Goal: Task Accomplishment & Management: Complete application form

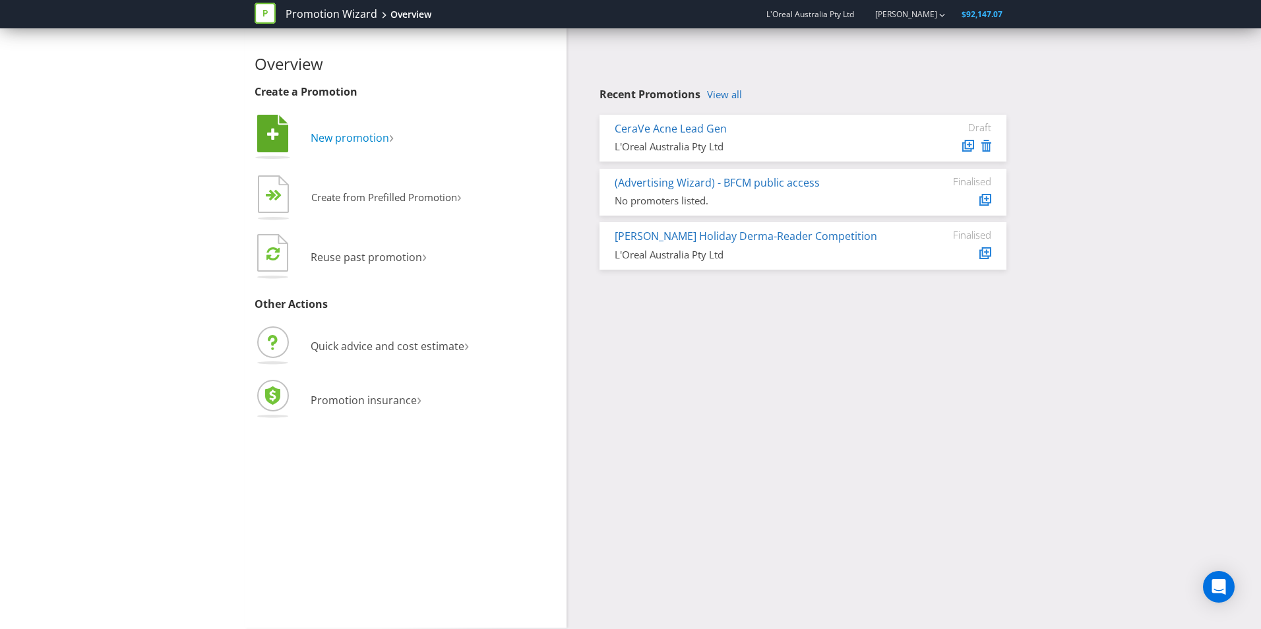
click at [365, 133] on span "New promotion" at bounding box center [350, 138] width 78 height 15
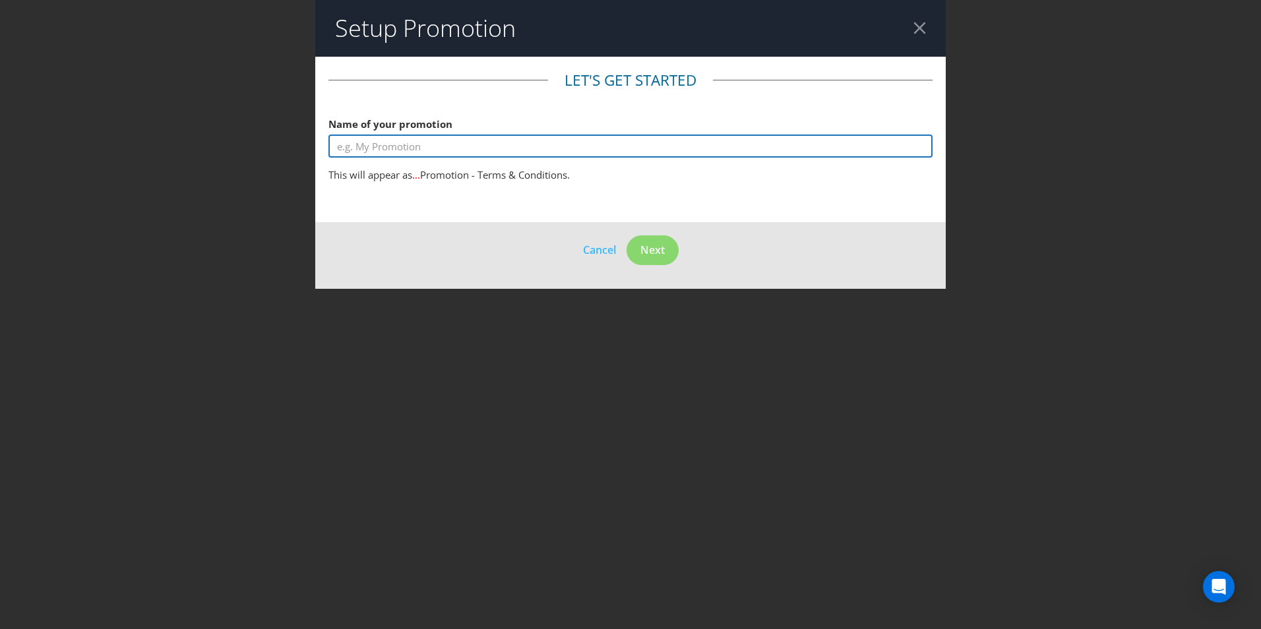
click at [420, 140] on input "text" at bounding box center [630, 146] width 604 height 23
type input "Lancome Spring Sale"
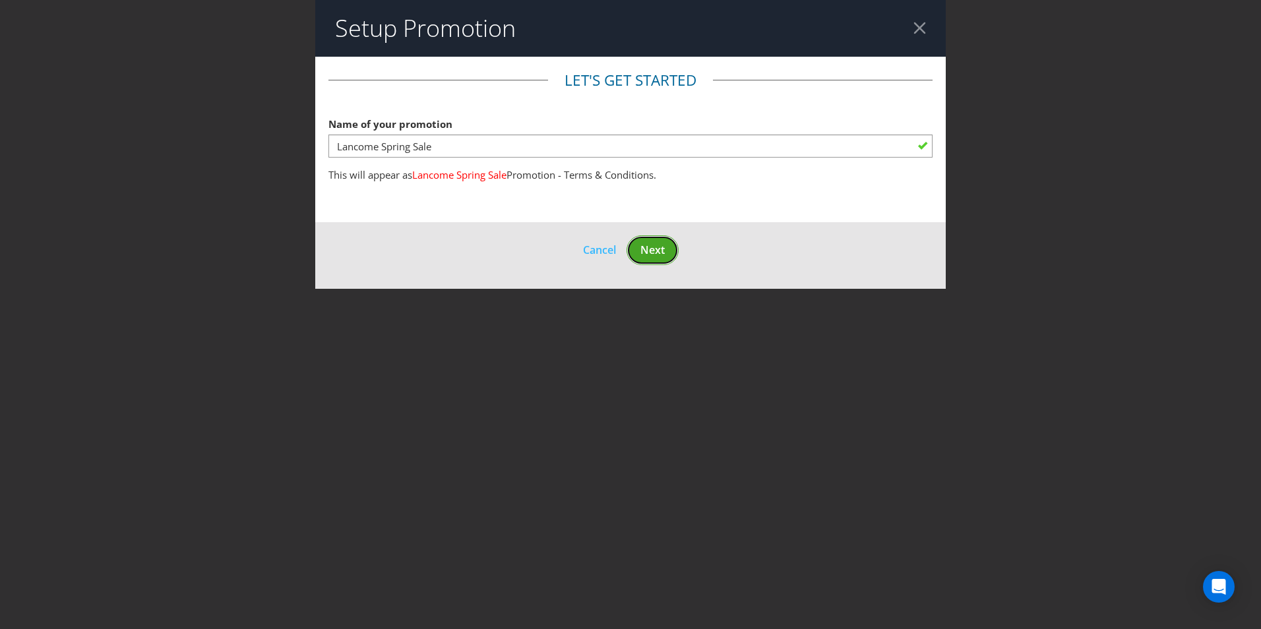
drag, startPoint x: 663, startPoint y: 255, endPoint x: 694, endPoint y: 263, distance: 32.0
click at [664, 255] on span "Next" at bounding box center [652, 250] width 24 height 15
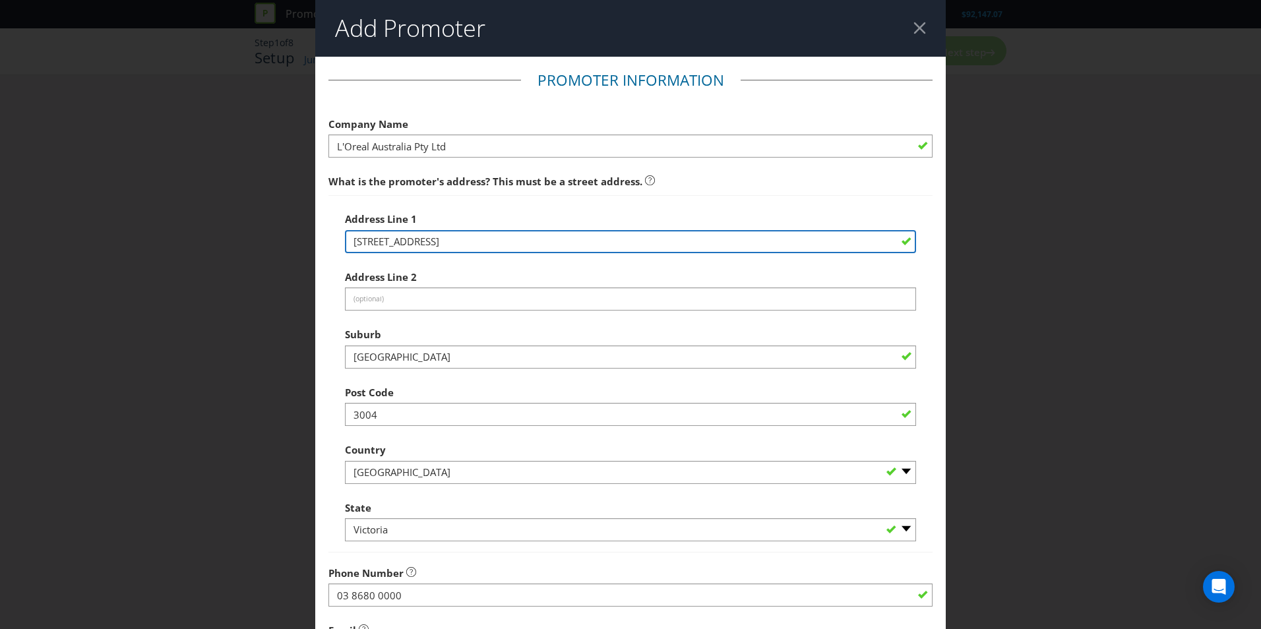
drag, startPoint x: 454, startPoint y: 239, endPoint x: 318, endPoint y: 238, distance: 135.2
click at [318, 238] on main "Promoter Information Company Name L'Oreal Australia Pty Ltd What is the promote…" at bounding box center [630, 426] width 630 height 738
type input "[STREET_ADDRESS]"
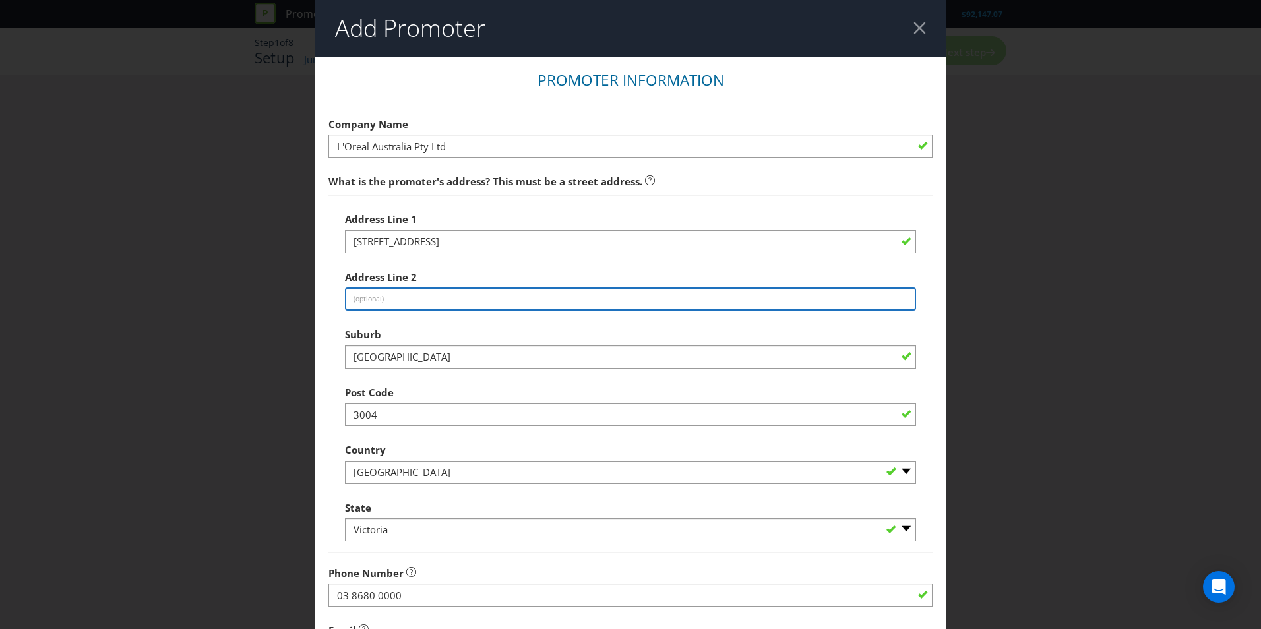
type input "Building B"
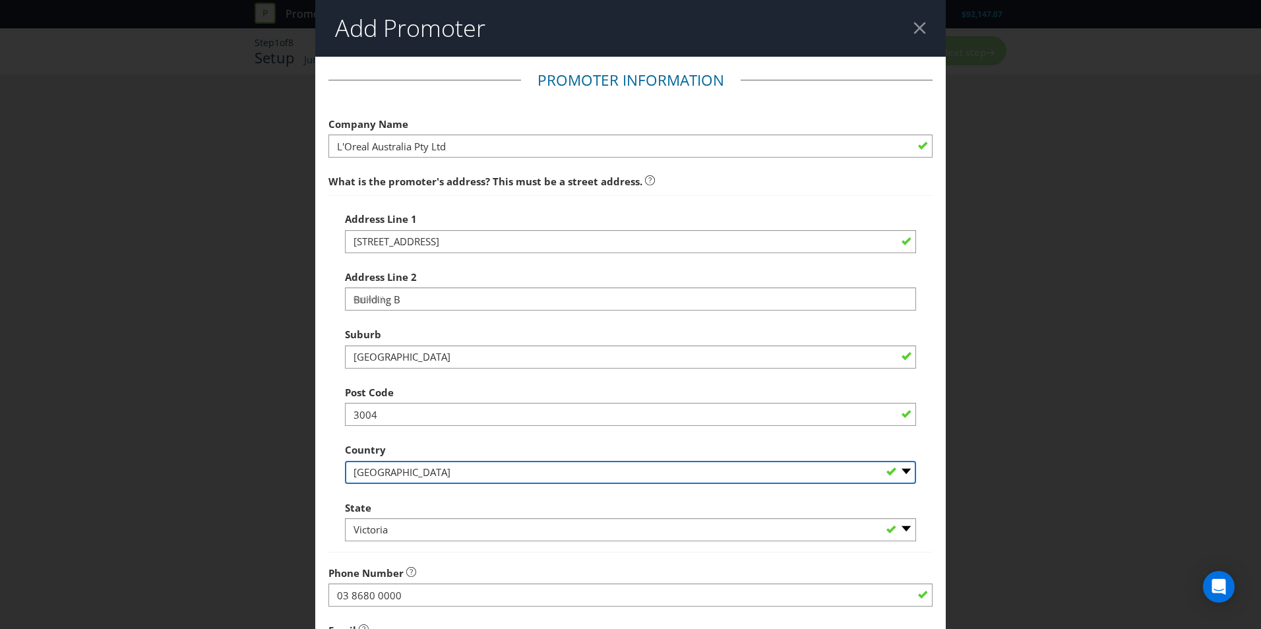
select select "NZ"
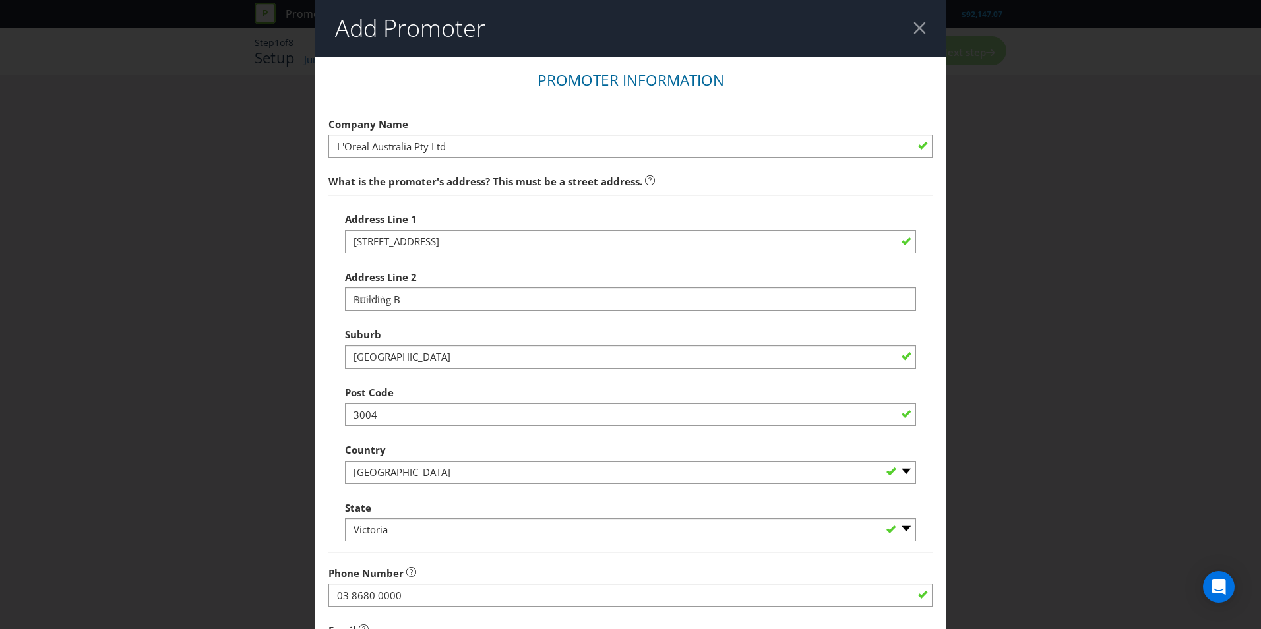
type input "[PERSON_NAME][EMAIL_ADDRESS][PERSON_NAME][DOMAIN_NAME]"
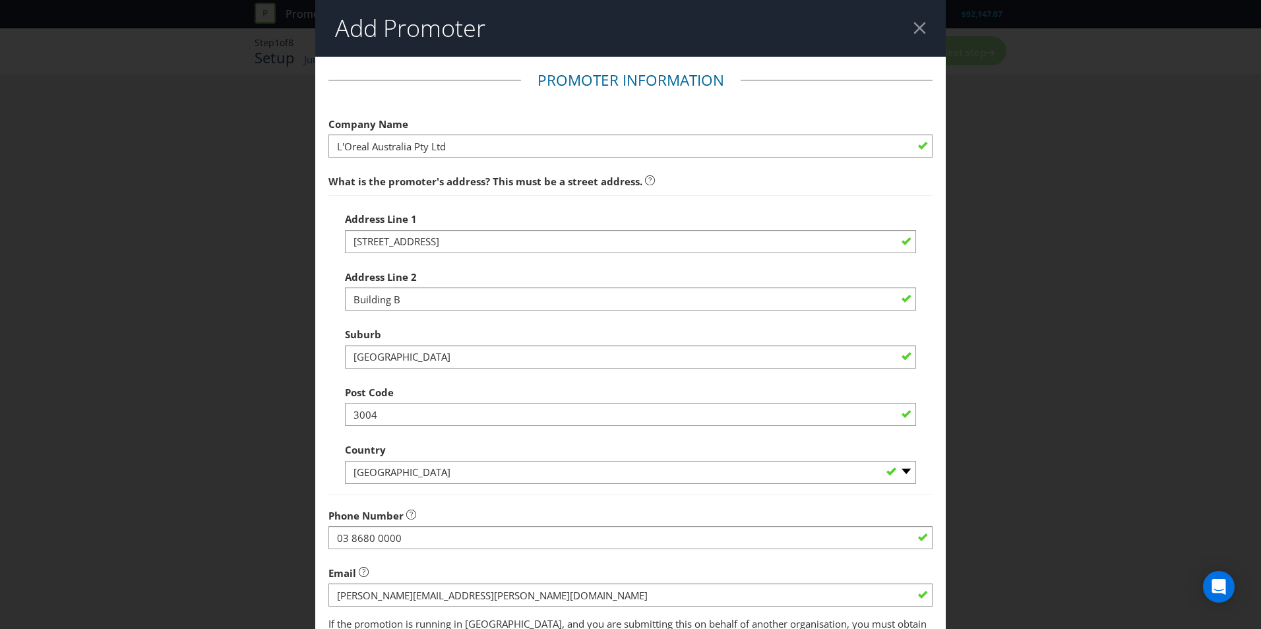
click at [913, 23] on div at bounding box center [919, 28] width 13 height 13
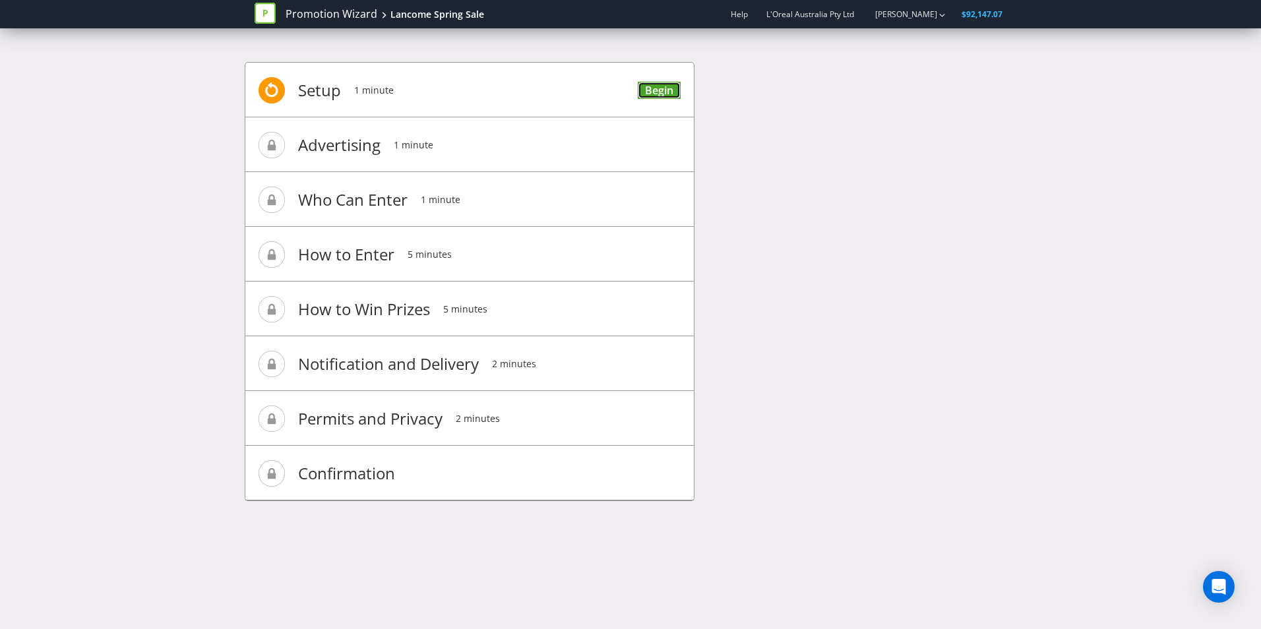
click at [665, 91] on link "Begin" at bounding box center [659, 91] width 43 height 18
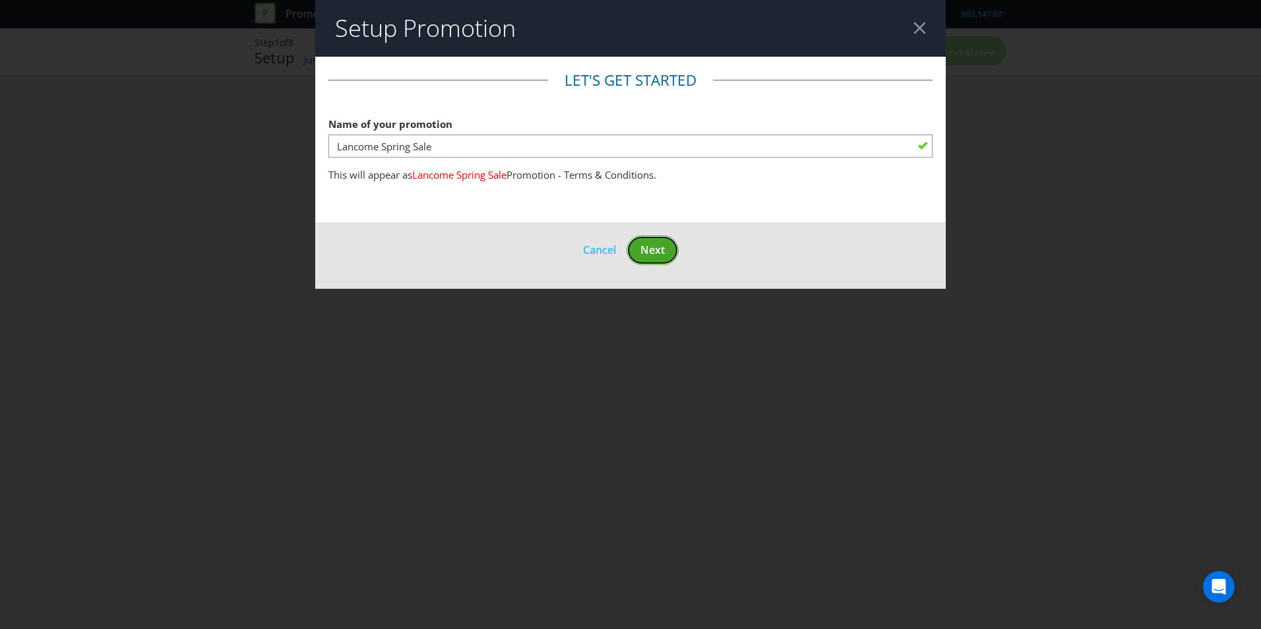
click at [659, 243] on span "Next" at bounding box center [652, 250] width 24 height 15
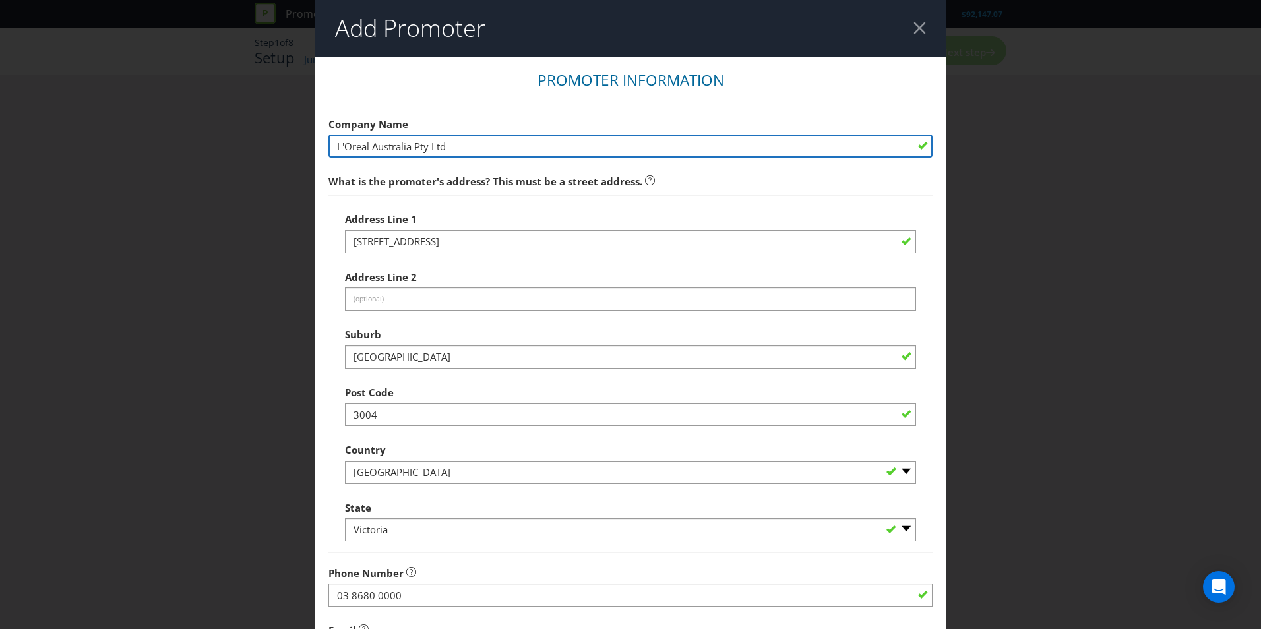
click at [542, 138] on input "L'Oreal Australia Pty Ltd" at bounding box center [630, 146] width 604 height 23
drag, startPoint x: 481, startPoint y: 154, endPoint x: 423, endPoint y: 156, distance: 57.4
click at [480, 154] on input "L'Oreal Australia Pty Ltd" at bounding box center [630, 146] width 604 height 23
click at [392, 151] on input "L'Oreal Australia Pty Ltd" at bounding box center [630, 146] width 604 height 23
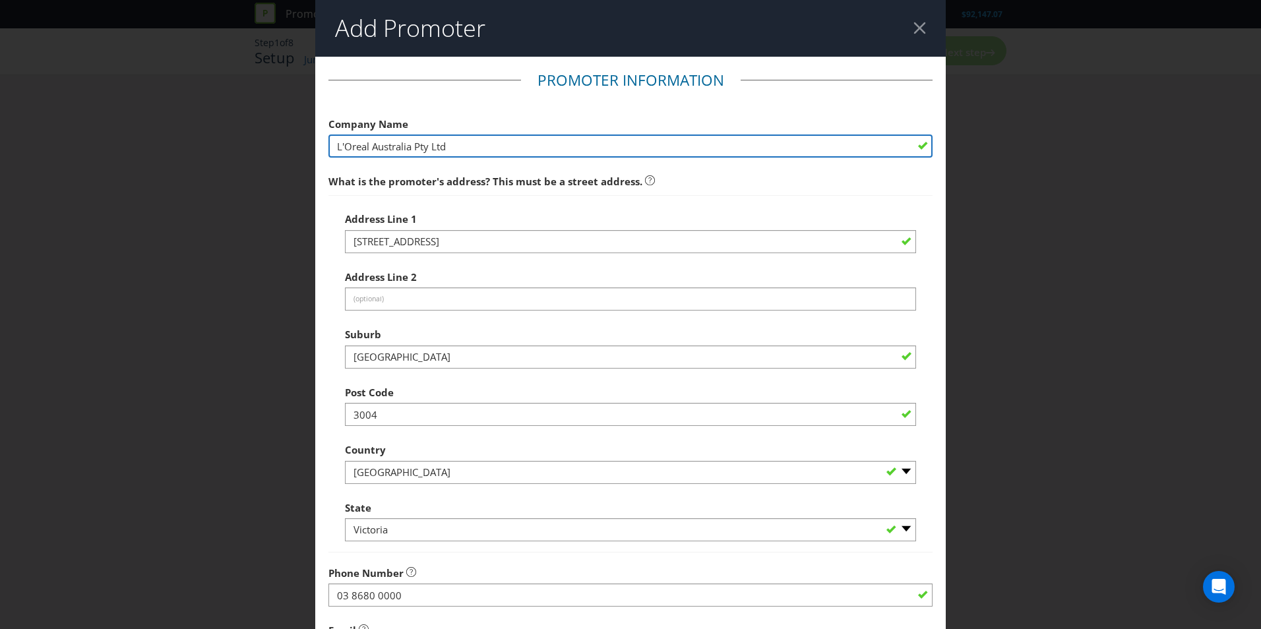
click at [391, 150] on input "L'Oreal Australia Pty Ltd" at bounding box center [630, 146] width 604 height 23
click at [391, 148] on input "L'Oreal Australia Pty Ltd" at bounding box center [630, 146] width 604 height 23
click at [391, 147] on input "L'Oreal Australia Pty Ltd" at bounding box center [630, 146] width 604 height 23
type input "L'Oreal New Zealand Pty Ltd"
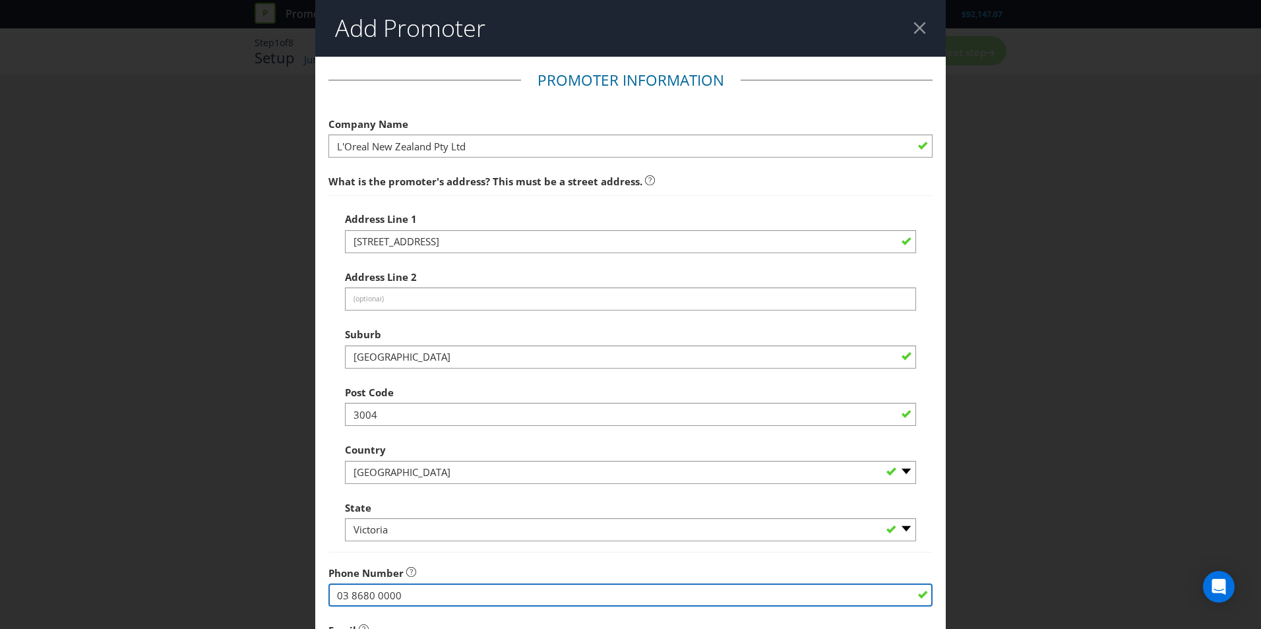
drag, startPoint x: 396, startPoint y: 590, endPoint x: 313, endPoint y: 572, distance: 85.1
click at [311, 572] on div "Add Promoter Promoter Information Company Name L'Oreal New Zealand Pty Ltd What…" at bounding box center [630, 314] width 1261 height 629
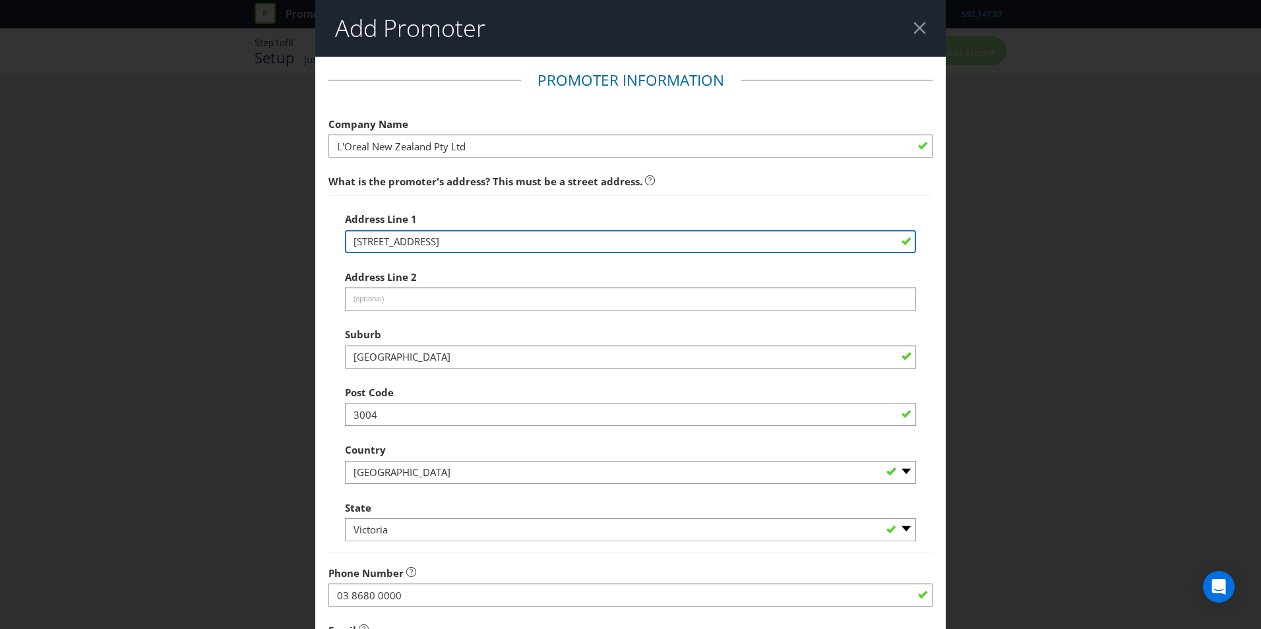
drag, startPoint x: 442, startPoint y: 239, endPoint x: 290, endPoint y: 229, distance: 152.6
click at [290, 229] on div "Add Promoter Promoter Information Company Name L'Oreal New Zealand Pty Ltd What…" at bounding box center [630, 314] width 1261 height 629
type input "[STREET_ADDRESS]"
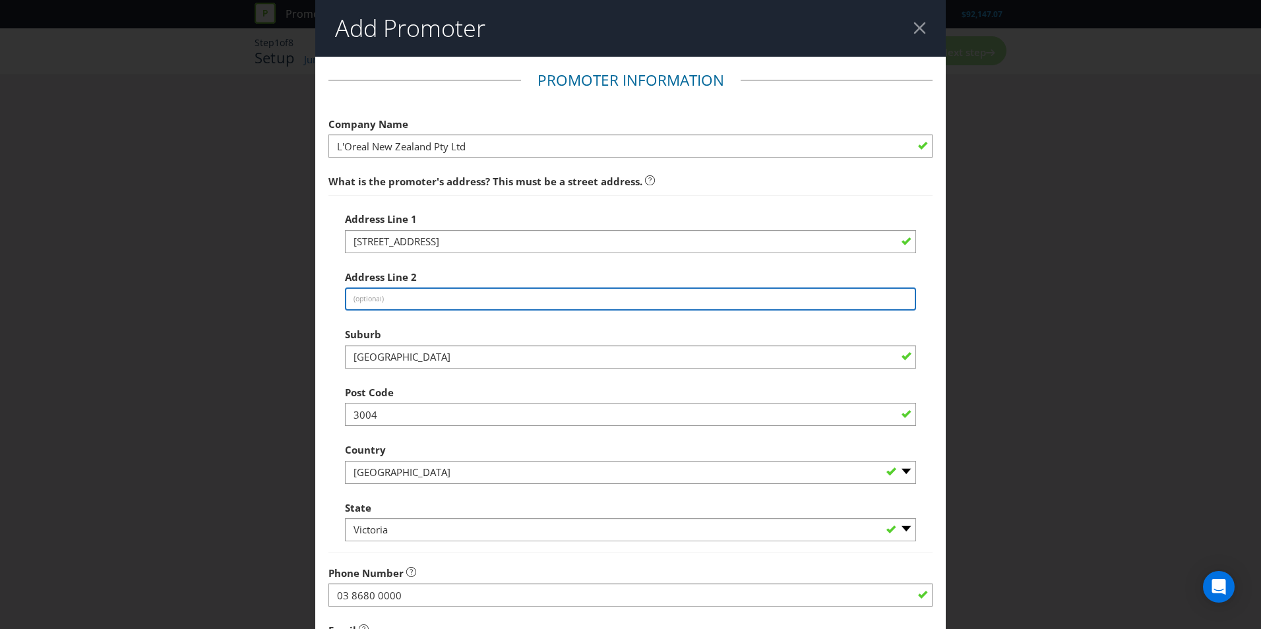
type input "Building B"
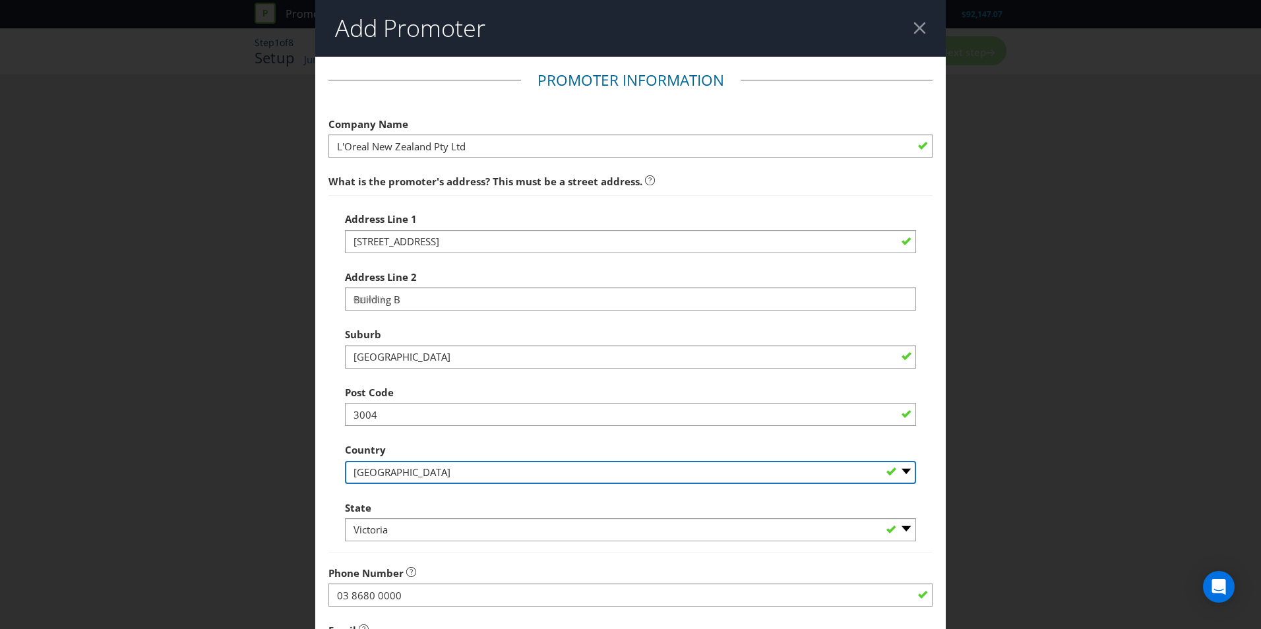
select select "NZ"
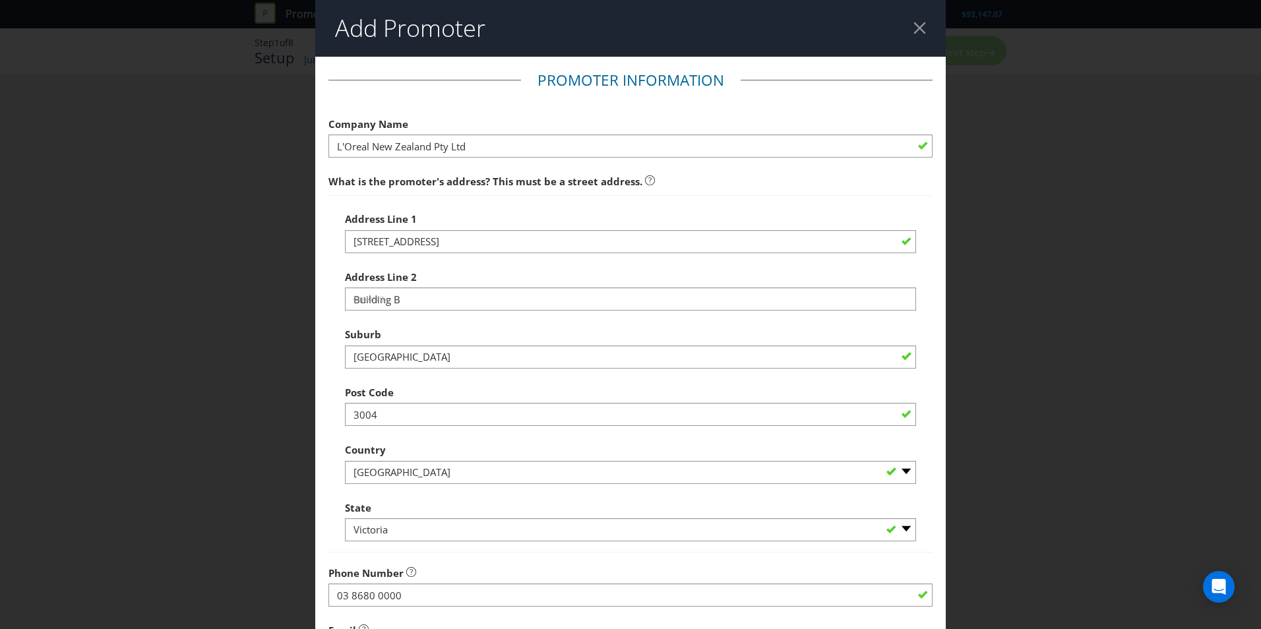
type input "[PERSON_NAME][EMAIL_ADDRESS][PERSON_NAME][DOMAIN_NAME]"
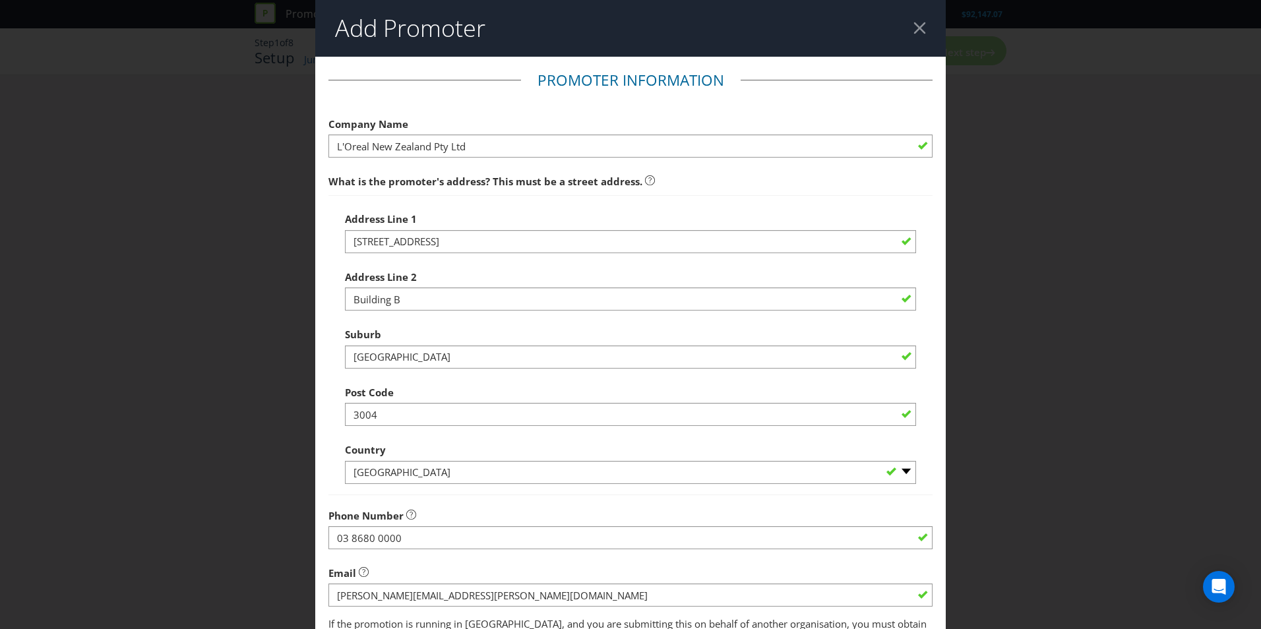
click at [914, 28] on div at bounding box center [919, 28] width 13 height 13
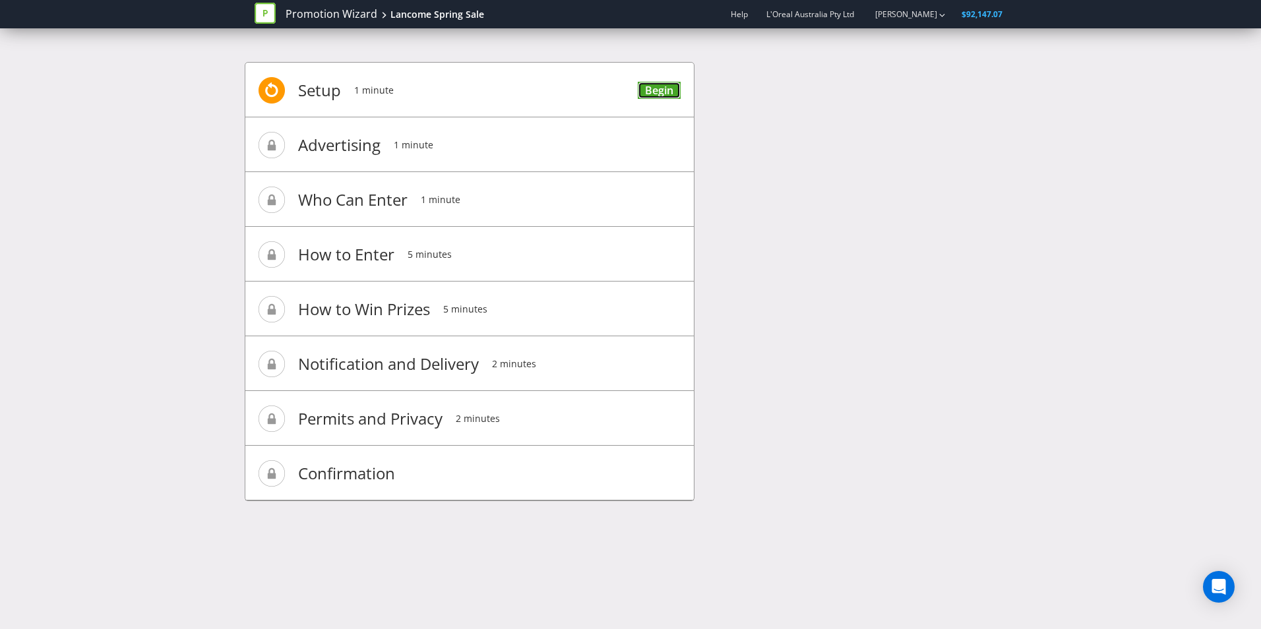
click at [643, 84] on link "Begin" at bounding box center [659, 91] width 43 height 18
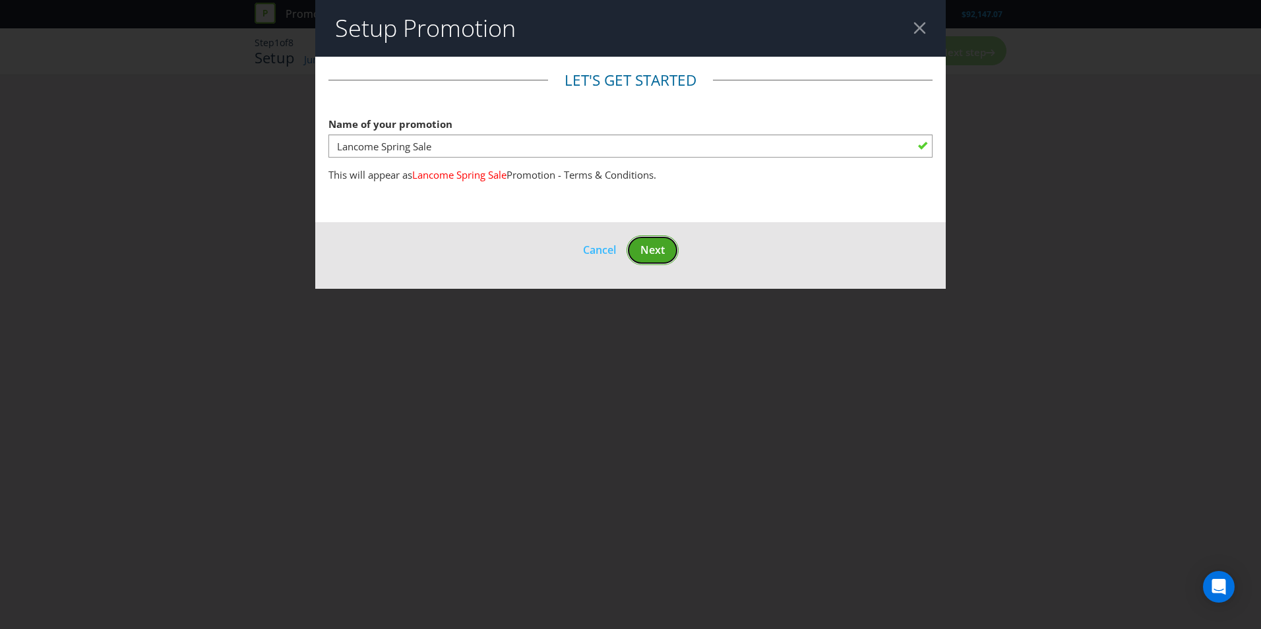
click at [642, 243] on span "Next" at bounding box center [652, 250] width 24 height 15
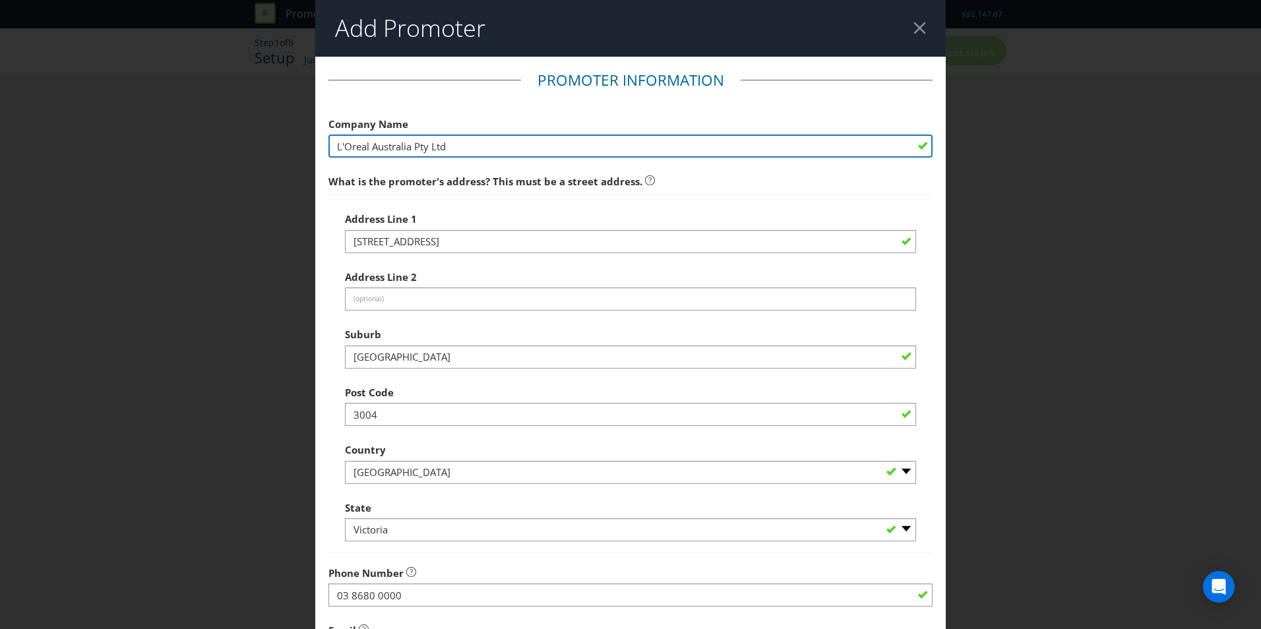
click at [465, 140] on input "L'Oreal Australia Pty Ltd" at bounding box center [630, 146] width 604 height 23
click at [392, 150] on input "L'Oreal Australia Pty Ltd" at bounding box center [630, 146] width 604 height 23
type input "L'Oreal New Zealand Pty Ltd"
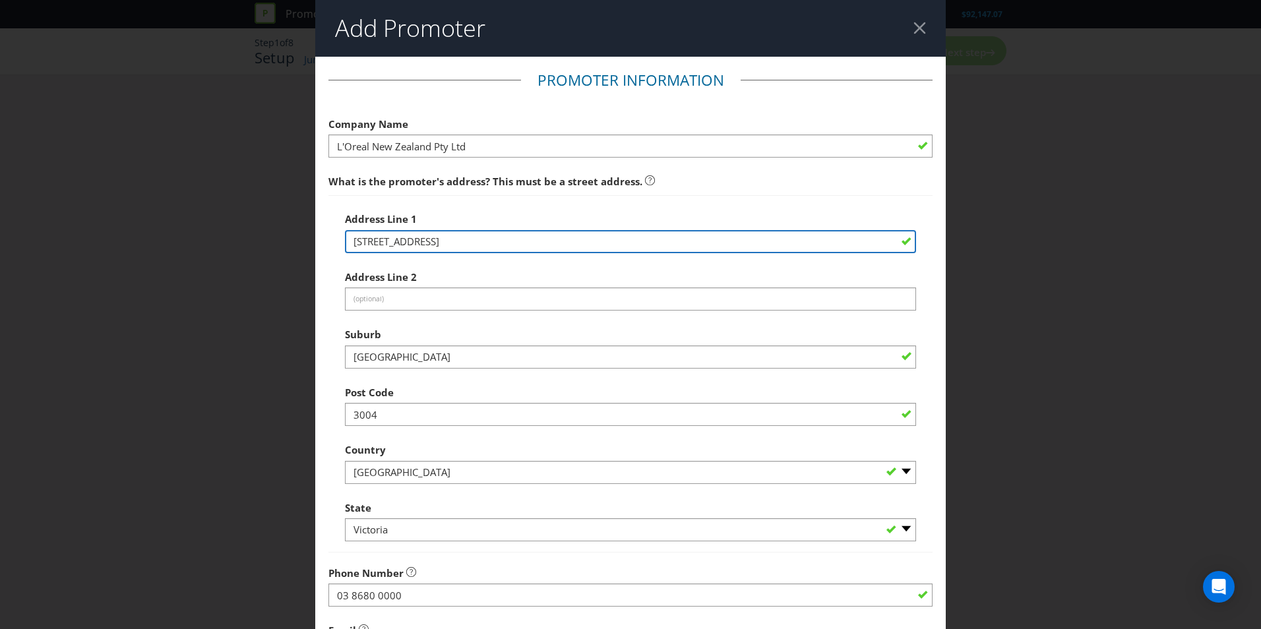
drag, startPoint x: 456, startPoint y: 243, endPoint x: 269, endPoint y: 231, distance: 187.0
click at [270, 231] on div "Add Promoter Promoter Information Company Name L'Oreal New Zealand Pty Ltd What…" at bounding box center [630, 314] width 1261 height 629
type input "[STREET_ADDRESS]"
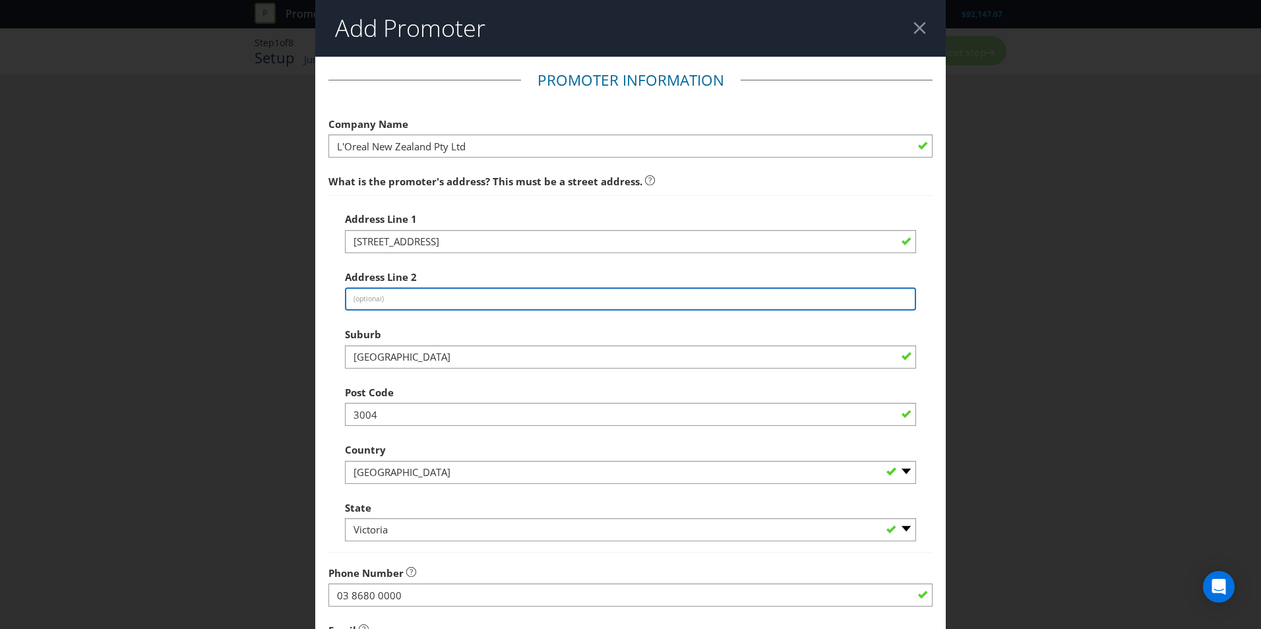
type input "Building B"
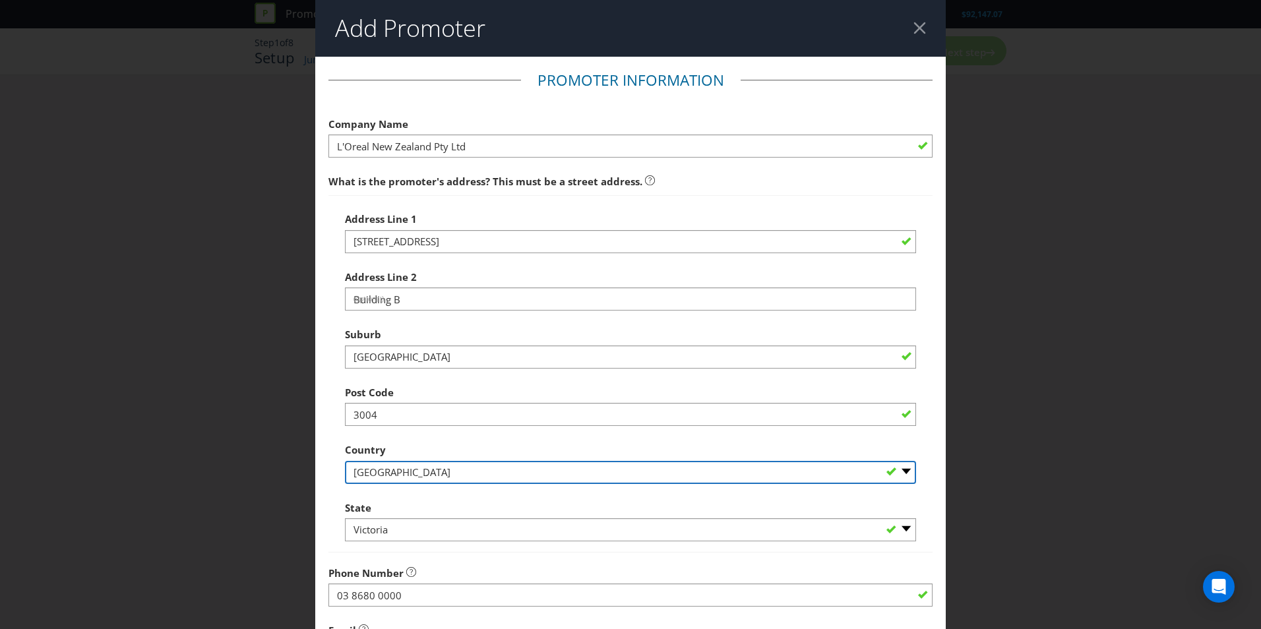
select select "NZ"
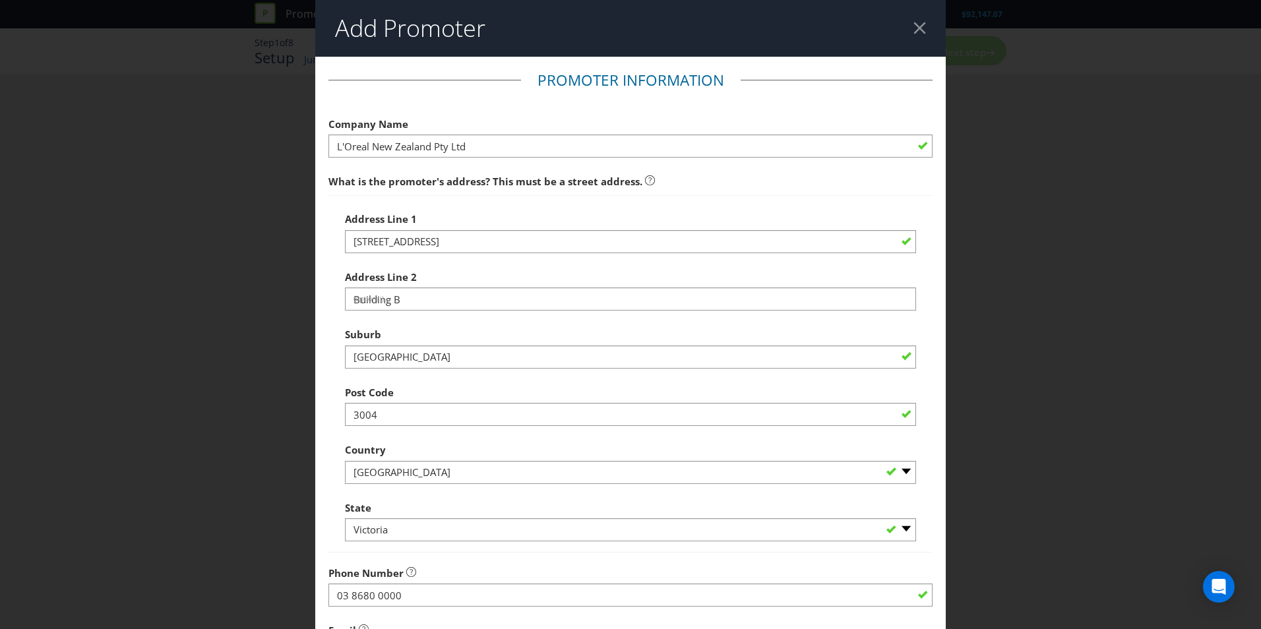
type input "[PERSON_NAME][EMAIL_ADDRESS][PERSON_NAME][DOMAIN_NAME]"
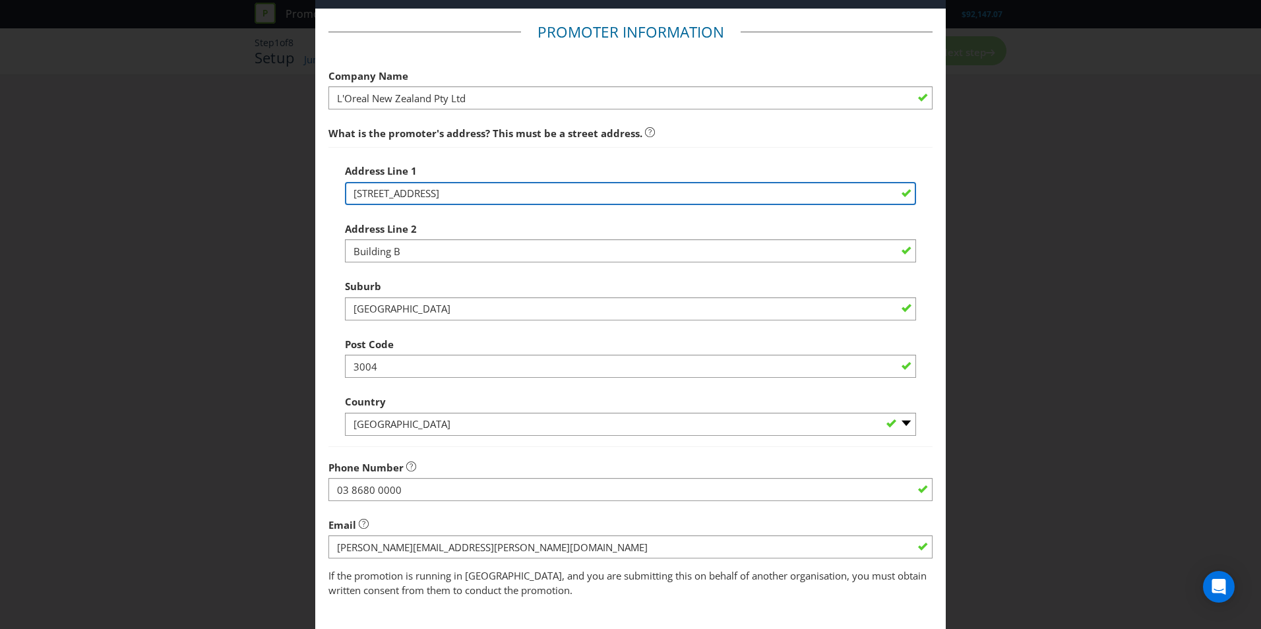
scroll to position [116, 0]
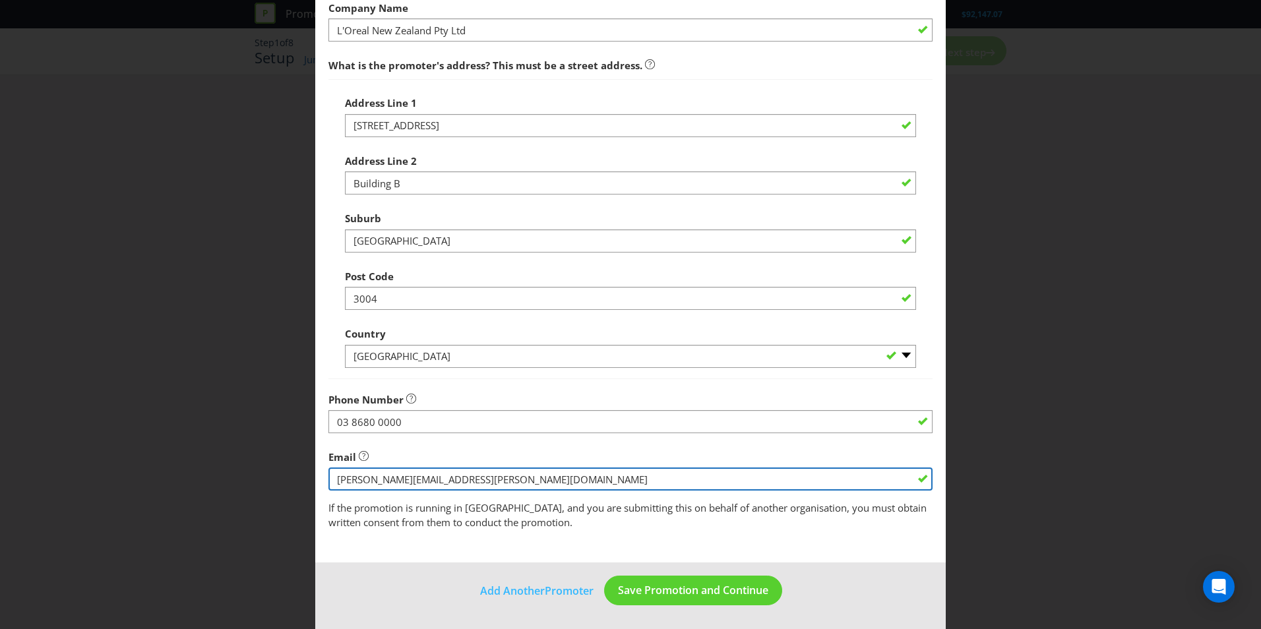
drag, startPoint x: 460, startPoint y: 477, endPoint x: 282, endPoint y: 477, distance: 178.7
click at [282, 477] on div "Add Promoter Promoter Information Company Name L'Oreal New Zealand Pty Ltd What…" at bounding box center [630, 314] width 1261 height 629
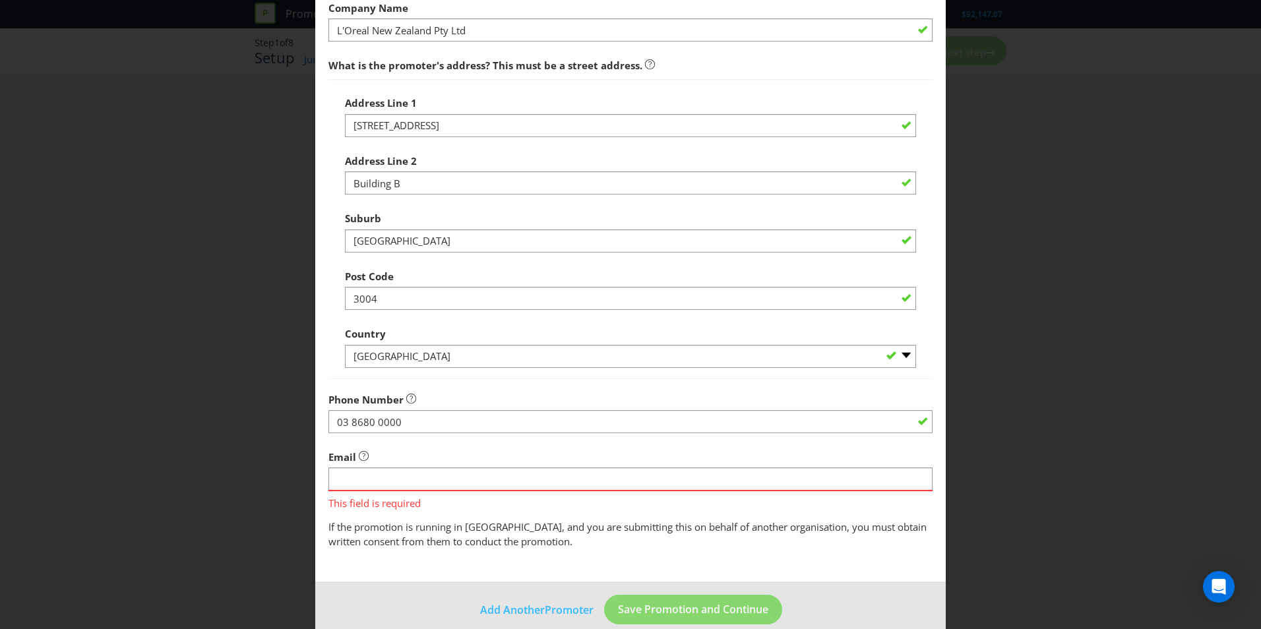
click at [519, 435] on fieldset "Promoter Information Company Name L'Oreal New Zealand Pty Ltd What is the promo…" at bounding box center [630, 251] width 604 height 595
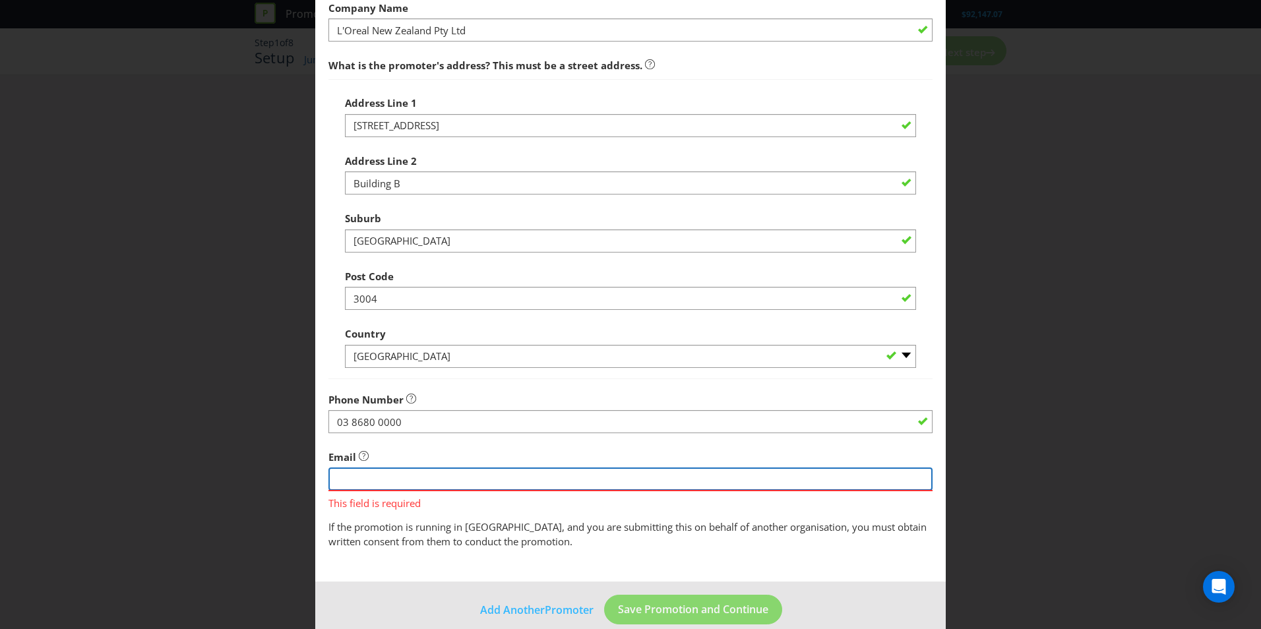
click at [512, 475] on input "string" at bounding box center [630, 478] width 604 height 23
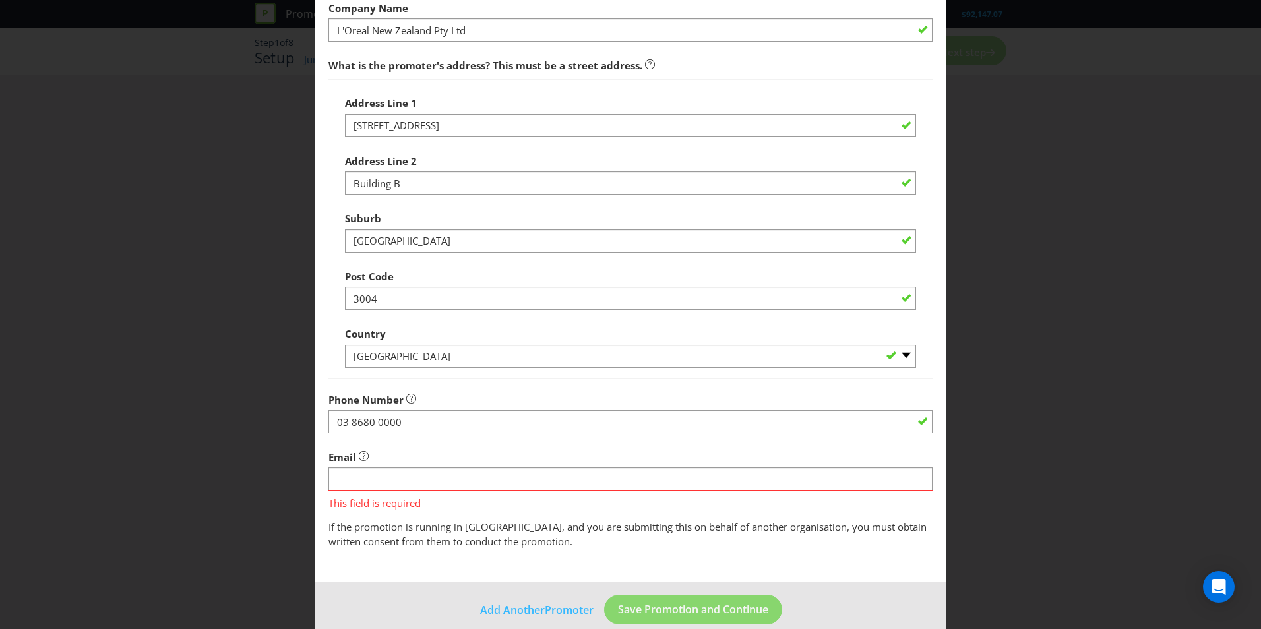
click at [409, 454] on div "Email This field is required" at bounding box center [630, 477] width 604 height 67
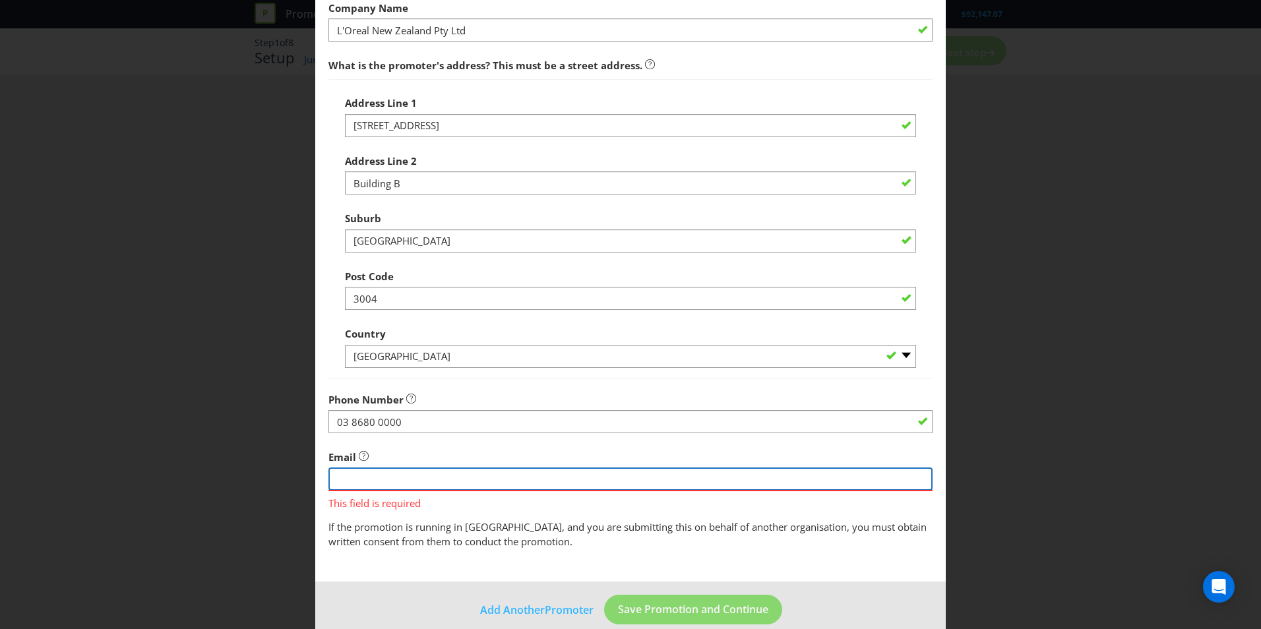
click at [423, 473] on input "string" at bounding box center [630, 478] width 604 height 23
type input "[PERSON_NAME][EMAIL_ADDRESS][PERSON_NAME][DOMAIN_NAME]"
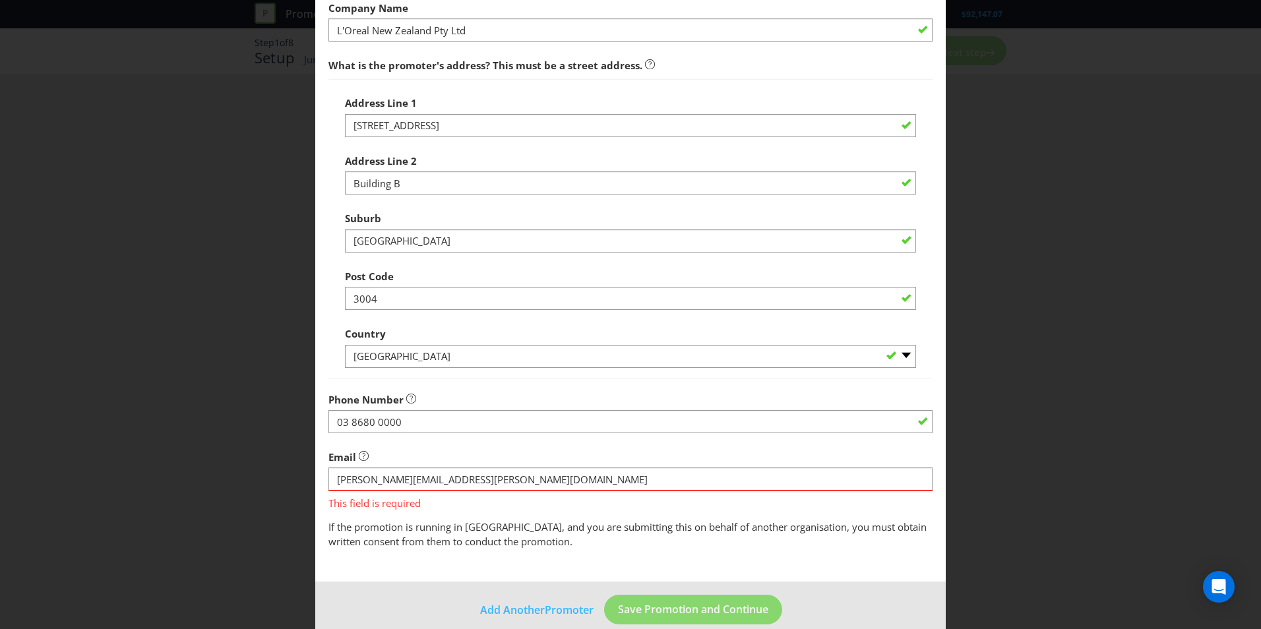
click at [642, 571] on form "Promoter Information Company Name L'Oreal New Zealand Pty Ltd What is the promo…" at bounding box center [630, 295] width 630 height 708
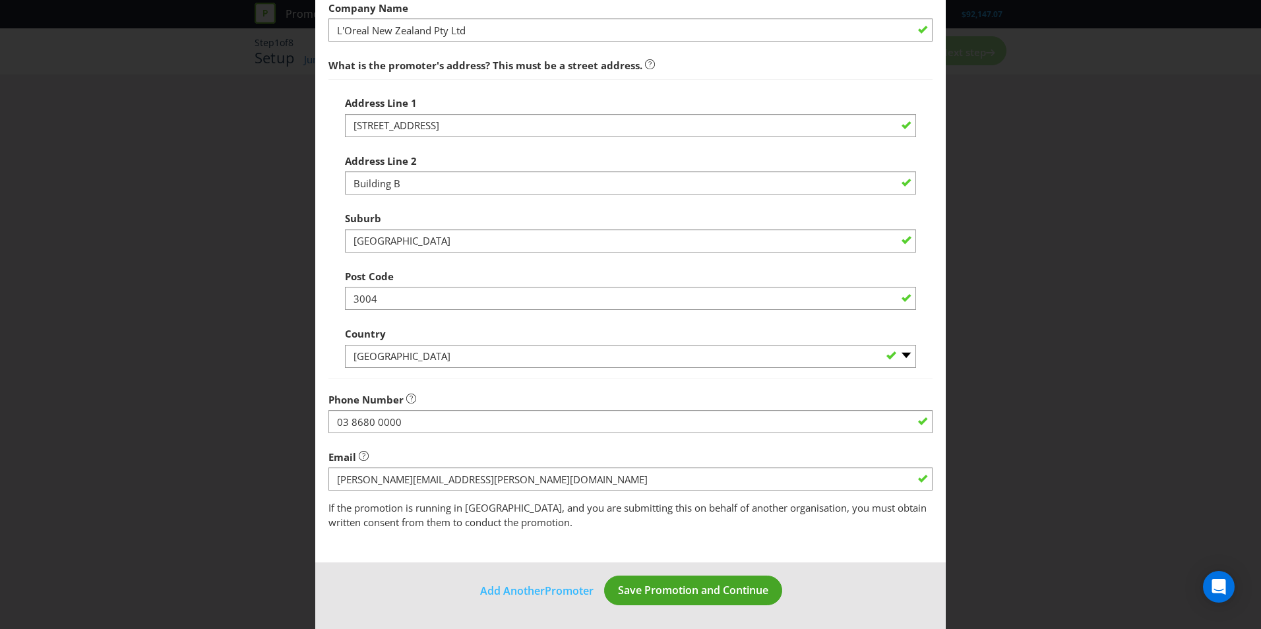
drag, startPoint x: 645, startPoint y: 616, endPoint x: 640, endPoint y: 597, distance: 20.0
click at [642, 607] on footer "Add Another Promoter Save Promotion and Continue" at bounding box center [630, 595] width 630 height 67
click at [640, 597] on span "Save Promotion and Continue" at bounding box center [693, 590] width 150 height 15
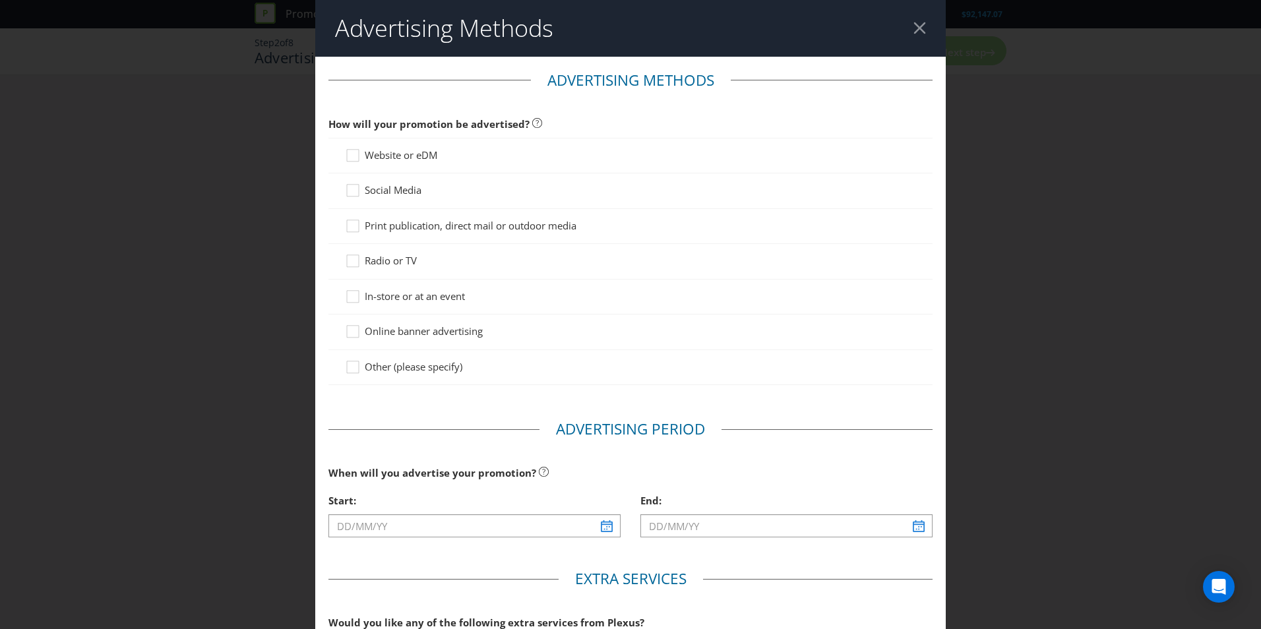
drag, startPoint x: 349, startPoint y: 293, endPoint x: 411, endPoint y: 293, distance: 62.0
click at [352, 296] on div at bounding box center [351, 300] width 13 height 23
click at [0, 0] on input "In-store or at an event" at bounding box center [0, 0] width 0 height 0
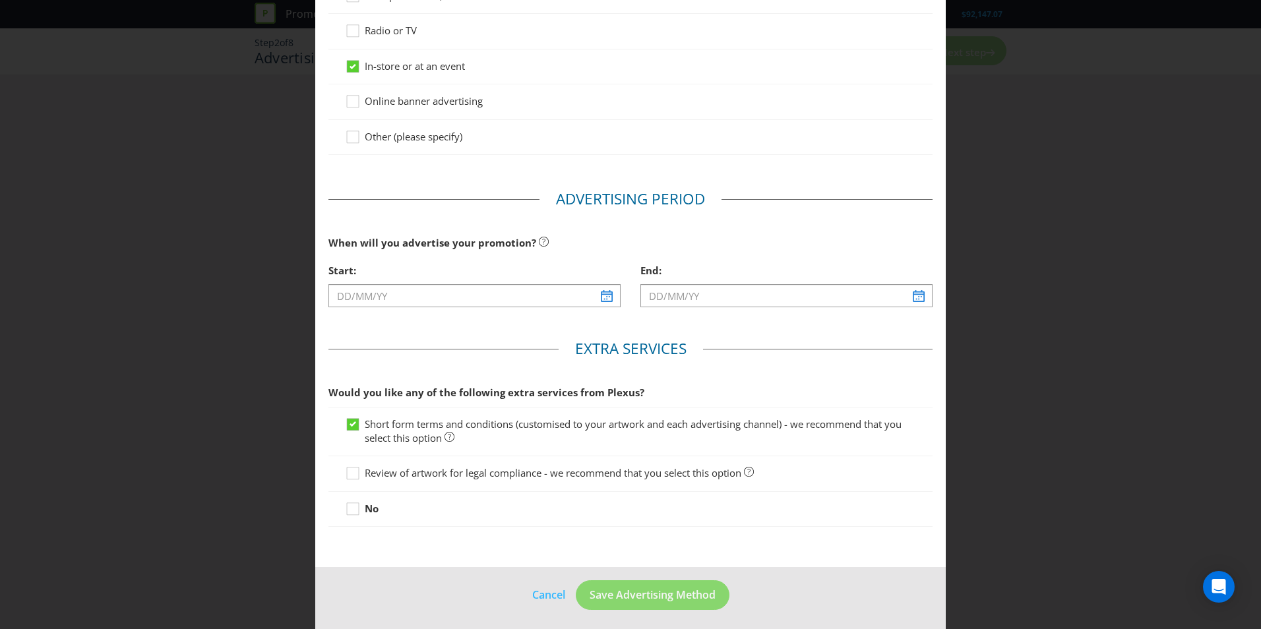
scroll to position [235, 0]
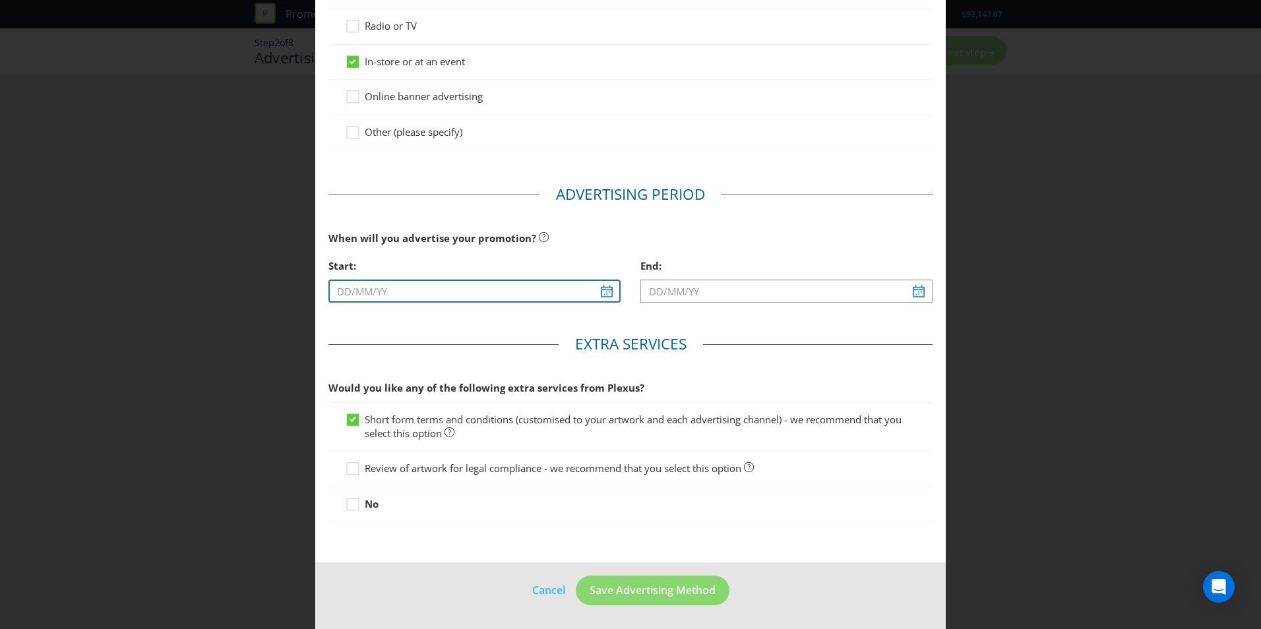
click at [604, 286] on input "text" at bounding box center [474, 291] width 292 height 23
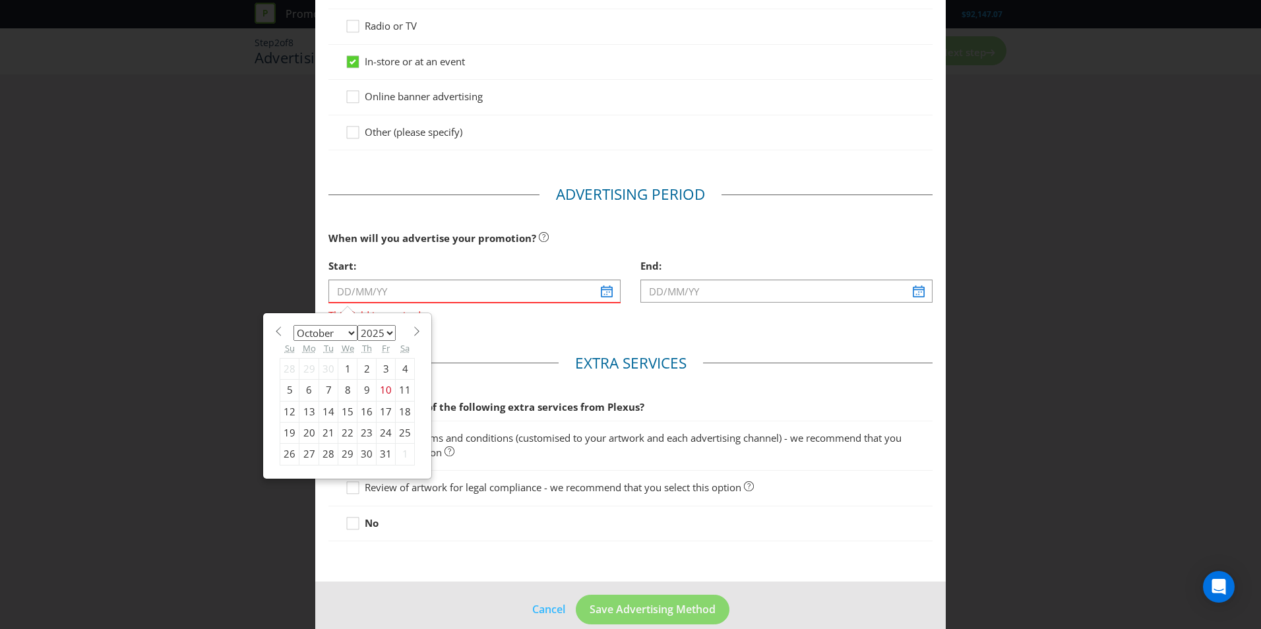
click at [340, 390] on div "8" at bounding box center [347, 390] width 19 height 21
type input "[DATE]"
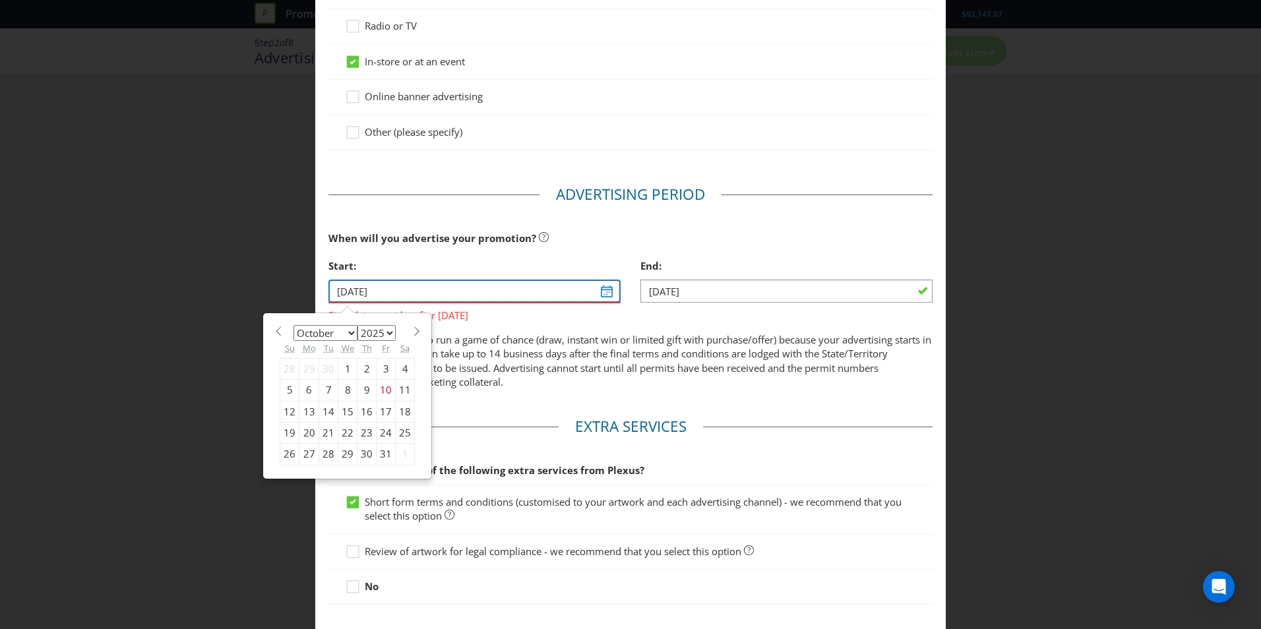
click at [591, 294] on input "[DATE]" at bounding box center [474, 291] width 292 height 23
click at [366, 394] on div "9" at bounding box center [366, 390] width 19 height 21
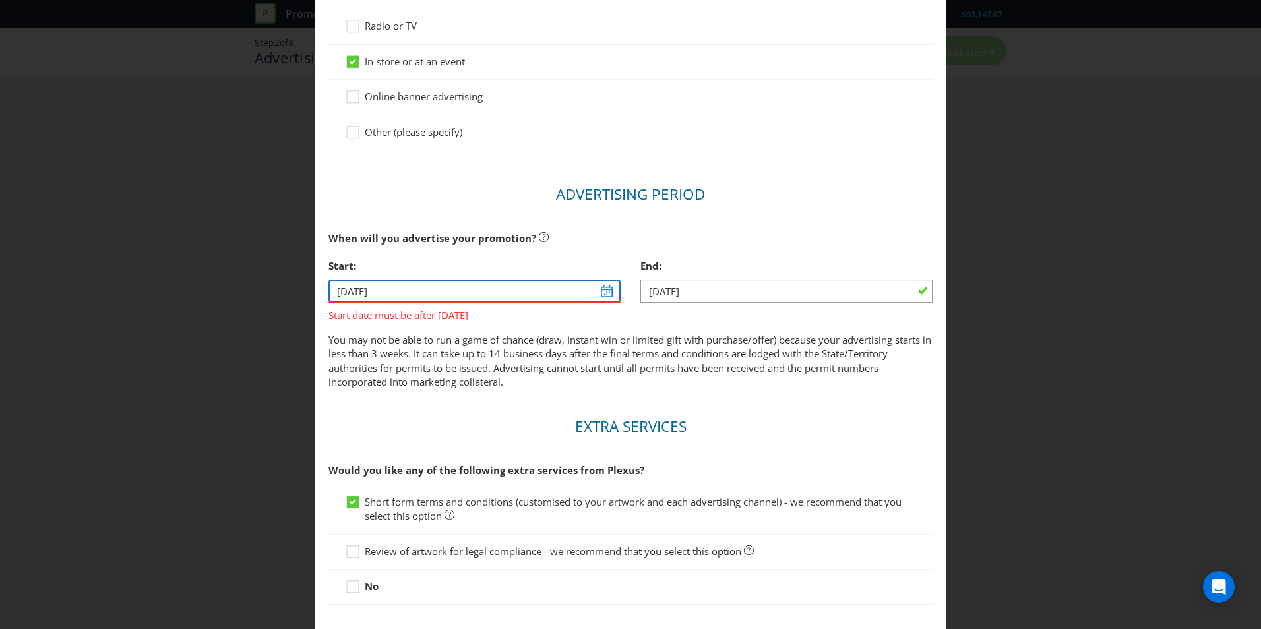
click at [598, 293] on input "[DATE]" at bounding box center [474, 291] width 292 height 23
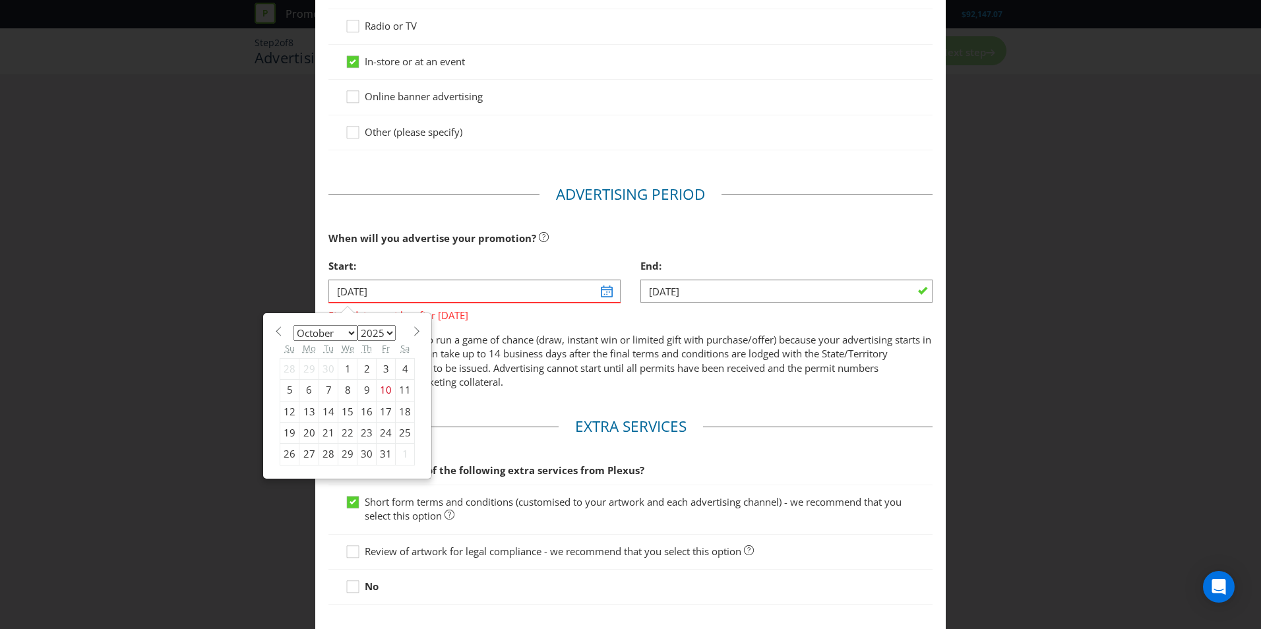
click at [384, 391] on div "10" at bounding box center [385, 390] width 19 height 21
type input "[DATE]"
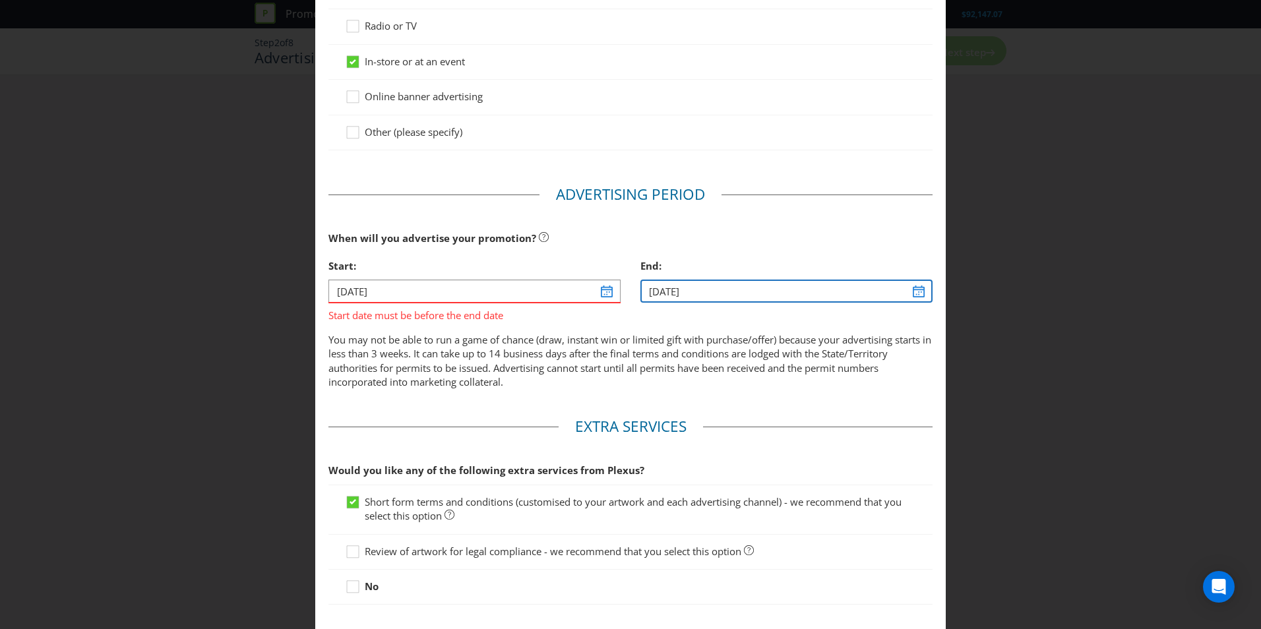
click at [910, 289] on input "[DATE]" at bounding box center [786, 291] width 292 height 23
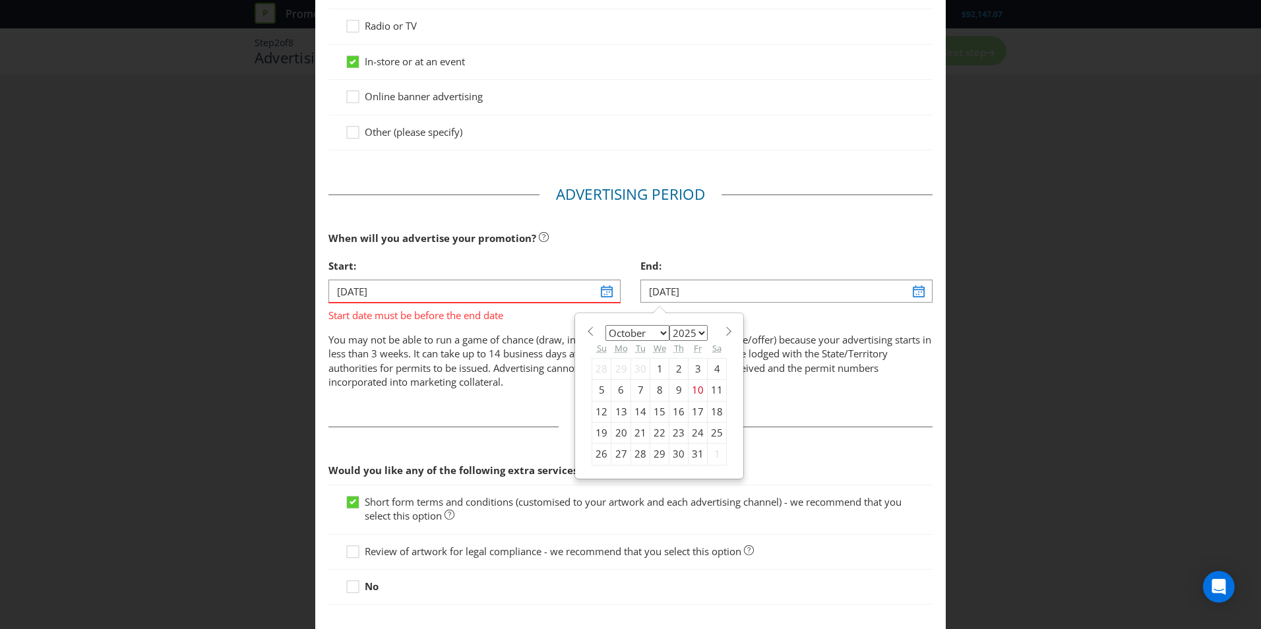
click at [614, 459] on div "27" at bounding box center [621, 454] width 20 height 21
type input "[DATE]"
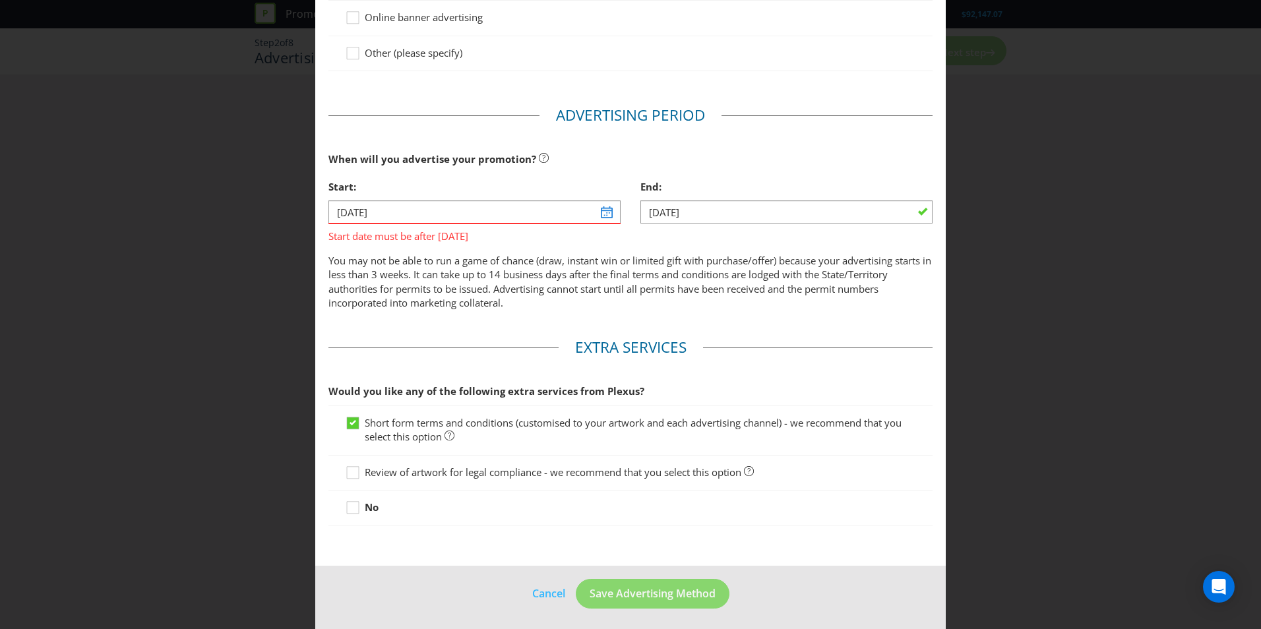
scroll to position [317, 0]
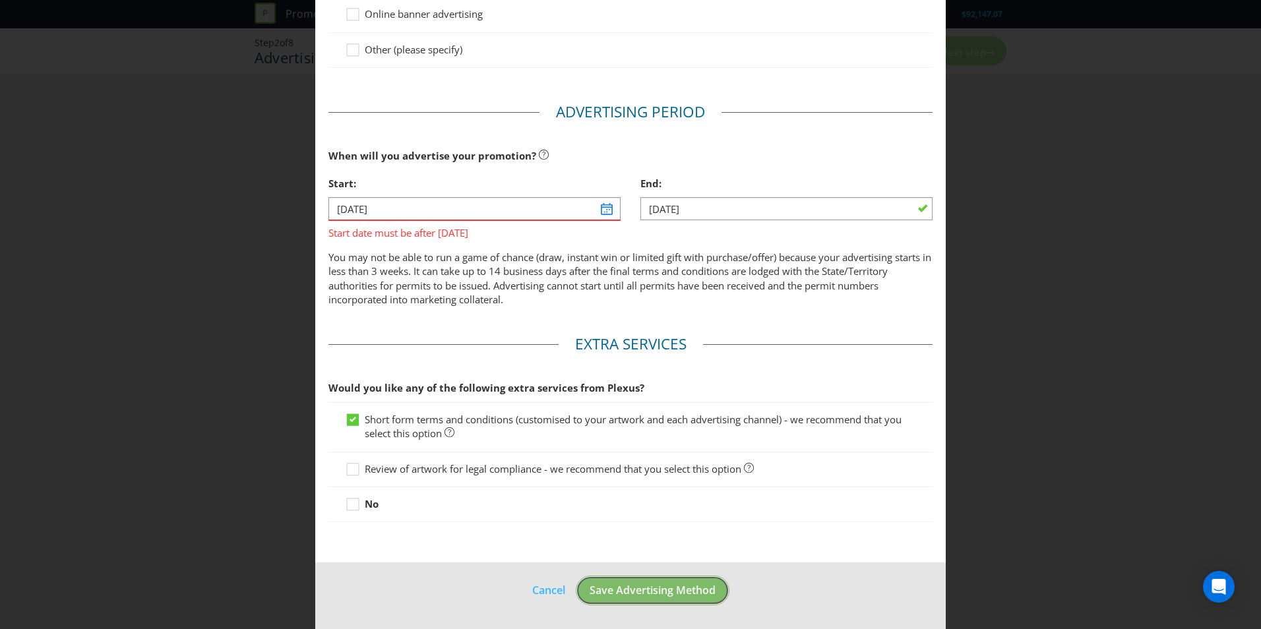
click at [653, 598] on button "Save Advertising Method" at bounding box center [653, 591] width 154 height 30
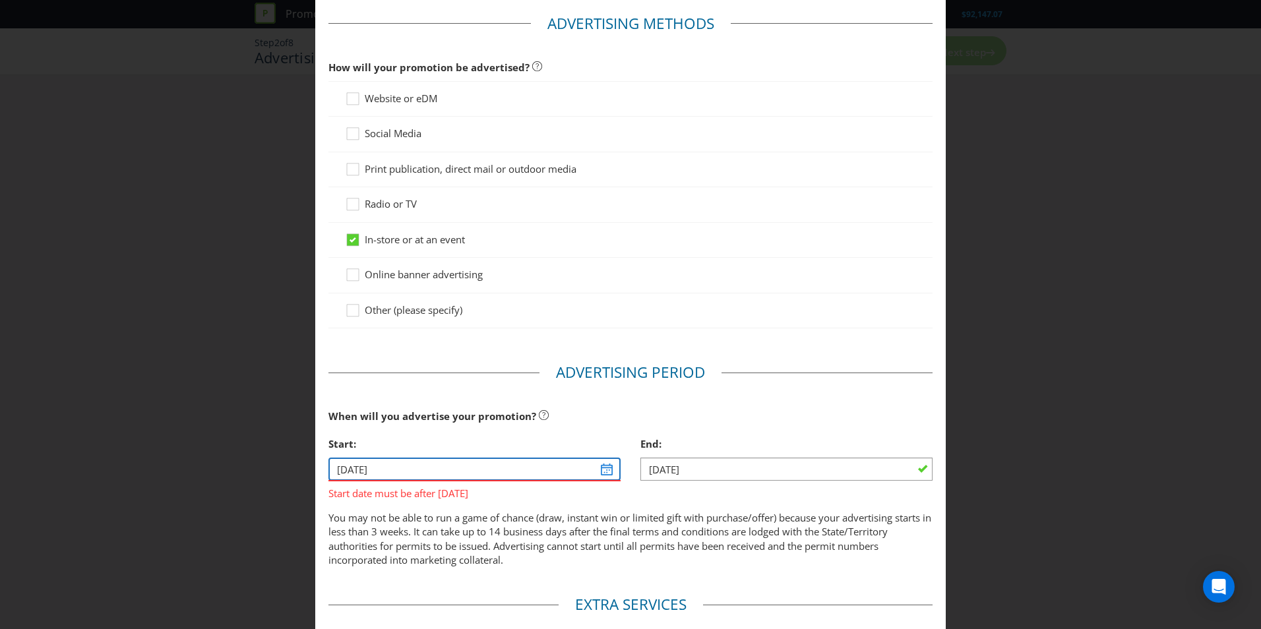
click at [595, 467] on input "[DATE]" at bounding box center [474, 469] width 292 height 23
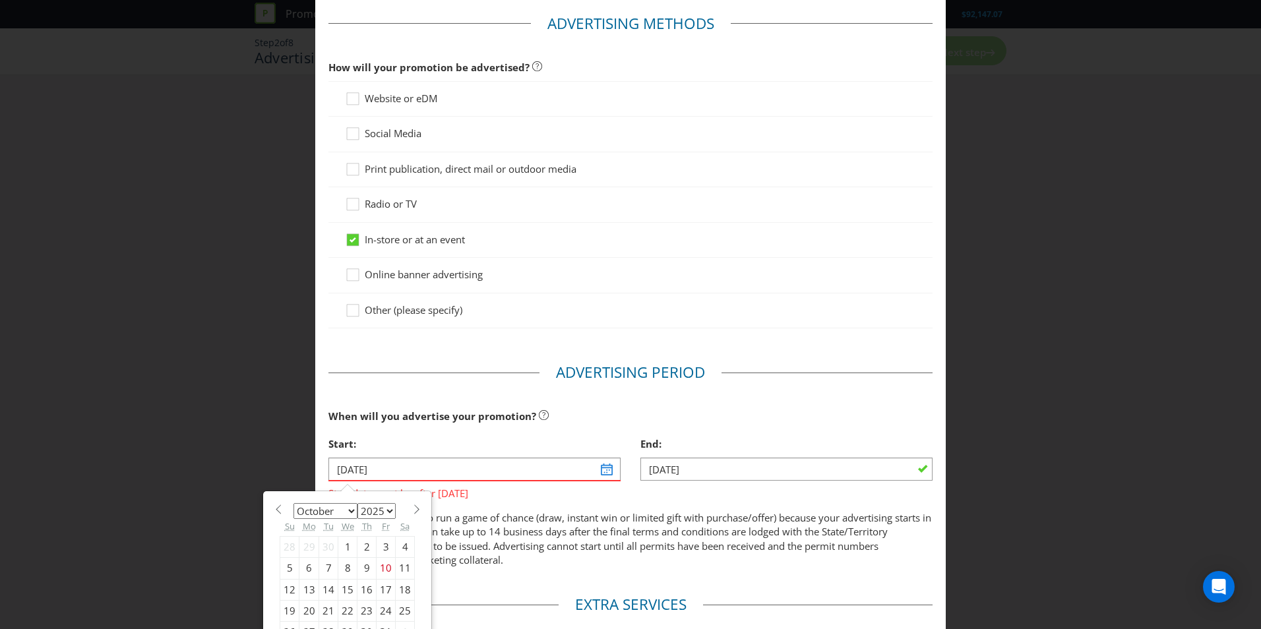
click at [305, 590] on div "13" at bounding box center [309, 589] width 20 height 21
type input "[DATE]"
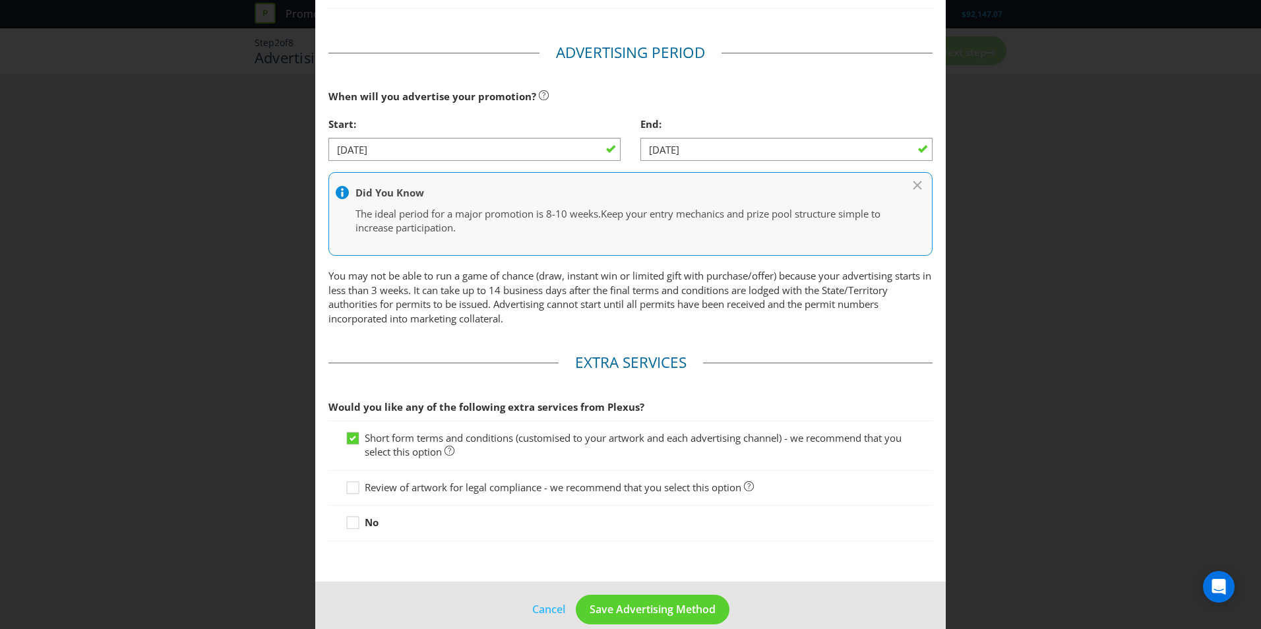
scroll to position [396, 0]
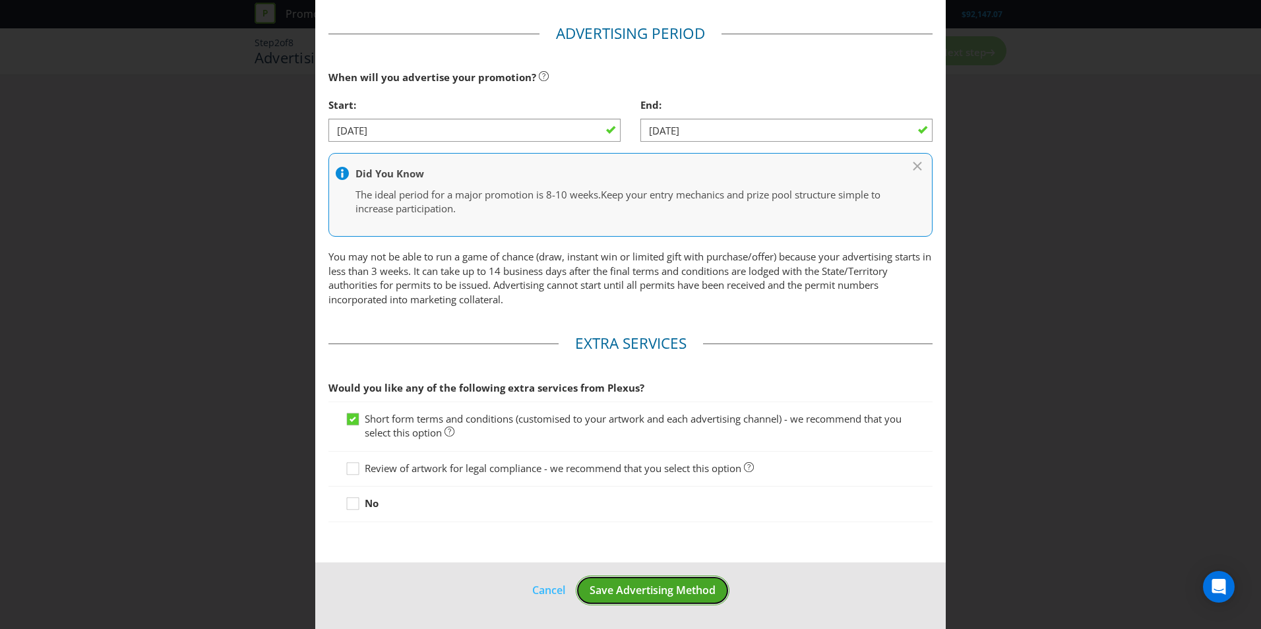
click at [645, 595] on span "Save Advertising Method" at bounding box center [652, 590] width 126 height 15
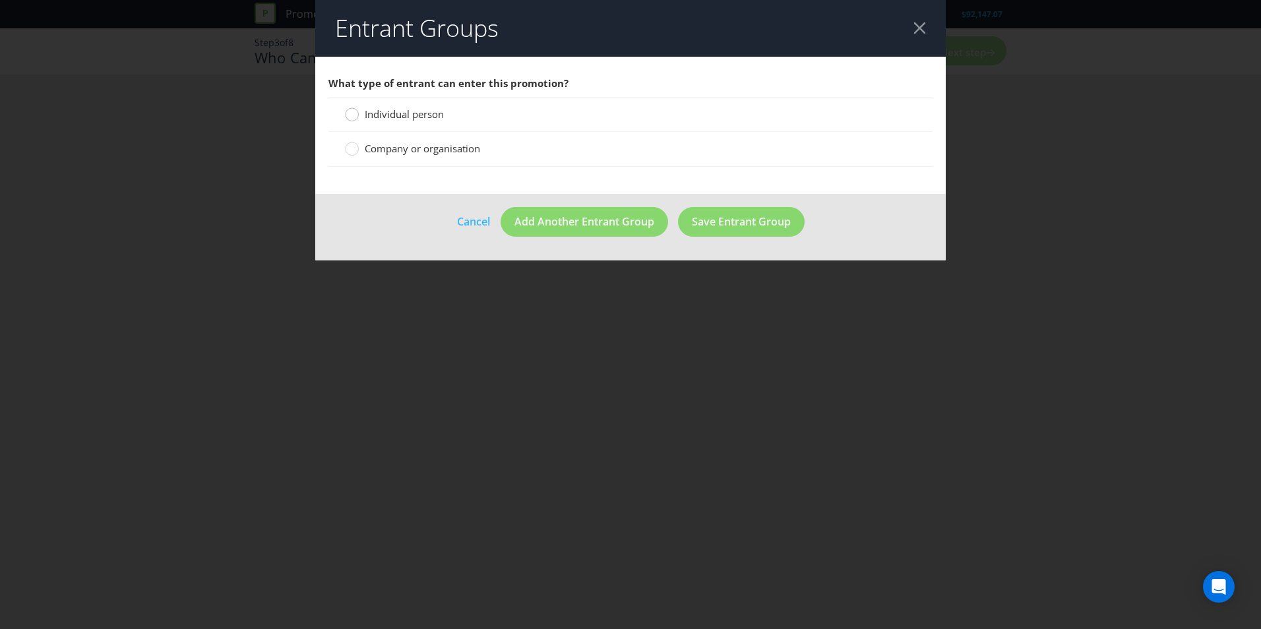
drag, startPoint x: 350, startPoint y: 115, endPoint x: 361, endPoint y: 123, distance: 14.1
click at [350, 115] on circle at bounding box center [351, 114] width 13 height 13
click at [0, 0] on input "Individual person" at bounding box center [0, 0] width 0 height 0
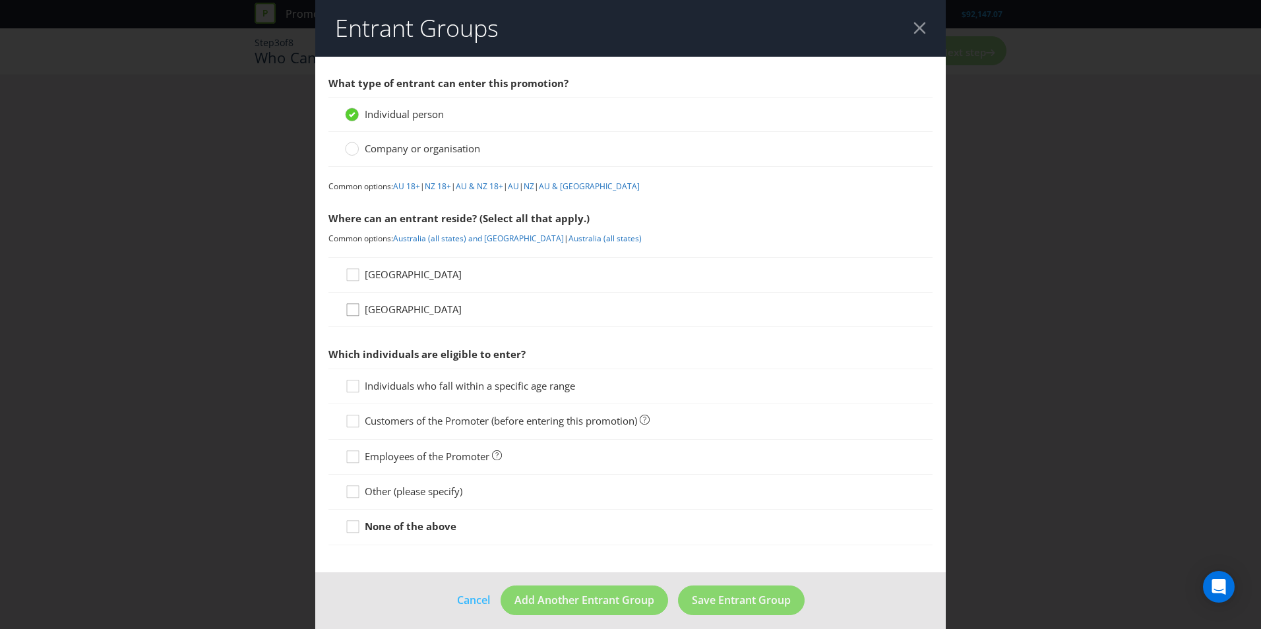
click at [349, 307] on div at bounding box center [352, 305] width 7 height 7
click at [0, 0] on input "[GEOGRAPHIC_DATA]" at bounding box center [0, 0] width 0 height 0
click at [349, 456] on div at bounding box center [352, 452] width 7 height 7
click at [0, 0] on input "Employees of the Promoter" at bounding box center [0, 0] width 0 height 0
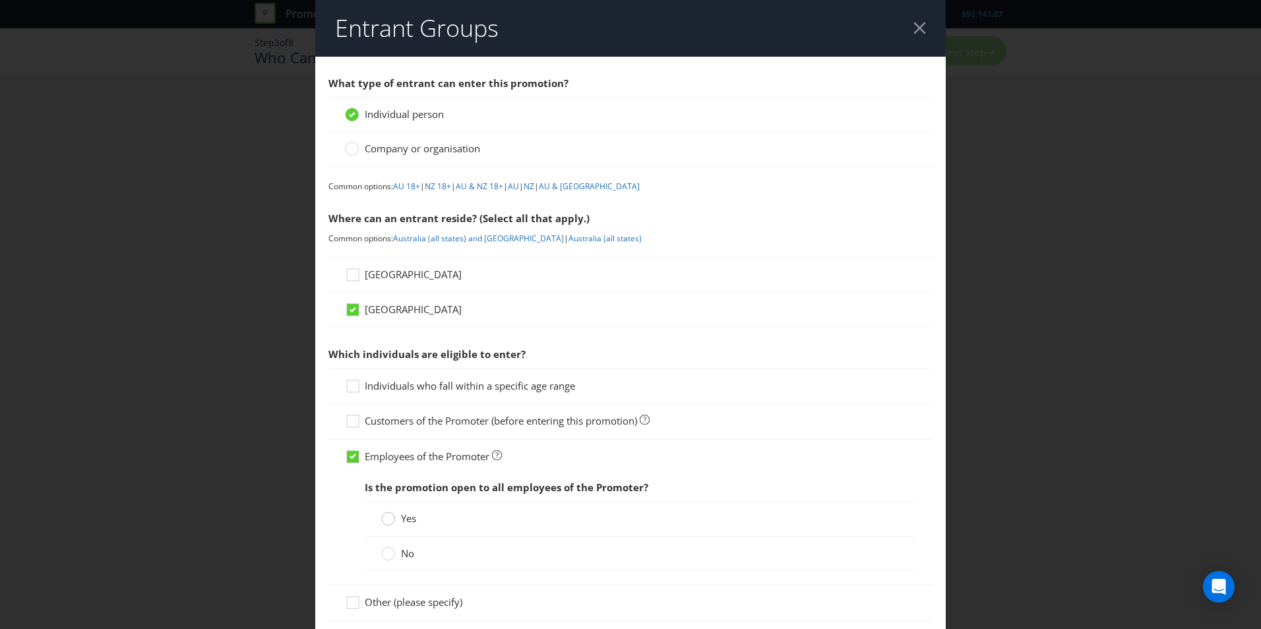
drag, startPoint x: 374, startPoint y: 520, endPoint x: 383, endPoint y: 524, distance: 10.3
click at [375, 520] on div "Yes" at bounding box center [640, 518] width 551 height 35
drag, startPoint x: 383, startPoint y: 524, endPoint x: 556, endPoint y: 504, distance: 173.9
click at [384, 524] on circle at bounding box center [388, 518] width 13 height 13
click at [0, 0] on input "Yes" at bounding box center [0, 0] width 0 height 0
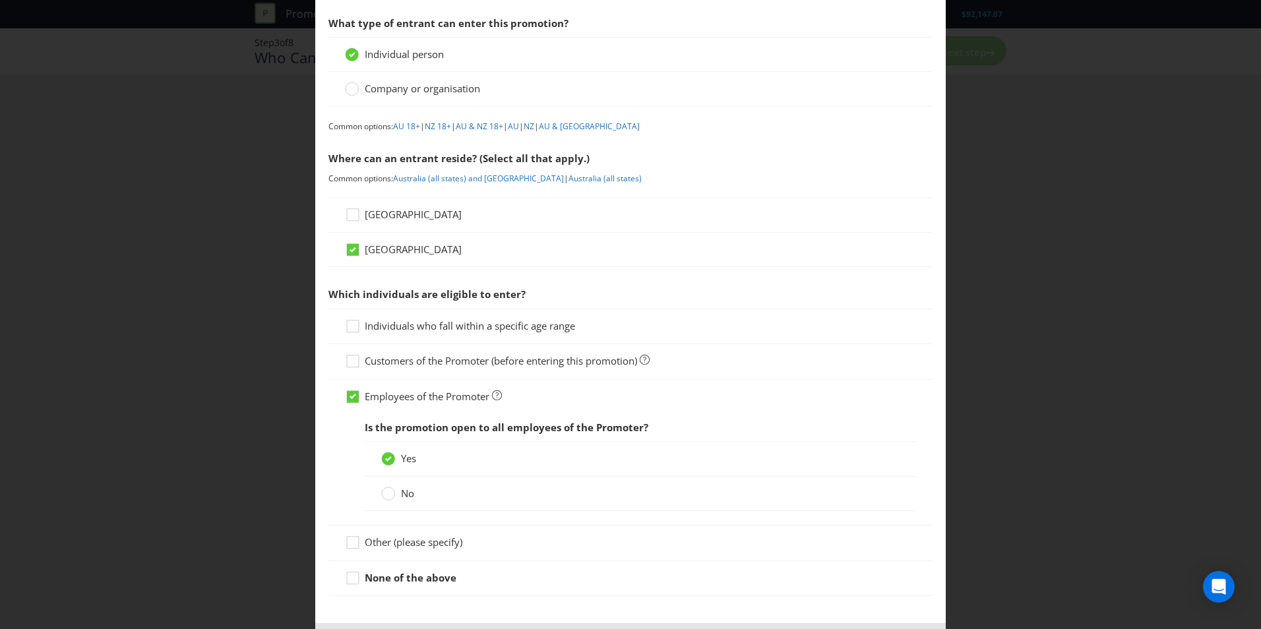
scroll to position [121, 0]
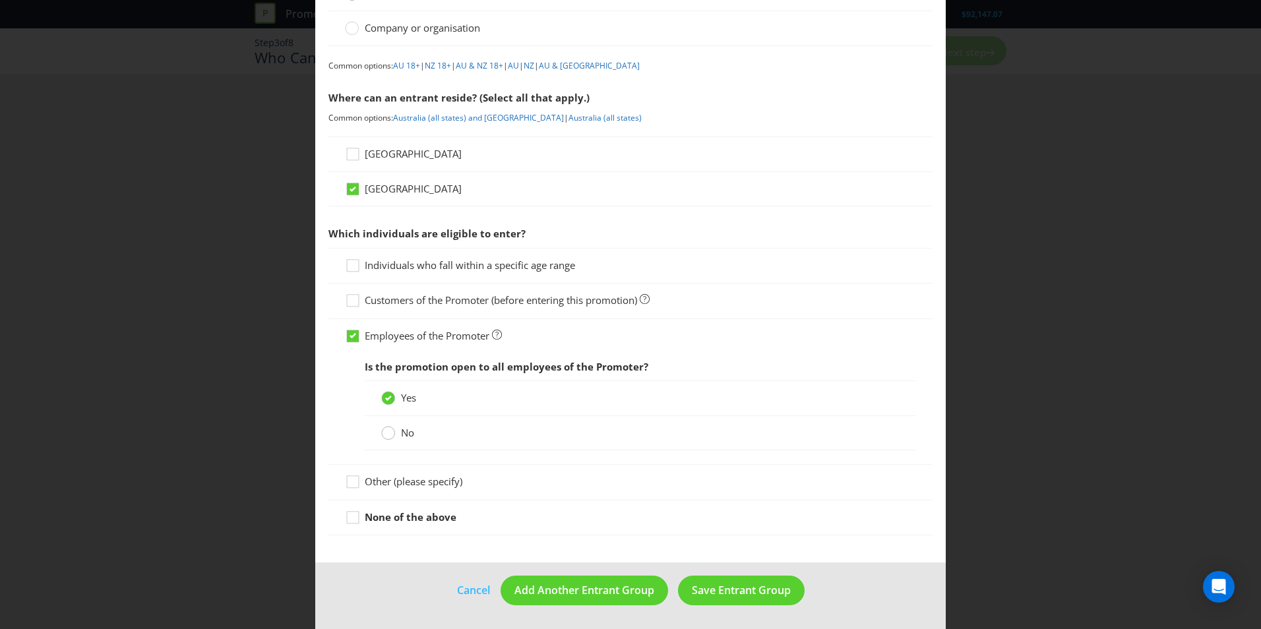
click at [382, 438] on icon at bounding box center [388, 433] width 14 height 14
click at [0, 0] on input "No" at bounding box center [0, 0] width 0 height 0
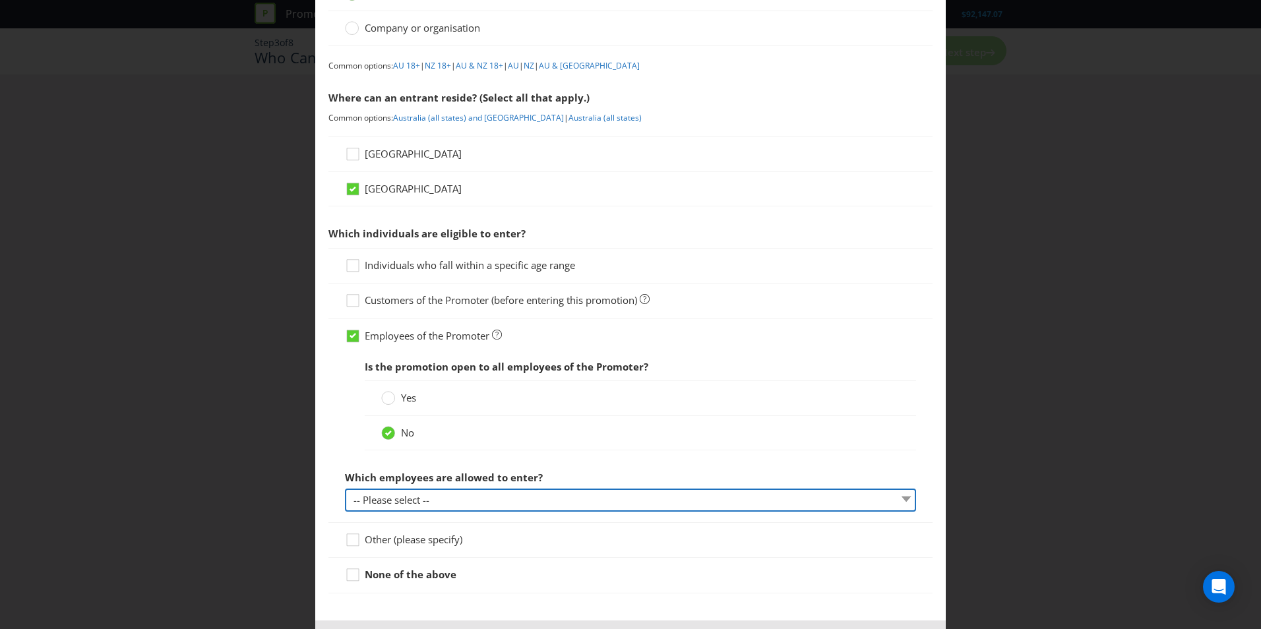
click at [549, 500] on select "-- Please select -- Employees in sales roles Other (please specify)" at bounding box center [630, 500] width 571 height 23
select select "OTHER"
click at [345, 489] on select "-- Please select -- Employees in sales roles Other (please specify)" at bounding box center [630, 500] width 571 height 23
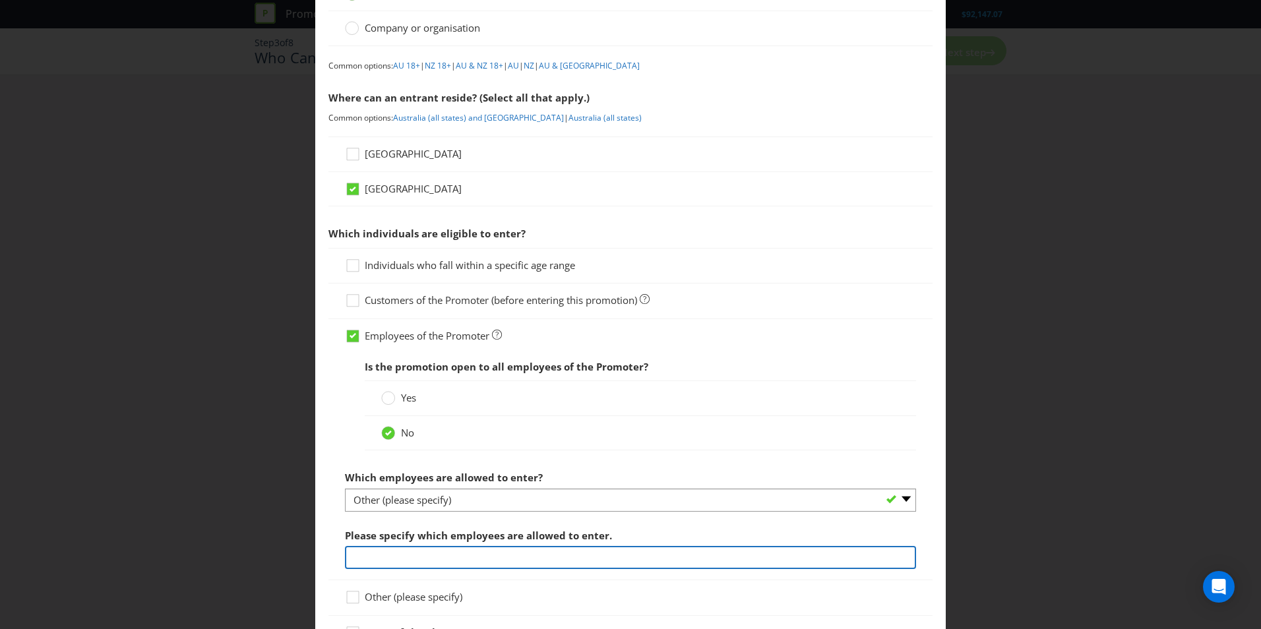
click at [481, 560] on input "text" at bounding box center [630, 557] width 571 height 23
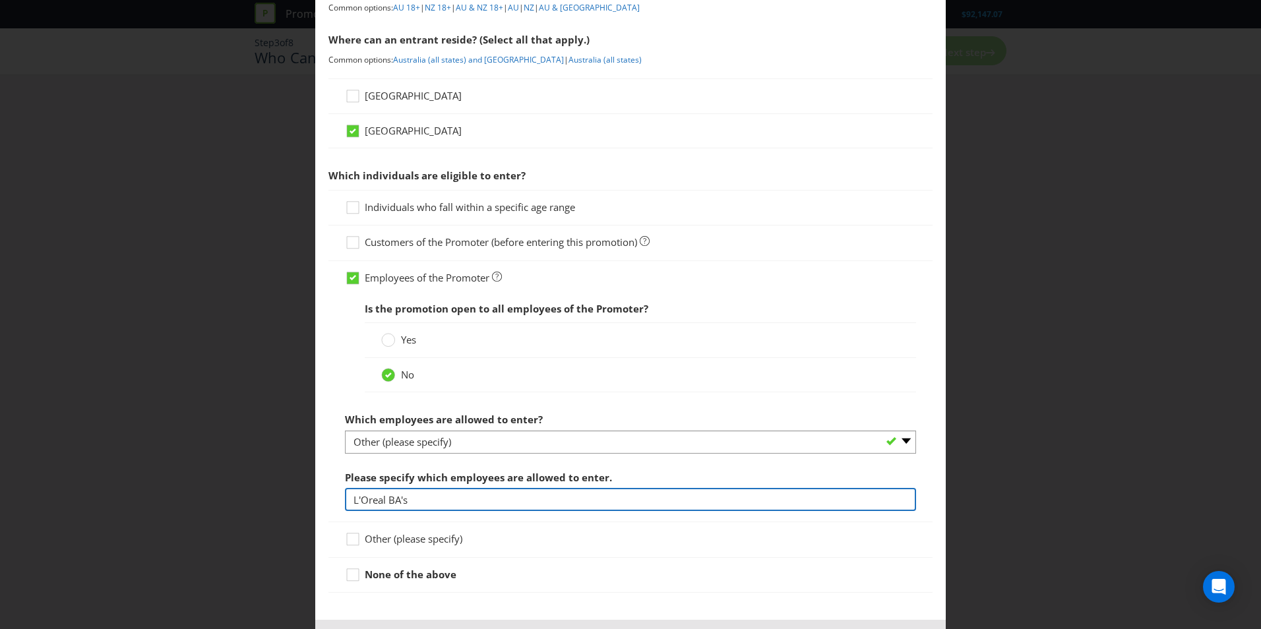
scroll to position [236, 0]
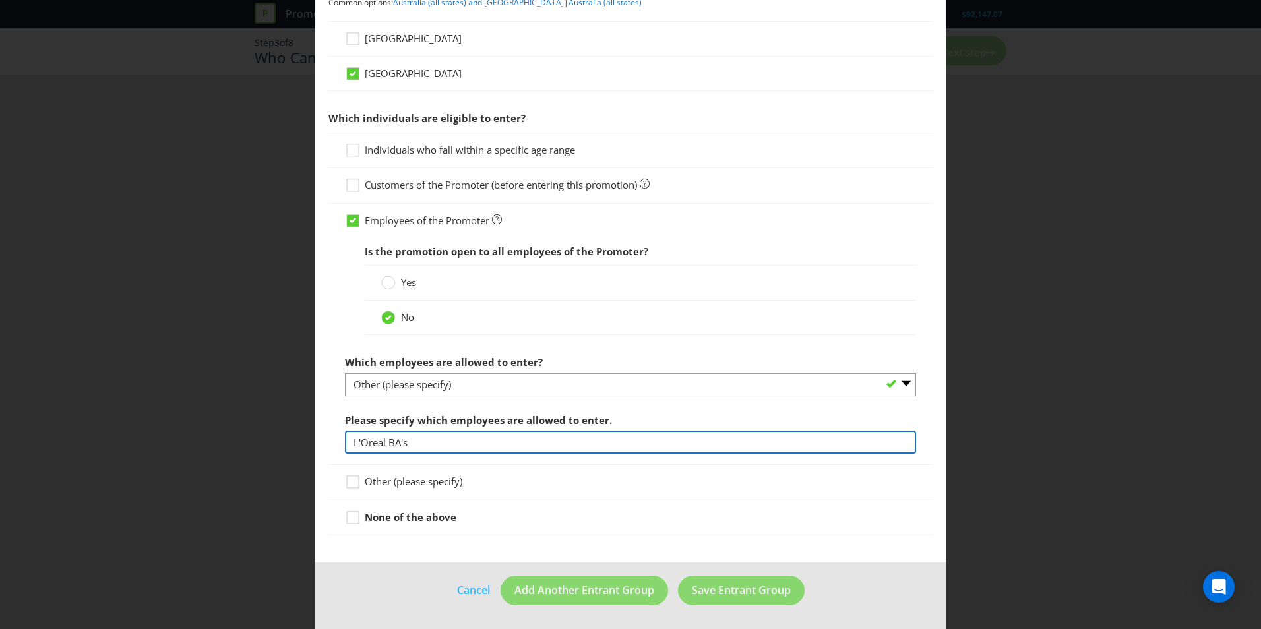
type input "L'Oreal BA's"
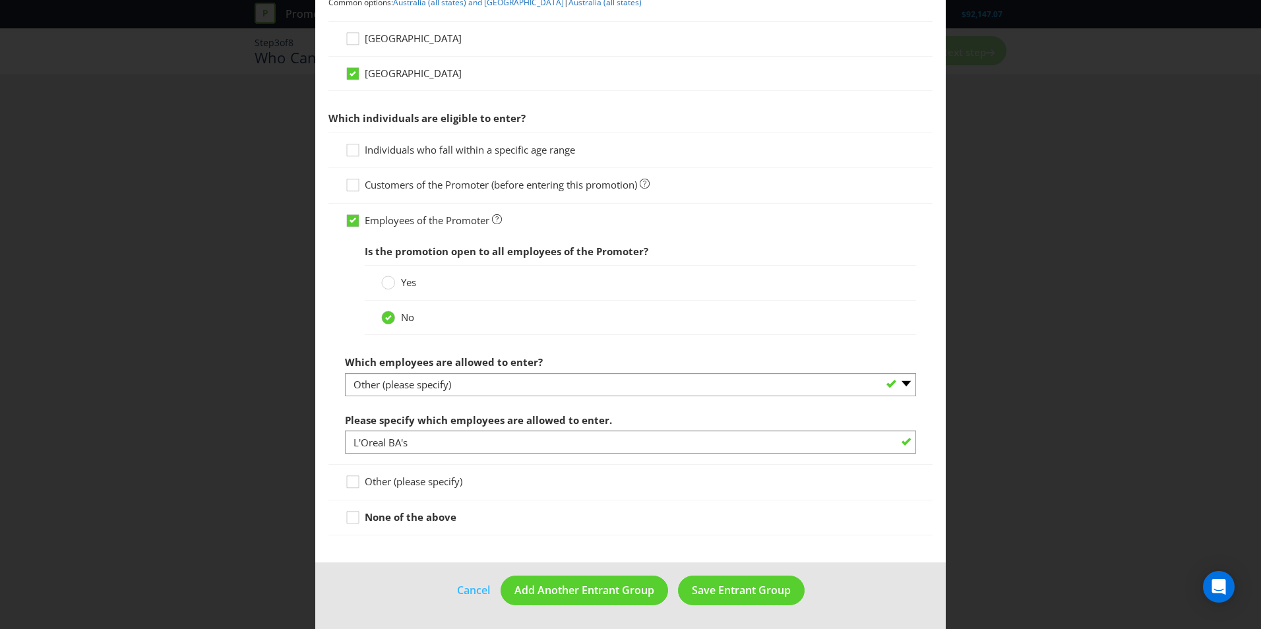
click at [715, 548] on main "What type of entrant can enter this promotion? Individual person Company or org…" at bounding box center [630, 192] width 630 height 742
click at [718, 589] on span "Save Entrant Group" at bounding box center [741, 590] width 99 height 15
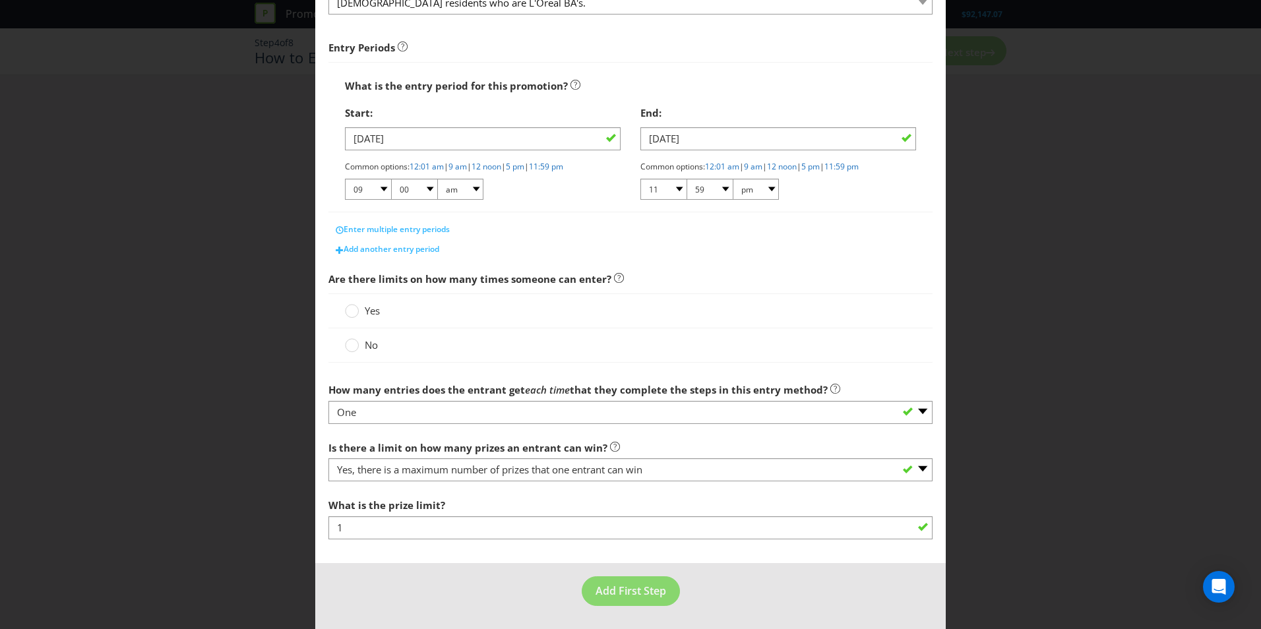
scroll to position [179, 0]
click at [348, 344] on div at bounding box center [351, 346] width 13 height 17
click at [0, 0] on input "No" at bounding box center [0, 0] width 0 height 0
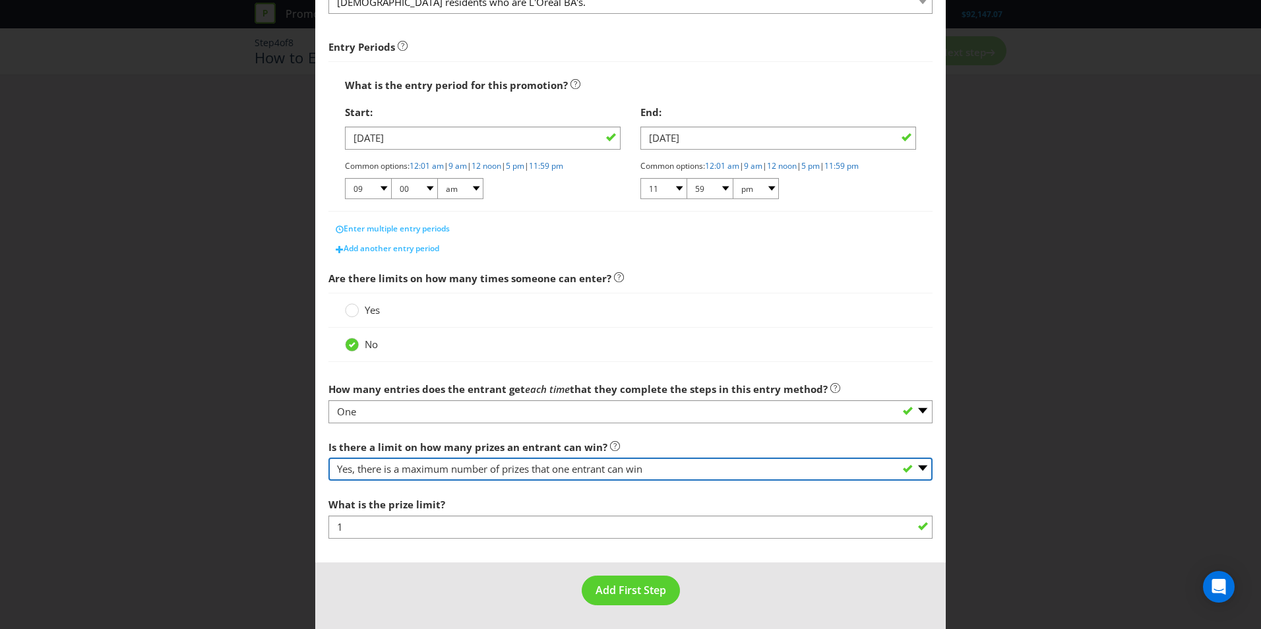
click at [694, 468] on select "-- Please select -- Yes, there is a maximum number of prizes that one entrant c…" at bounding box center [630, 469] width 604 height 23
click at [328, 458] on select "-- Please select -- Yes, there is a maximum number of prizes that one entrant c…" at bounding box center [630, 469] width 604 height 23
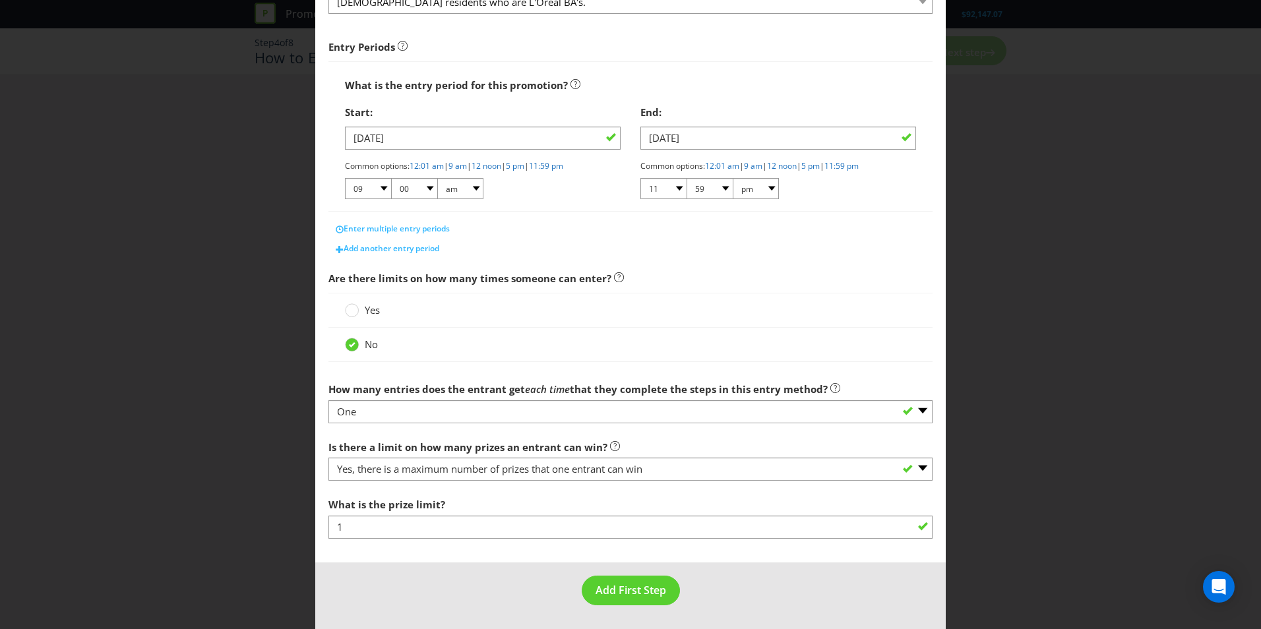
click at [617, 493] on div "What is the prize limit? 1" at bounding box center [630, 514] width 604 height 47
click at [639, 591] on span "Add First Step" at bounding box center [630, 590] width 71 height 15
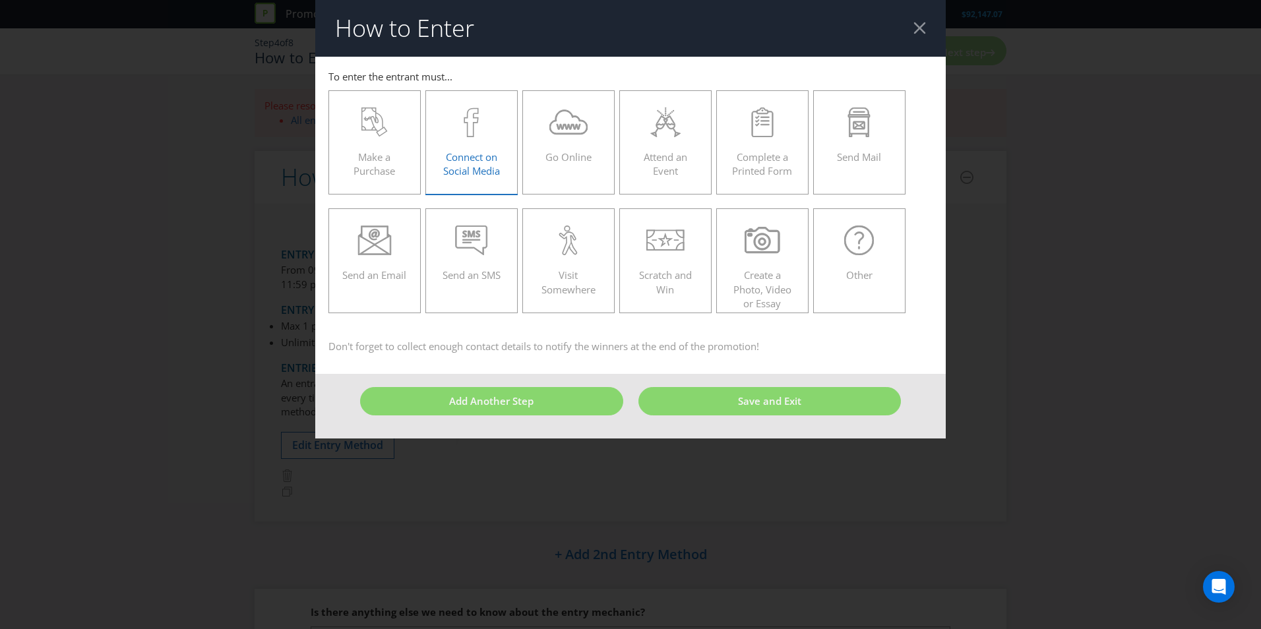
click at [487, 141] on div "Connect on Social Media" at bounding box center [471, 136] width 65 height 59
click at [0, 0] on input "Connect on Social Media" at bounding box center [0, 0] width 0 height 0
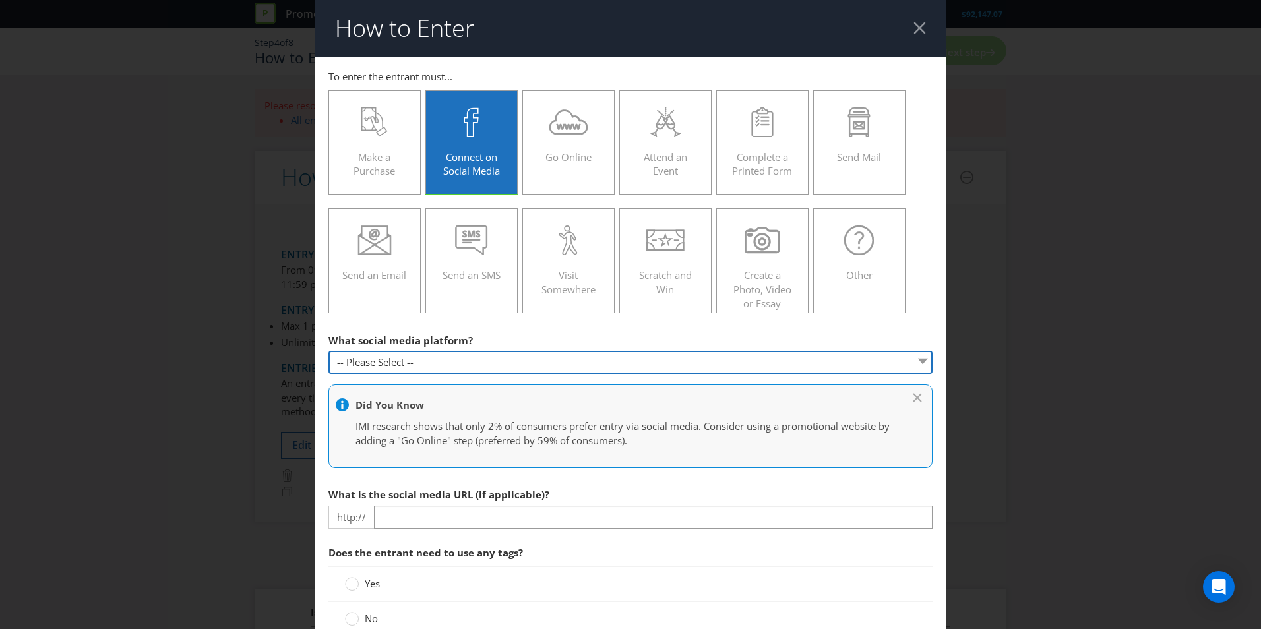
click at [563, 367] on select "-- Please Select -- Facebook X Instagram Snapchat Pinterest Tumblr Youtube Othe…" at bounding box center [630, 362] width 604 height 23
select select "INSTAGRAM"
click at [328, 351] on select "-- Please Select -- Facebook X Instagram Snapchat Pinterest Tumblr Youtube Othe…" at bounding box center [630, 362] width 604 height 23
type input "[DOMAIN_NAME][URL]"
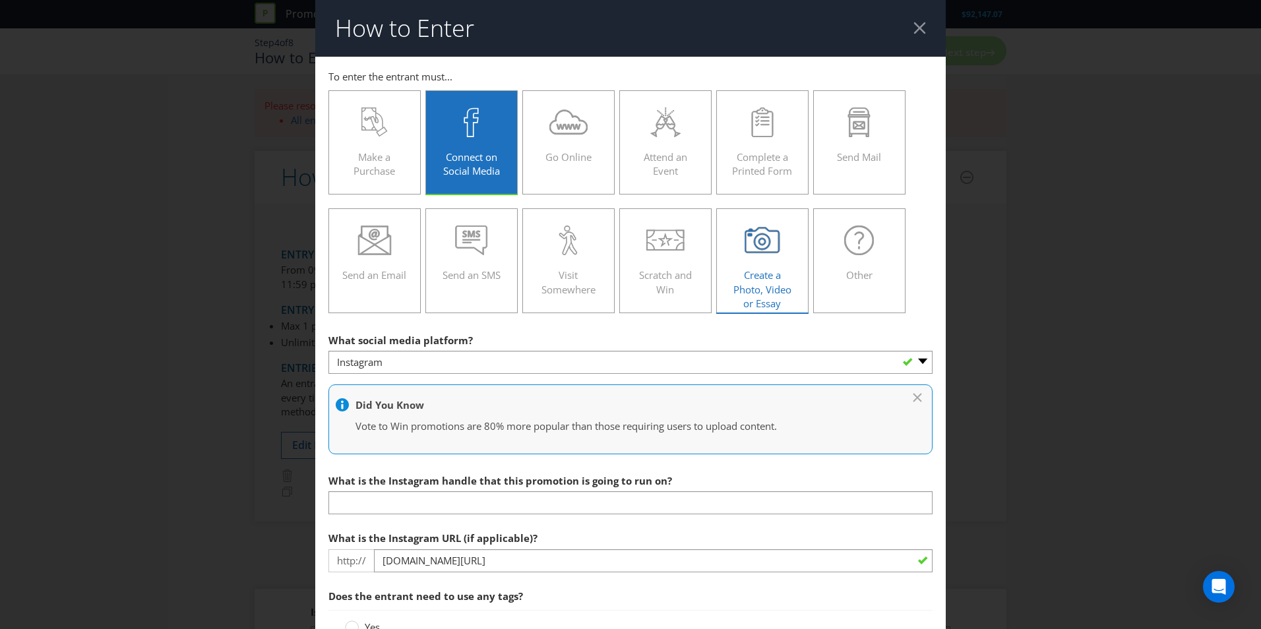
click at [745, 268] on div "Create a Photo, Video or Essay" at bounding box center [762, 254] width 65 height 59
click at [0, 0] on input "Create a Photo, Video or Essay" at bounding box center [0, 0] width 0 height 0
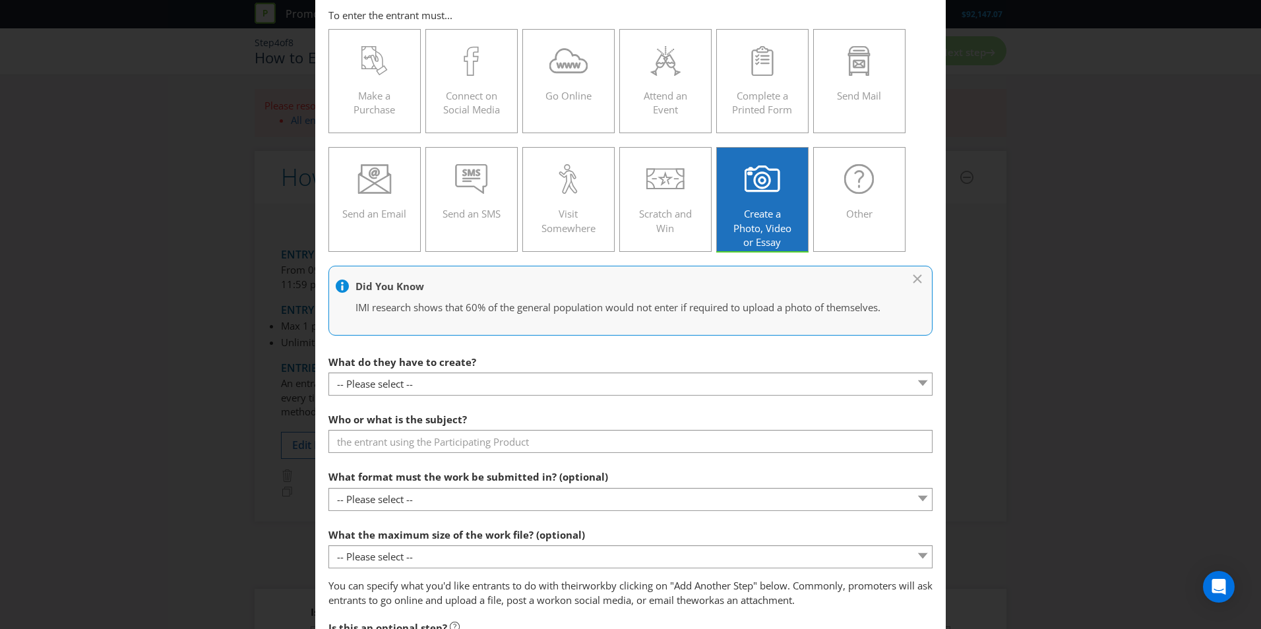
scroll to position [132, 0]
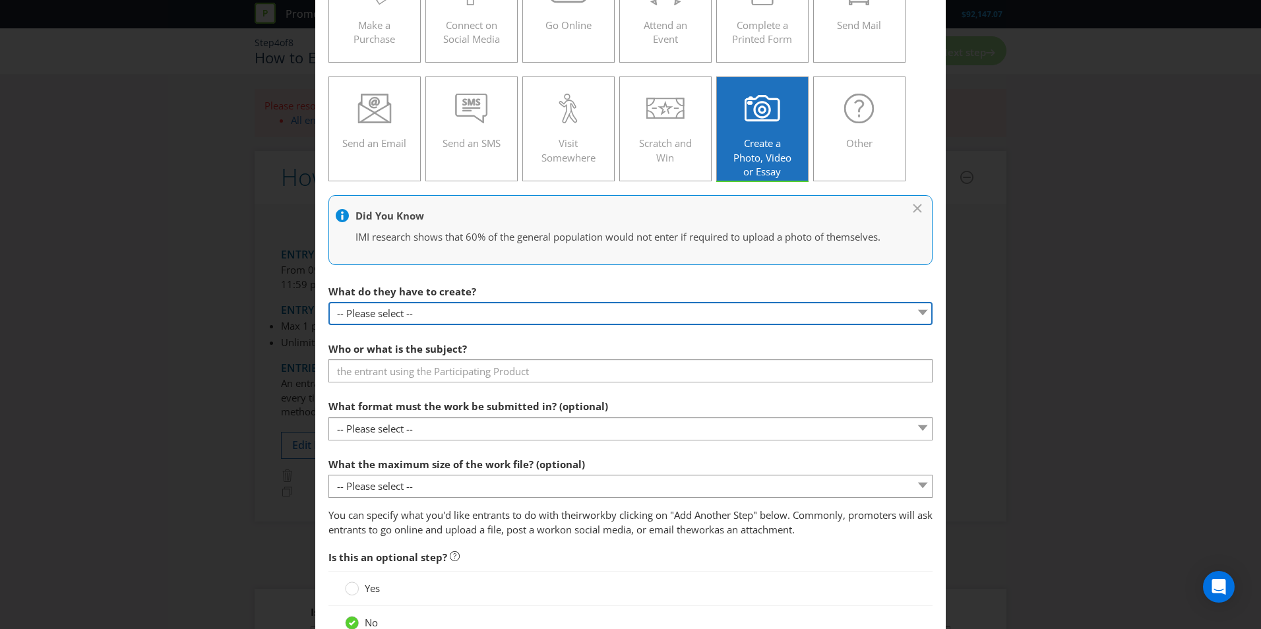
click at [496, 325] on select "-- Please select -- Video Photo Essay Other (please specify)" at bounding box center [630, 313] width 604 height 23
select select "OTHER"
click at [328, 316] on select "-- Please select -- Video Photo Essay Other (please specify)" at bounding box center [630, 313] width 604 height 23
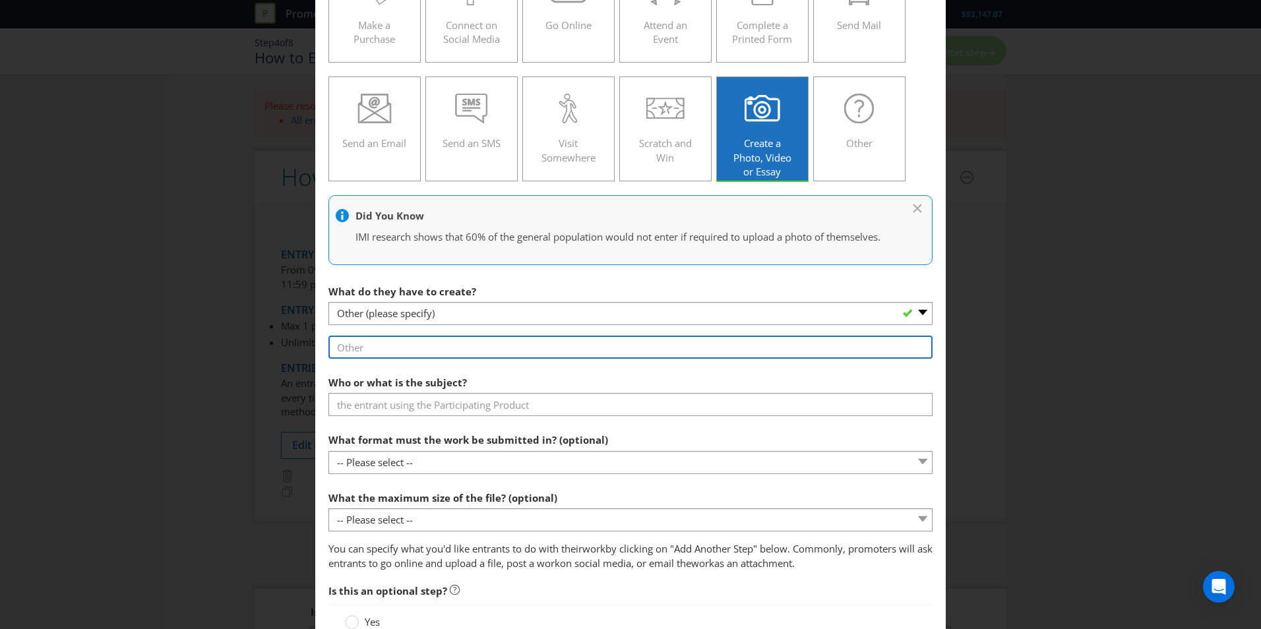
click at [444, 359] on input "text" at bounding box center [630, 347] width 604 height 23
type input "Photo or Video"
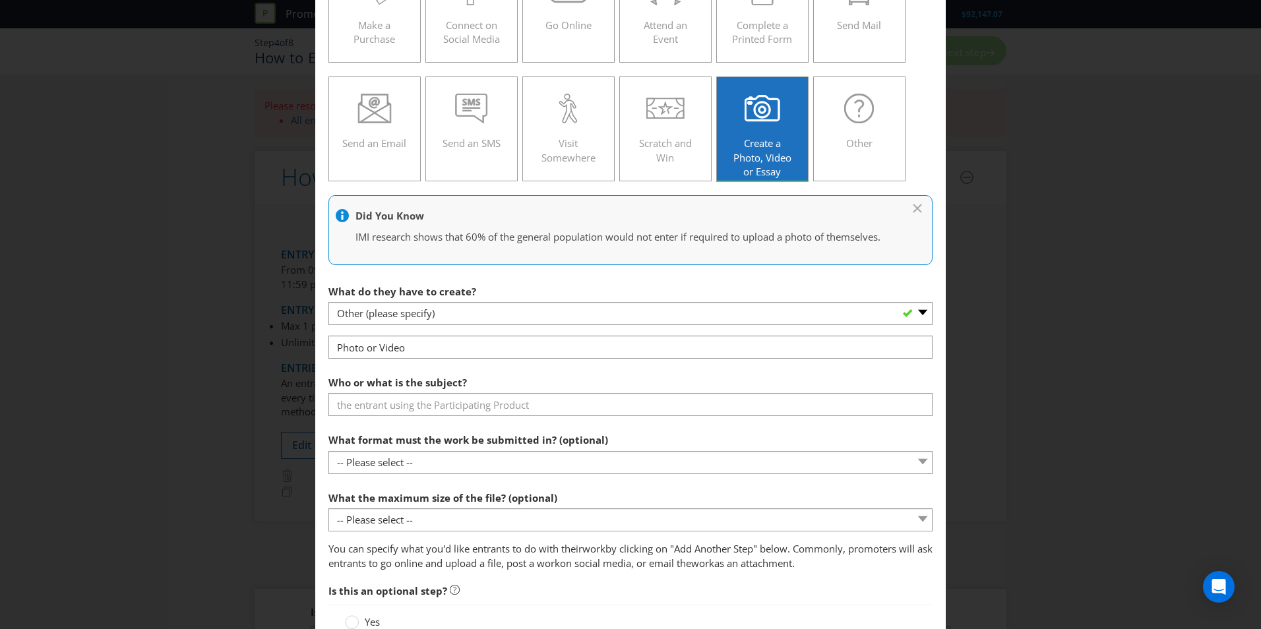
click at [504, 385] on div "Who or what is the subject?" at bounding box center [630, 392] width 604 height 47
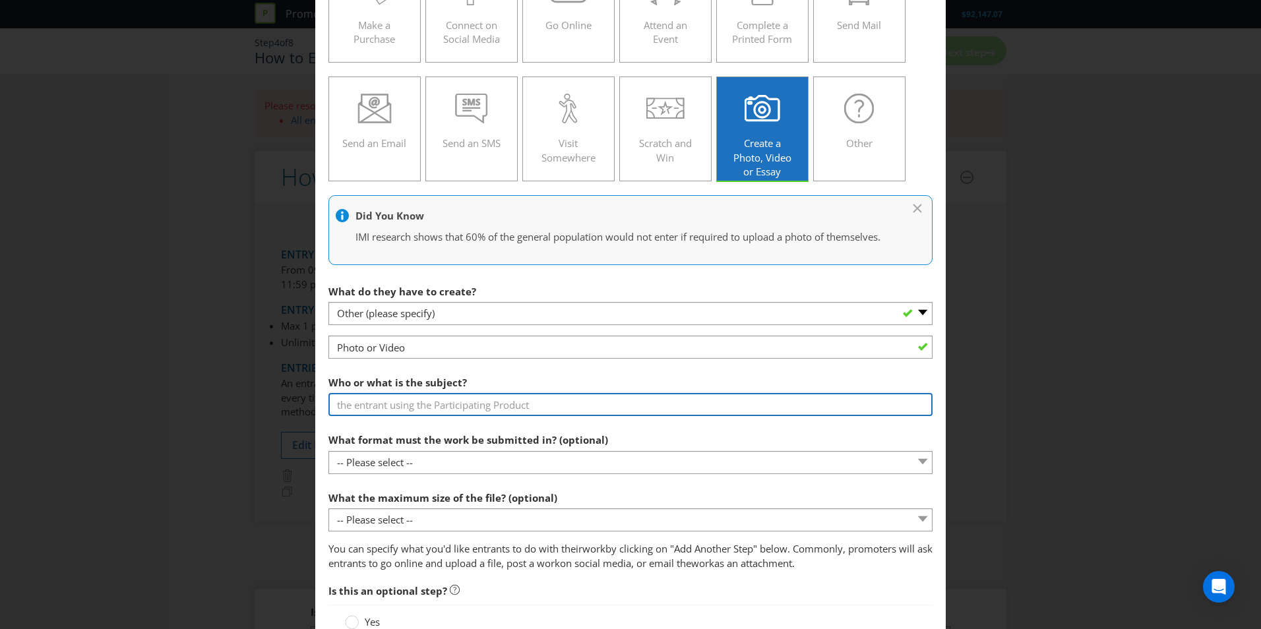
click at [485, 416] on input "text" at bounding box center [630, 404] width 604 height 23
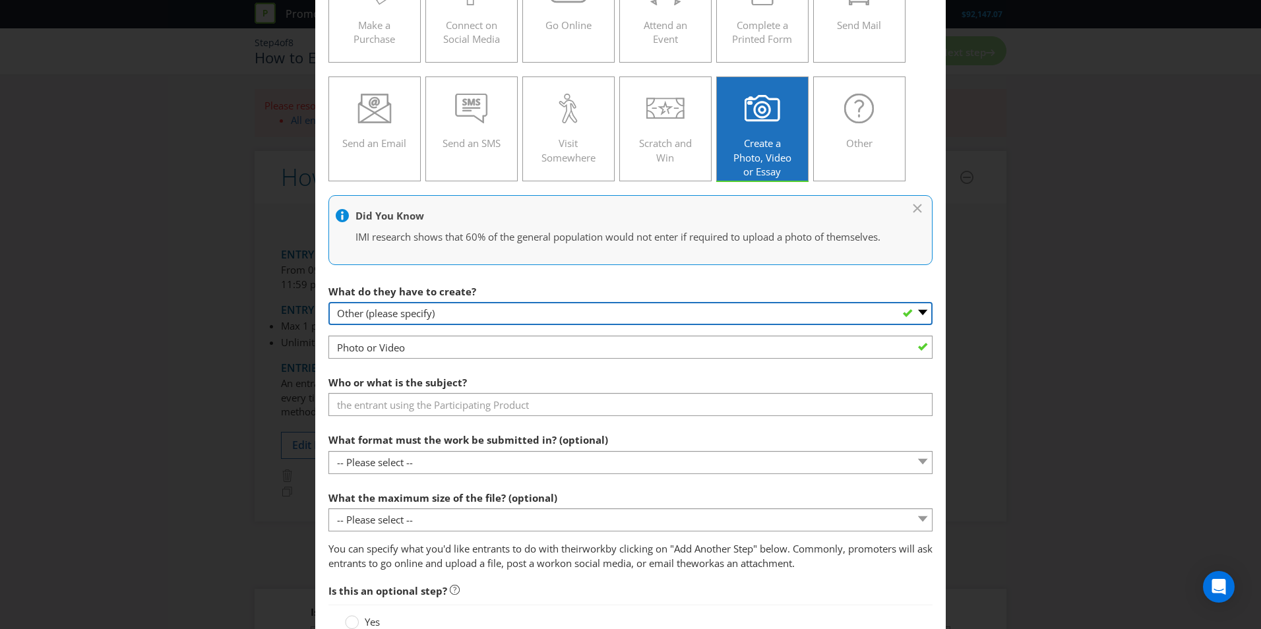
click at [487, 325] on select "-- Please select -- Video Photo Essay Other (please specify)" at bounding box center [630, 313] width 604 height 23
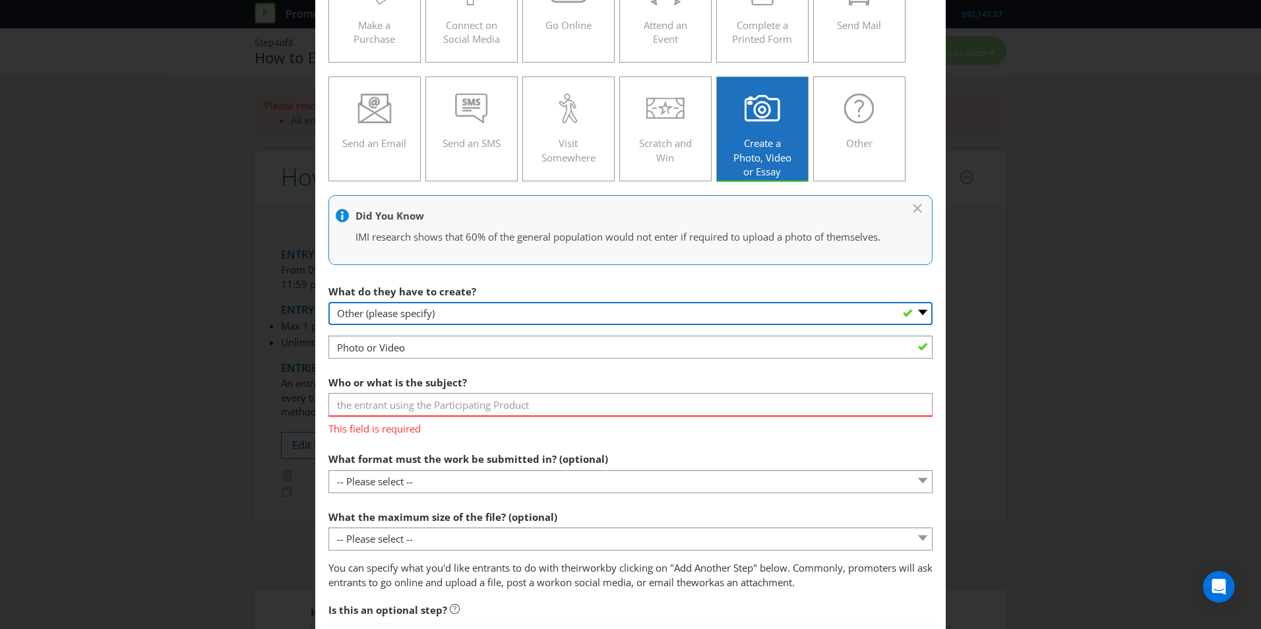
select select "VIDEO"
click at [328, 316] on select "-- Please select -- Video Photo Essay Other (please specify)" at bounding box center [630, 313] width 604 height 23
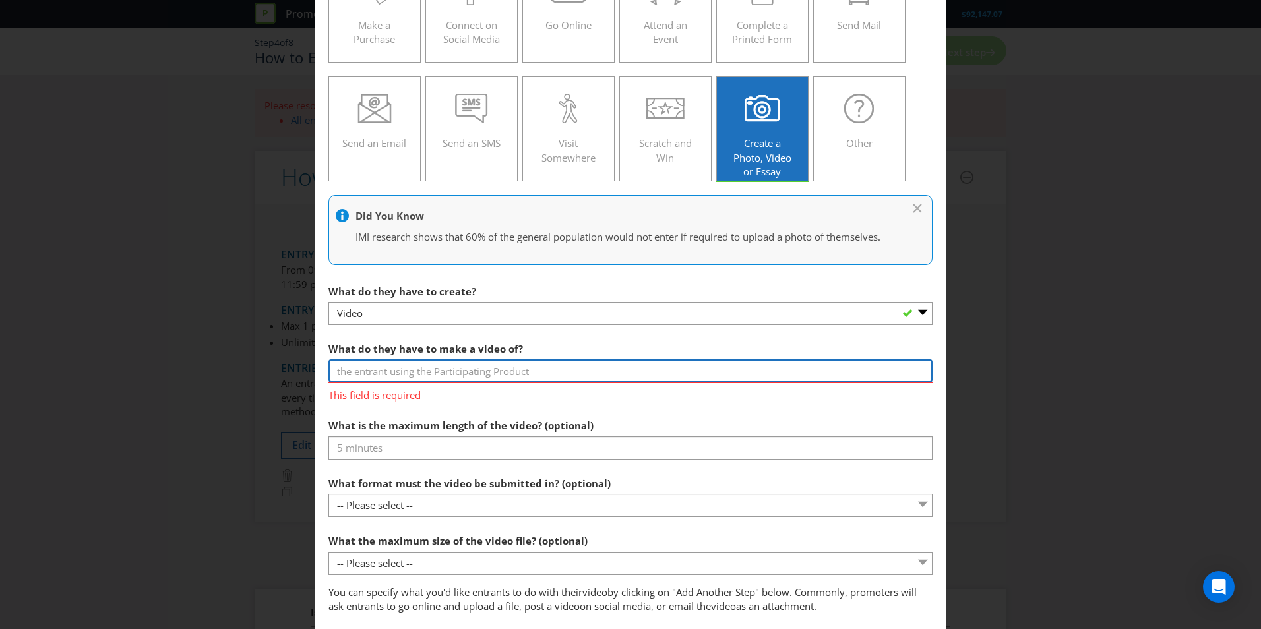
click at [454, 382] on input "text" at bounding box center [630, 370] width 604 height 23
type input "The Lancome Spring Sale"
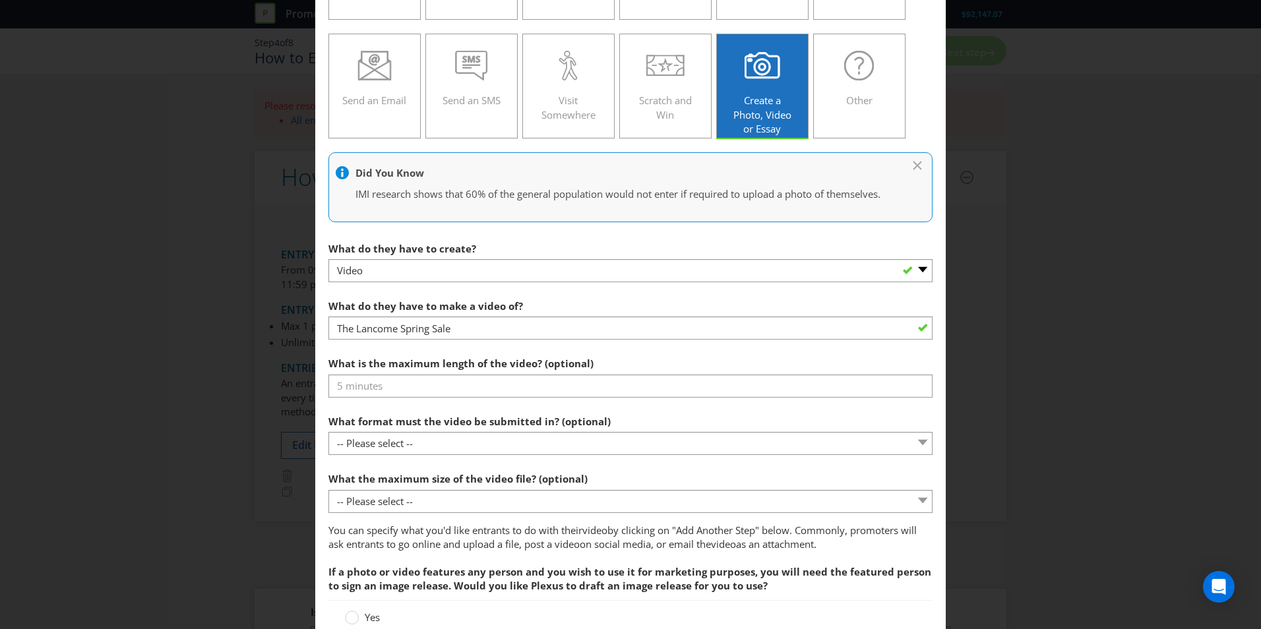
scroll to position [198, 0]
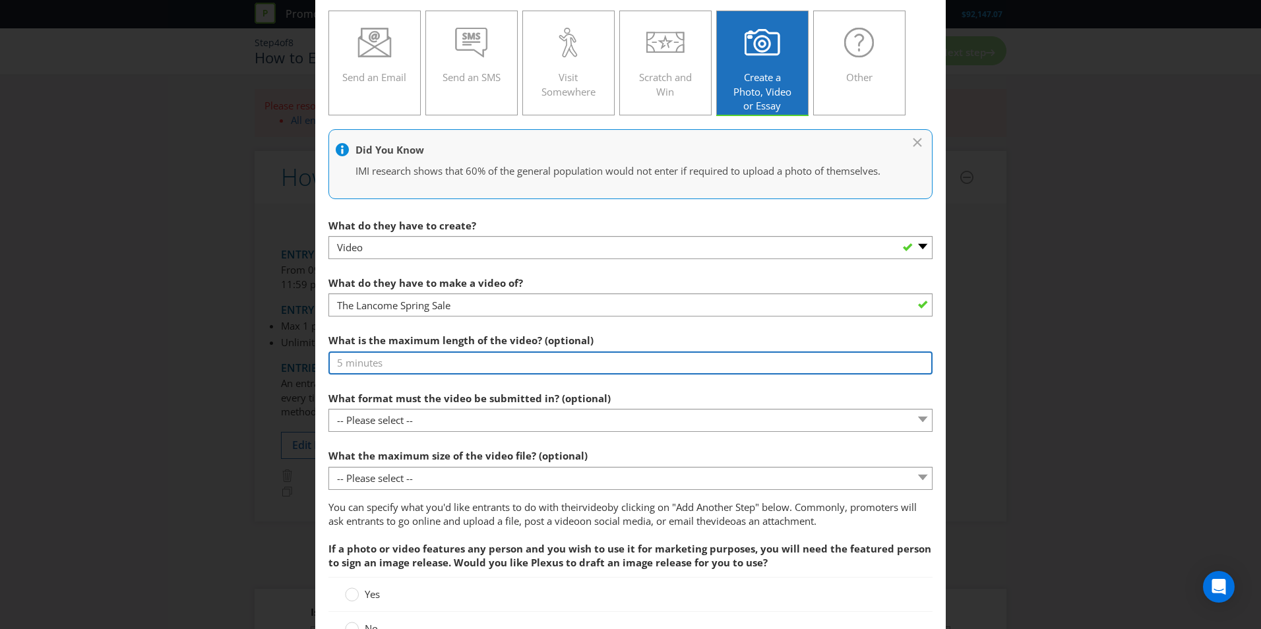
click at [452, 375] on input "text" at bounding box center [630, 362] width 604 height 23
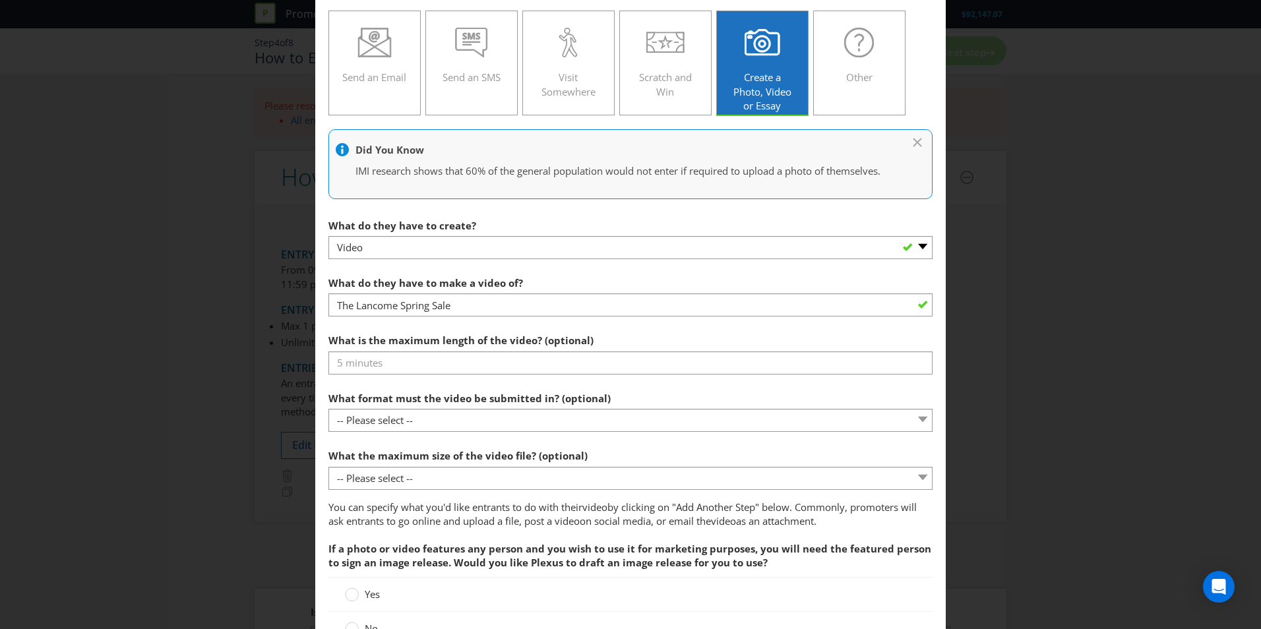
click at [655, 350] on div "What is the maximum length of the video? (optional)" at bounding box center [630, 350] width 604 height 47
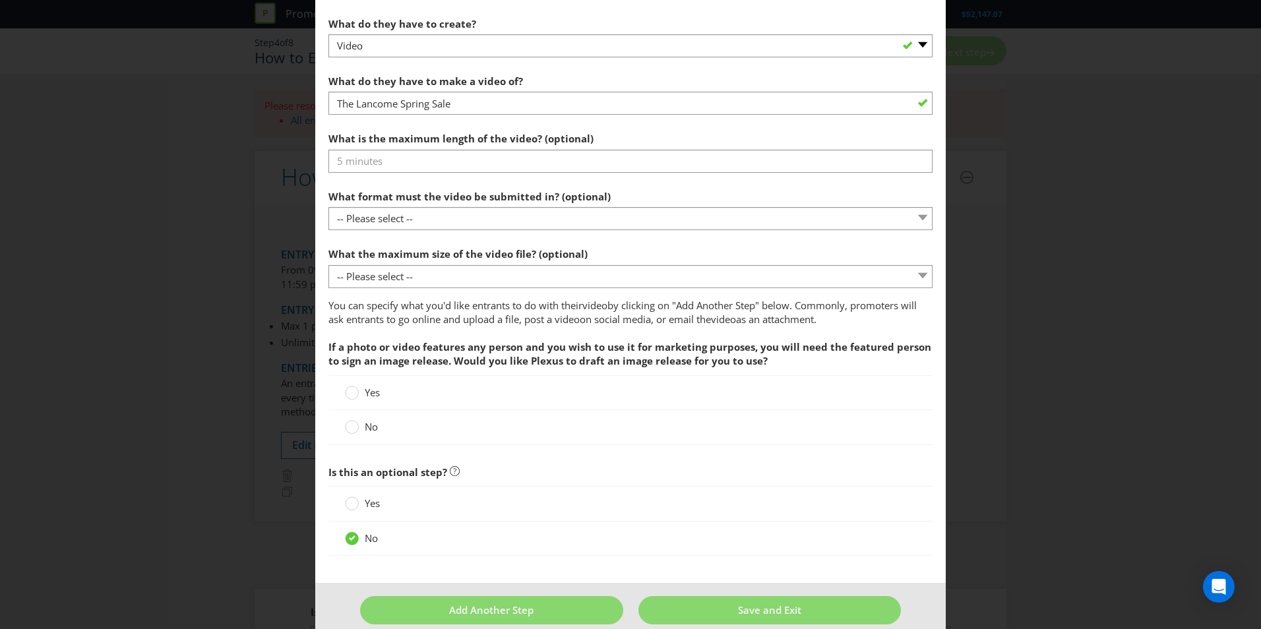
scroll to position [433, 0]
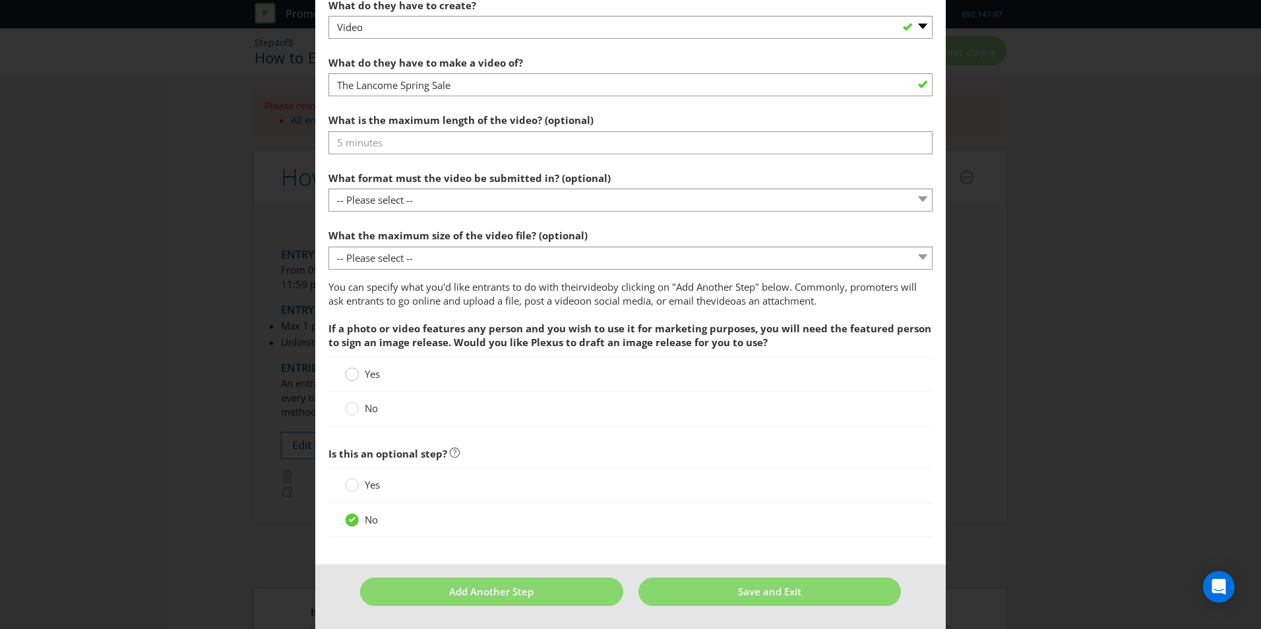
click at [354, 377] on div at bounding box center [351, 375] width 13 height 17
click at [0, 0] on input "Yes" at bounding box center [0, 0] width 0 height 0
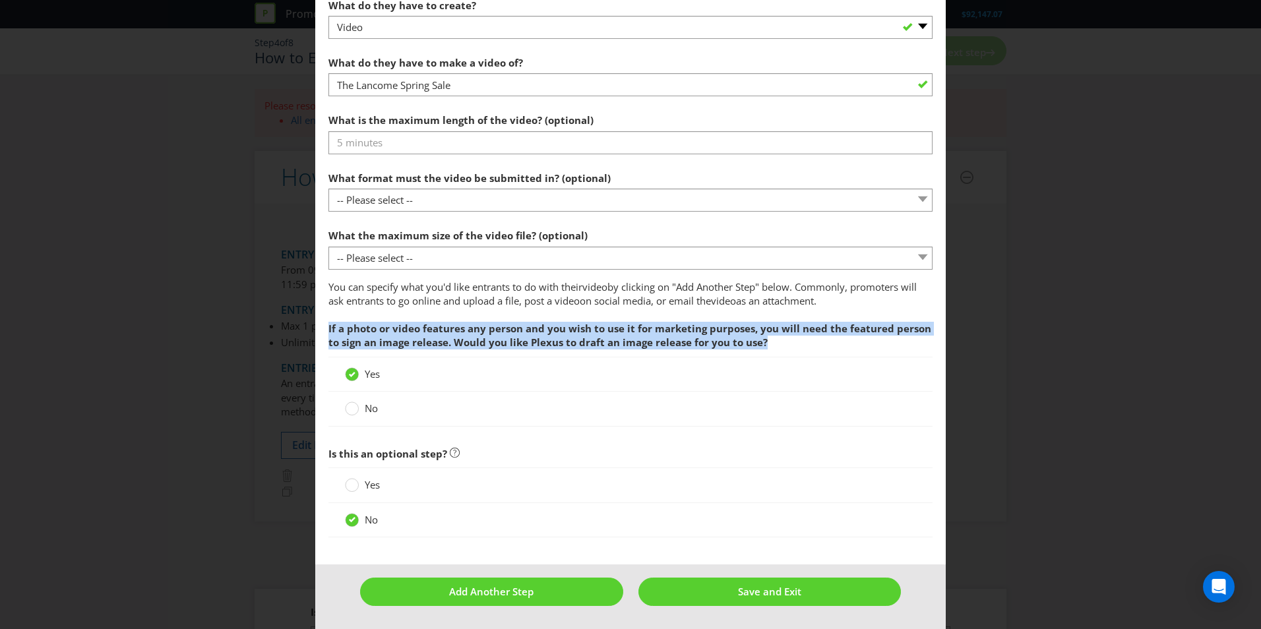
drag, startPoint x: 767, startPoint y: 343, endPoint x: 318, endPoint y: 332, distance: 449.8
click at [318, 332] on main "To enter the entrant must... Make a Purchase Connect on Social Media Go Online …" at bounding box center [630, 102] width 630 height 926
copy span "If a photo or video features any person and you wish to use it for marketing pu…"
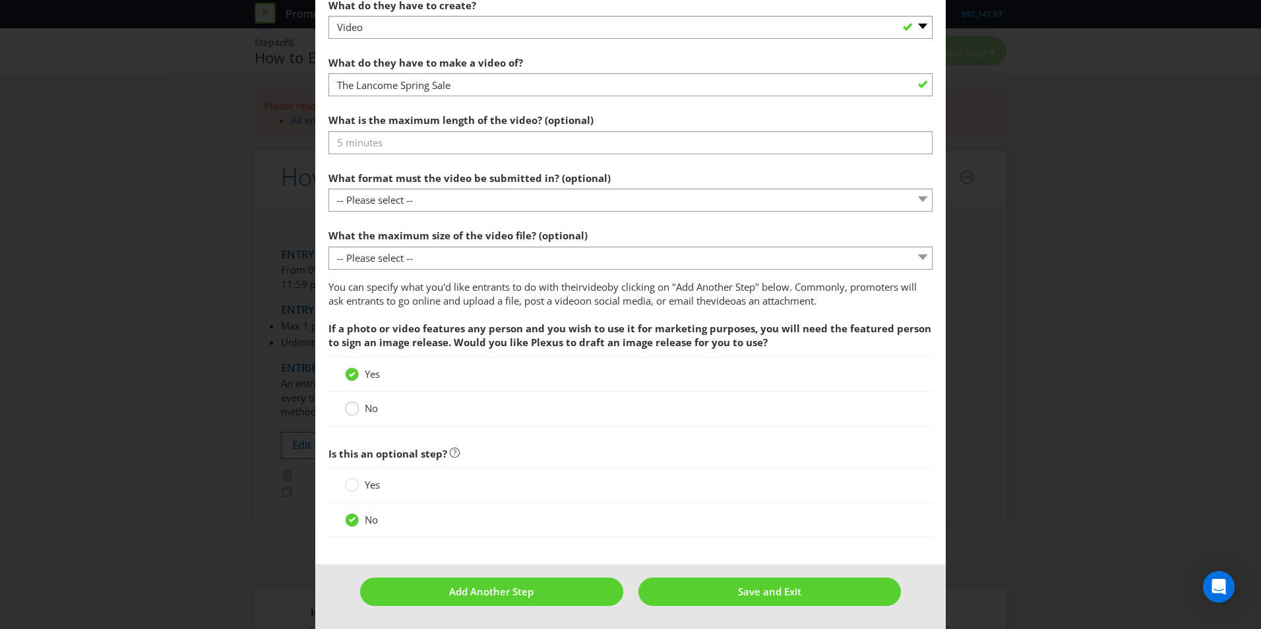
click at [349, 407] on div at bounding box center [352, 404] width 7 height 7
click at [0, 0] on input "No" at bounding box center [0, 0] width 0 height 0
drag, startPoint x: 729, startPoint y: 589, endPoint x: 806, endPoint y: 545, distance: 88.6
click at [729, 589] on button "Save and Exit" at bounding box center [769, 592] width 263 height 28
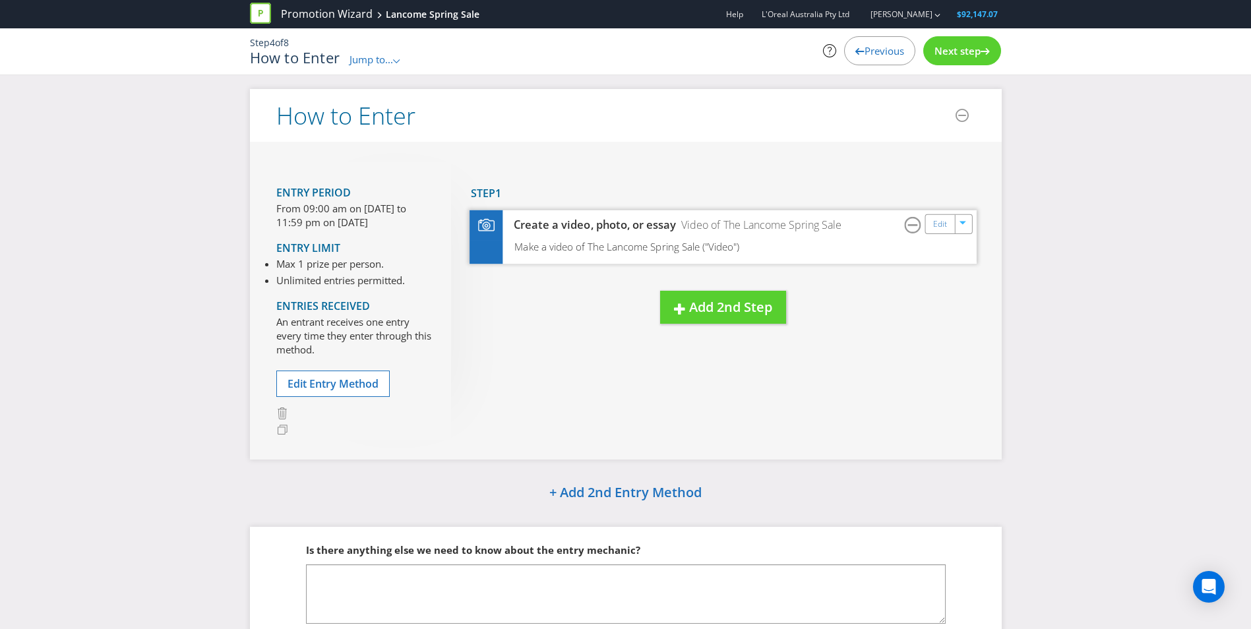
click at [818, 255] on div "Make a video of The Lancome Spring Sale ("Video")" at bounding box center [722, 252] width 507 height 24
click at [956, 53] on span "Next step" at bounding box center [957, 50] width 46 height 13
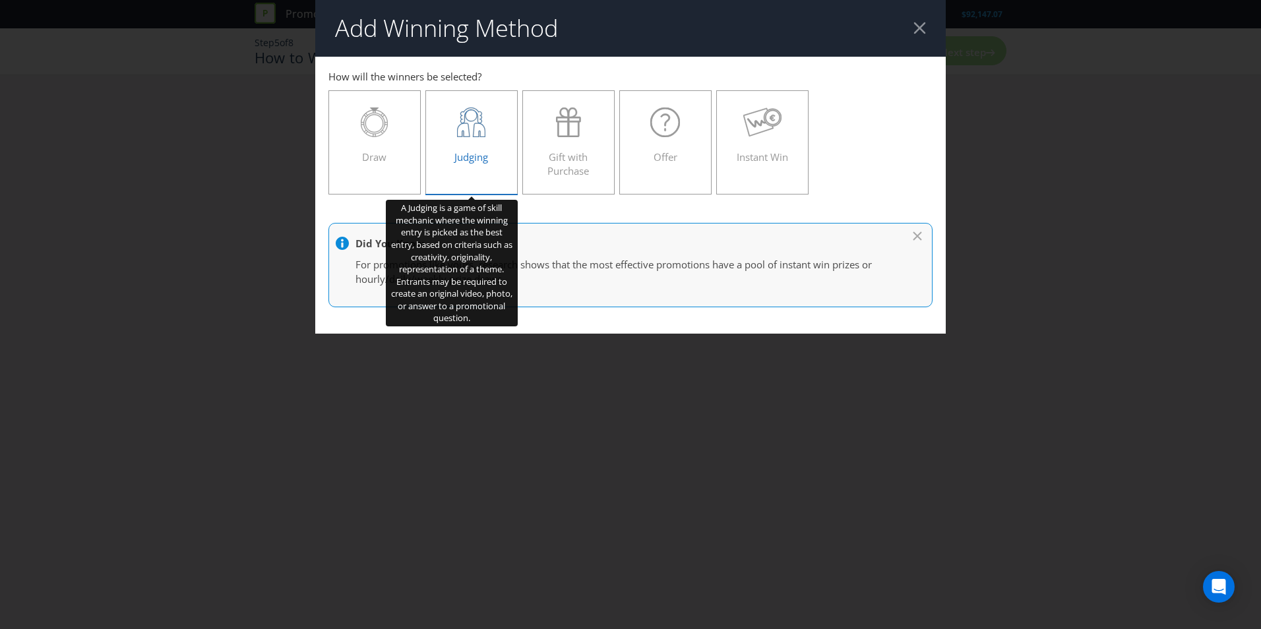
click at [487, 131] on div at bounding box center [471, 122] width 65 height 30
click at [0, 0] on input "Judging" at bounding box center [0, 0] width 0 height 0
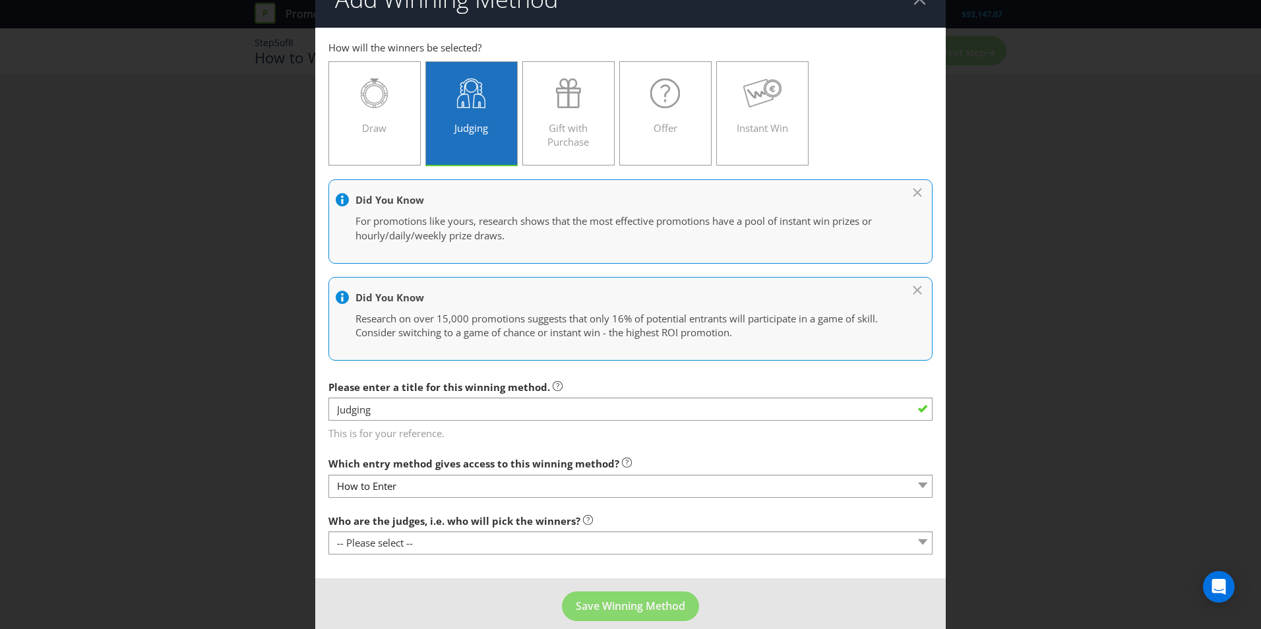
scroll to position [45, 0]
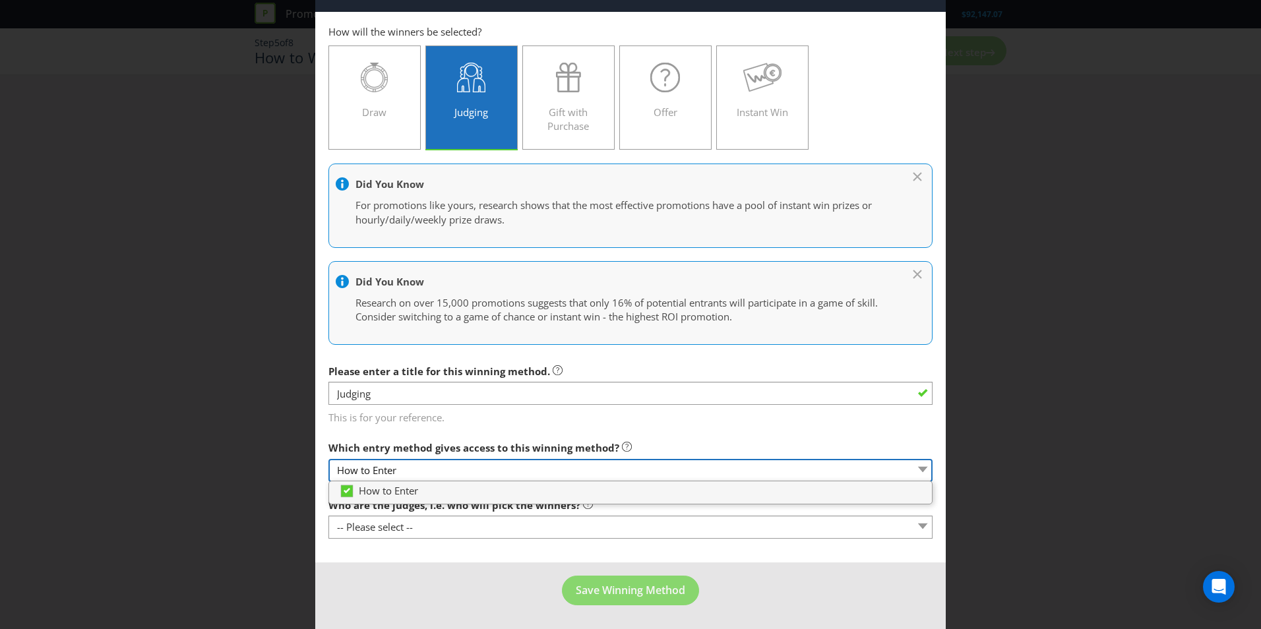
click at [630, 472] on select "How to Enter" at bounding box center [630, 470] width 604 height 23
click at [650, 417] on span "This is for your reference." at bounding box center [630, 414] width 604 height 19
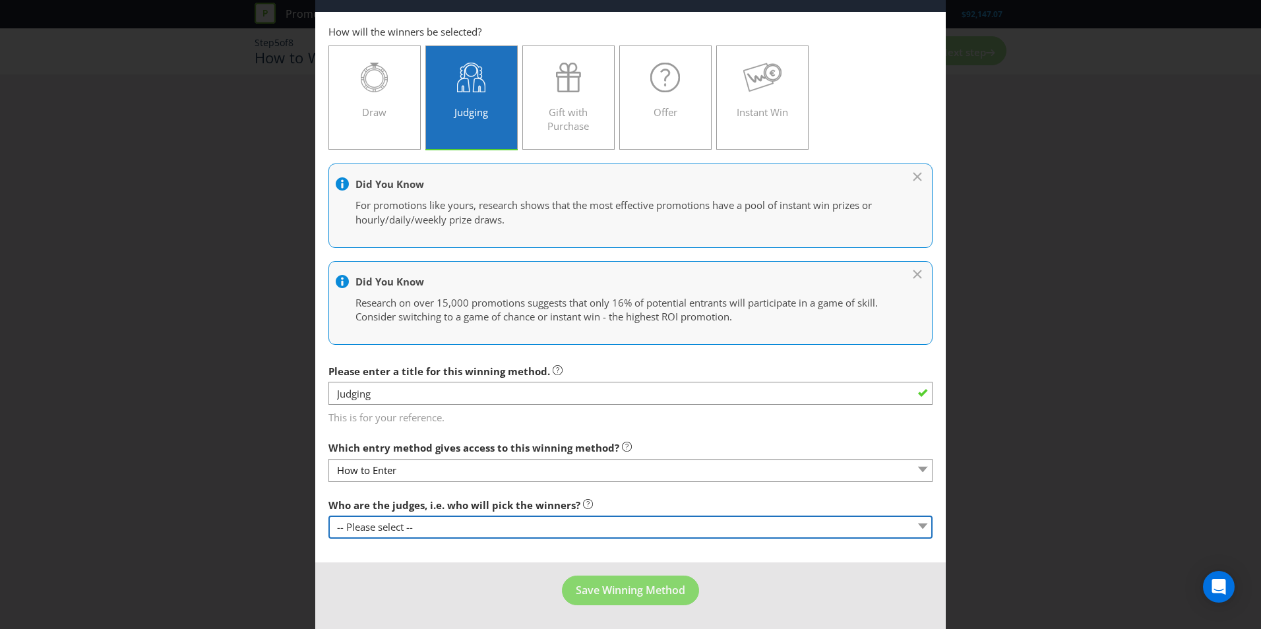
click at [456, 525] on select "-- Please select -- Representatives of the Promoter A specific person (please s…" at bounding box center [630, 527] width 604 height 23
select select "SOCIAL_MEDIA_USERS"
click at [328, 516] on select "-- Please select -- Representatives of the Promoter A specific person (please s…" at bounding box center [630, 527] width 604 height 23
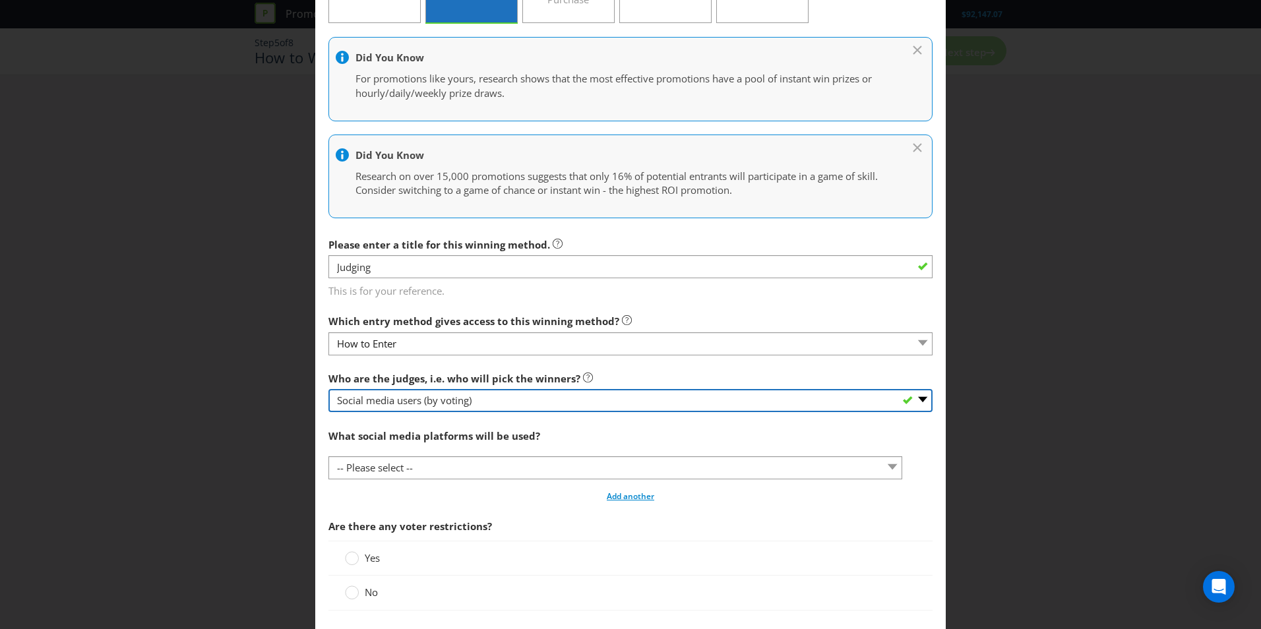
scroll to position [177, 0]
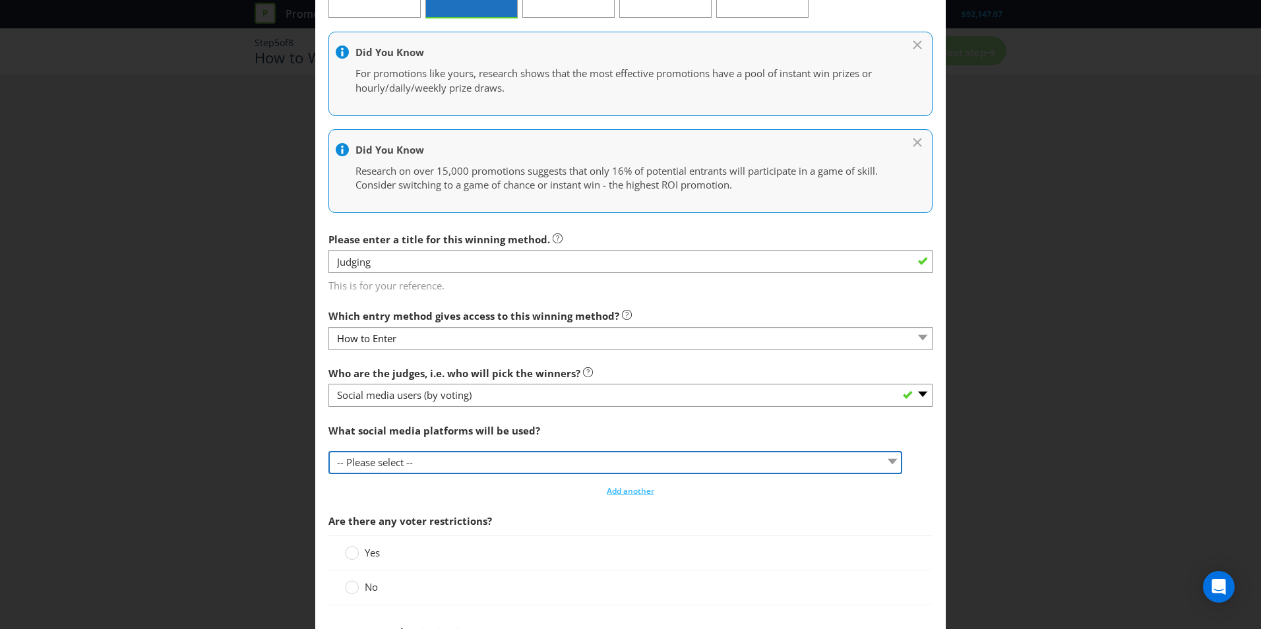
click at [527, 468] on select "-- Please select -- Facebook X Instagram Snapchat LinkedIn Pinterest Tumblr You…" at bounding box center [615, 462] width 574 height 23
click at [522, 468] on select "-- Please select -- Facebook X Instagram Snapchat LinkedIn Pinterest Tumblr You…" at bounding box center [615, 462] width 574 height 23
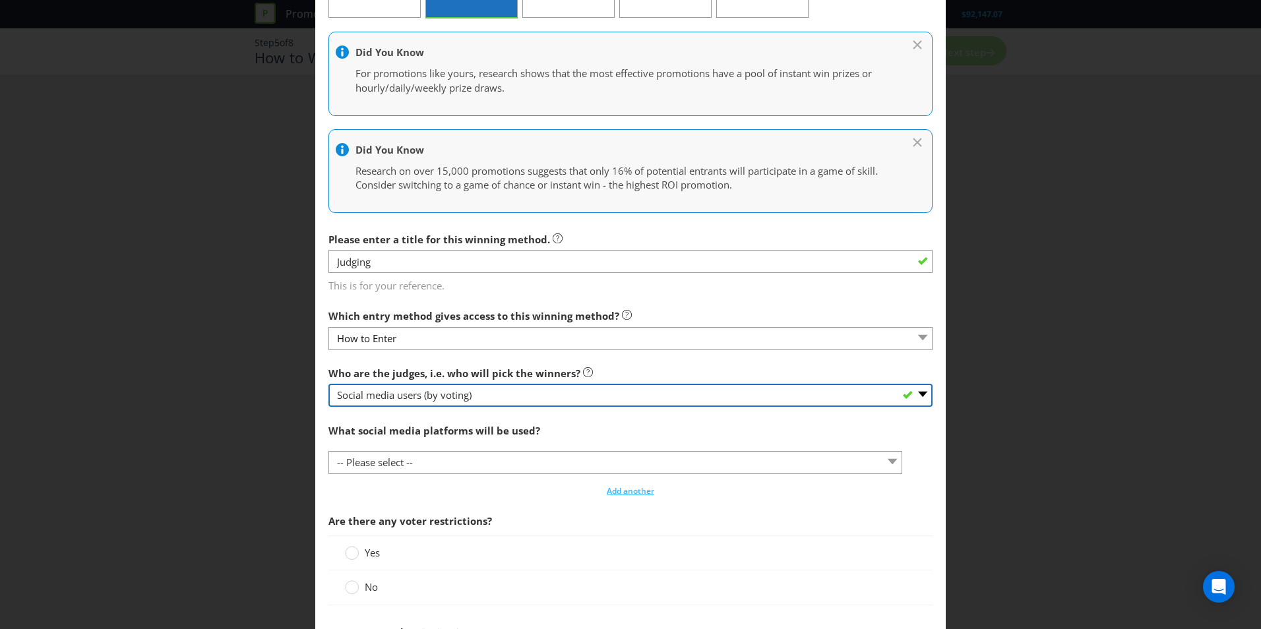
click at [551, 395] on select "-- Please select -- Representatives of the Promoter A specific person (please s…" at bounding box center [630, 395] width 604 height 23
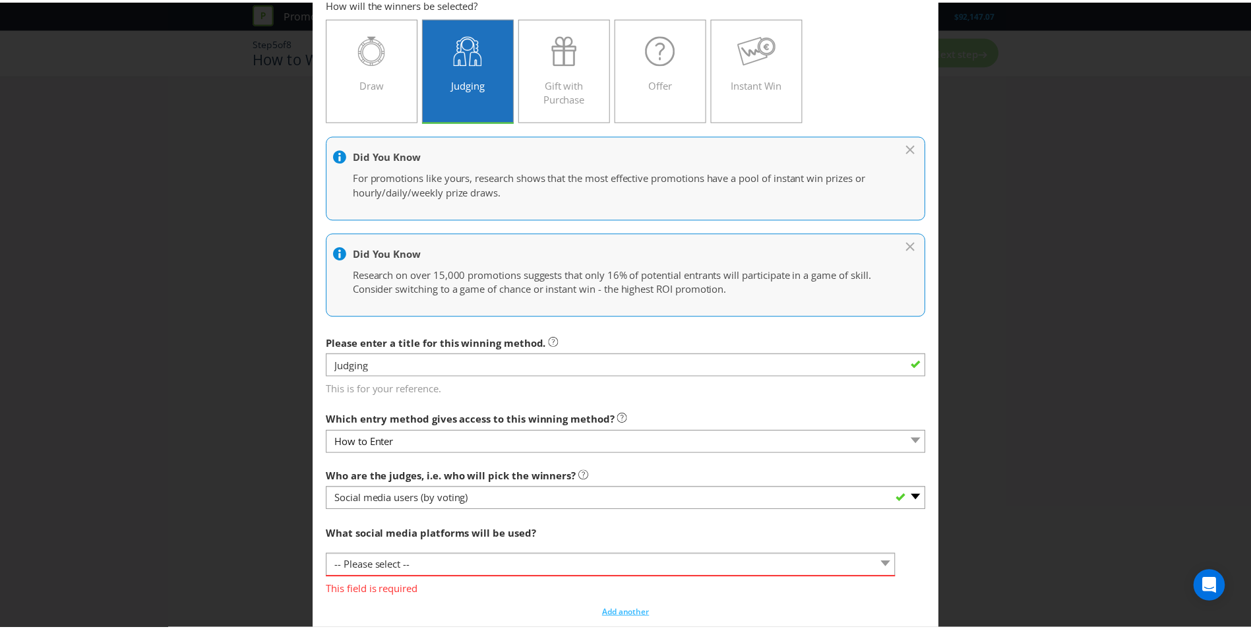
scroll to position [0, 0]
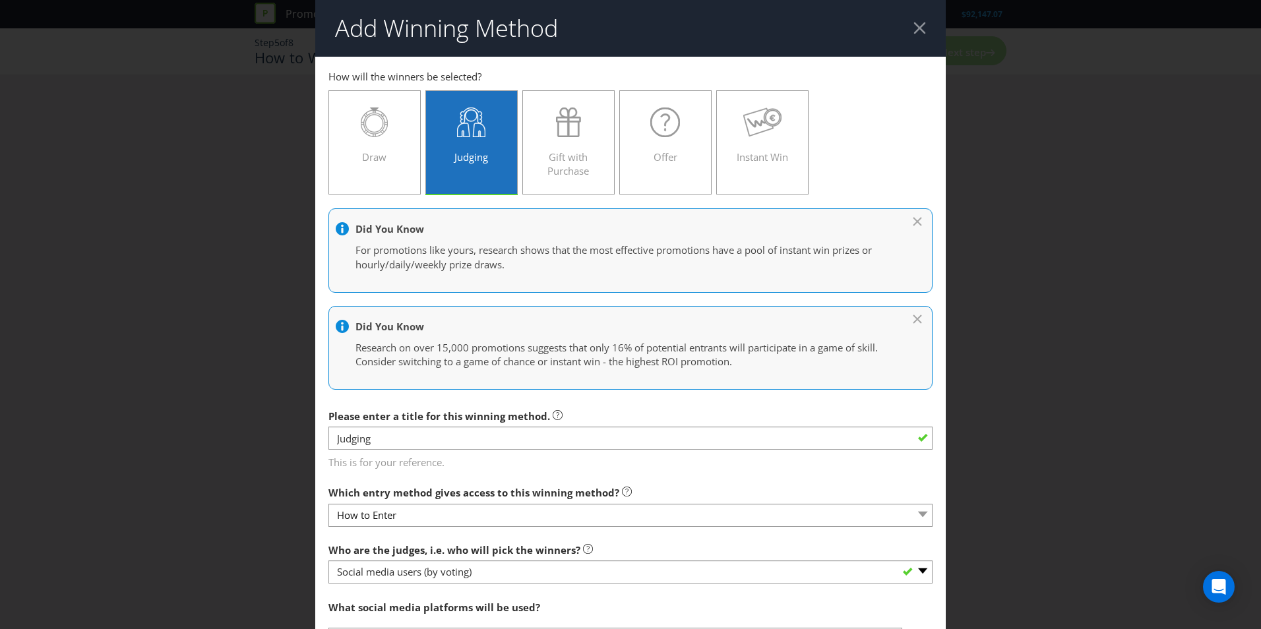
click at [911, 21] on header "Add Winning Method" at bounding box center [630, 28] width 630 height 57
click at [918, 23] on div at bounding box center [919, 28] width 13 height 13
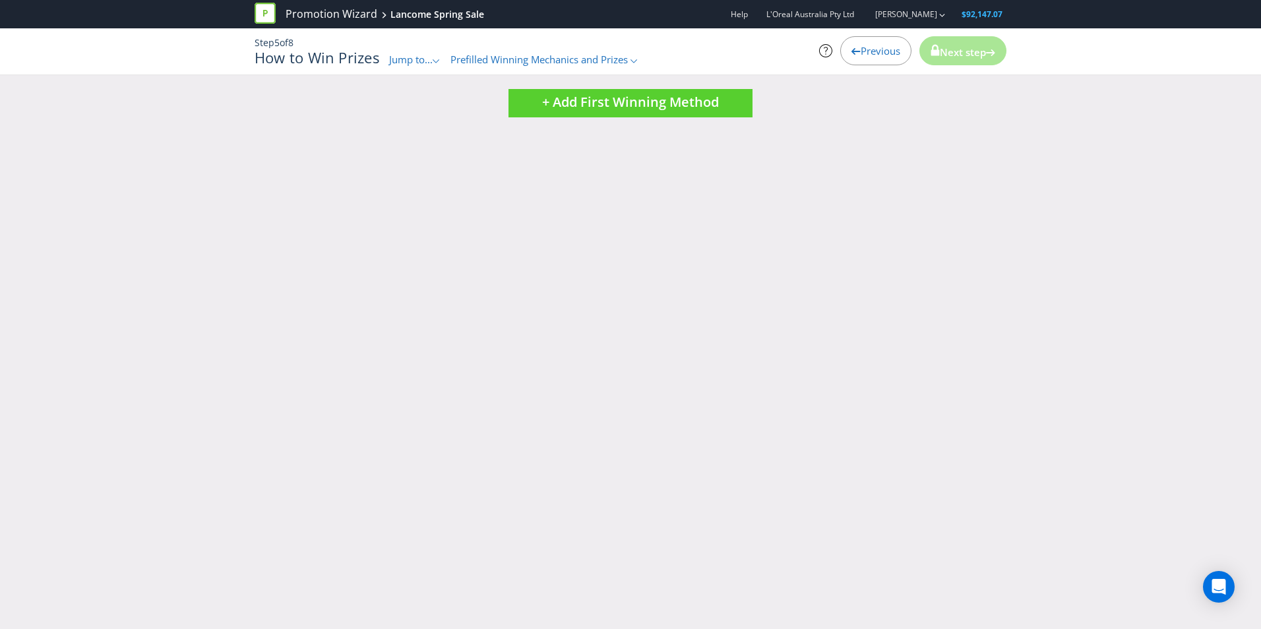
click at [881, 43] on div "Previous" at bounding box center [875, 50] width 71 height 29
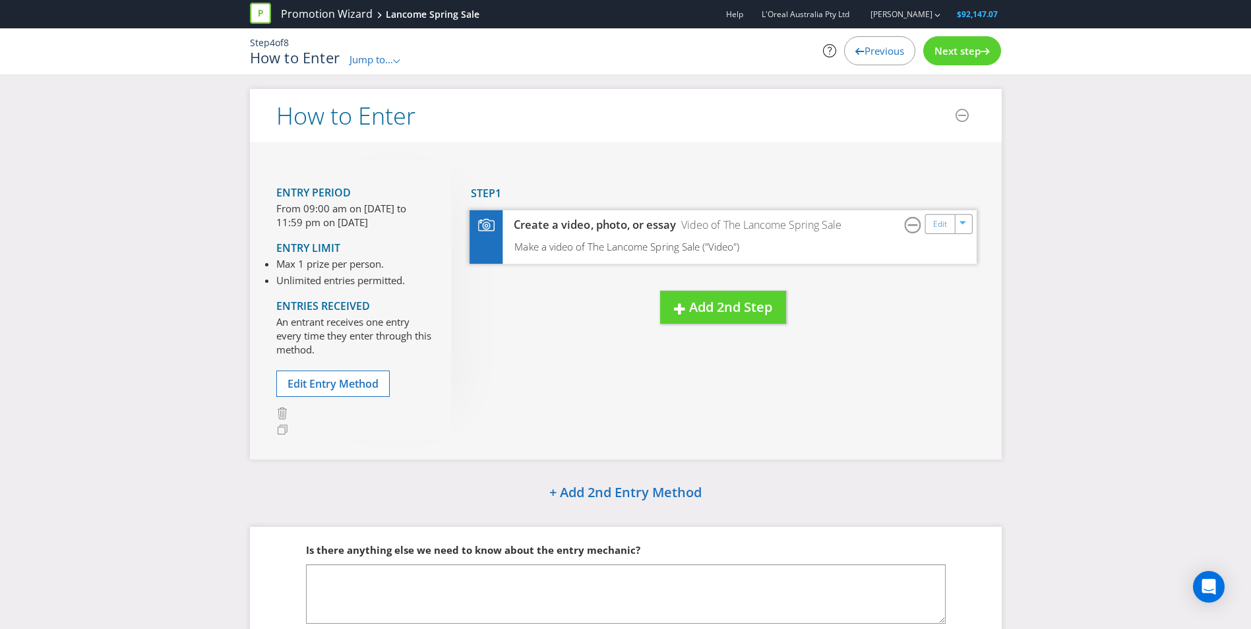
click at [781, 239] on div "Create a video, photo, or essay Video of The Lancome Spring Sale Edit" at bounding box center [722, 225] width 507 height 30
click at [734, 249] on span "Make a video of The Lancome Spring Sale ("Video")" at bounding box center [626, 246] width 225 height 13
click at [638, 239] on div "Create a video, photo, or essay Video of The Lancome Spring Sale Edit" at bounding box center [722, 225] width 507 height 30
click at [964, 49] on span "Next step" at bounding box center [957, 50] width 46 height 13
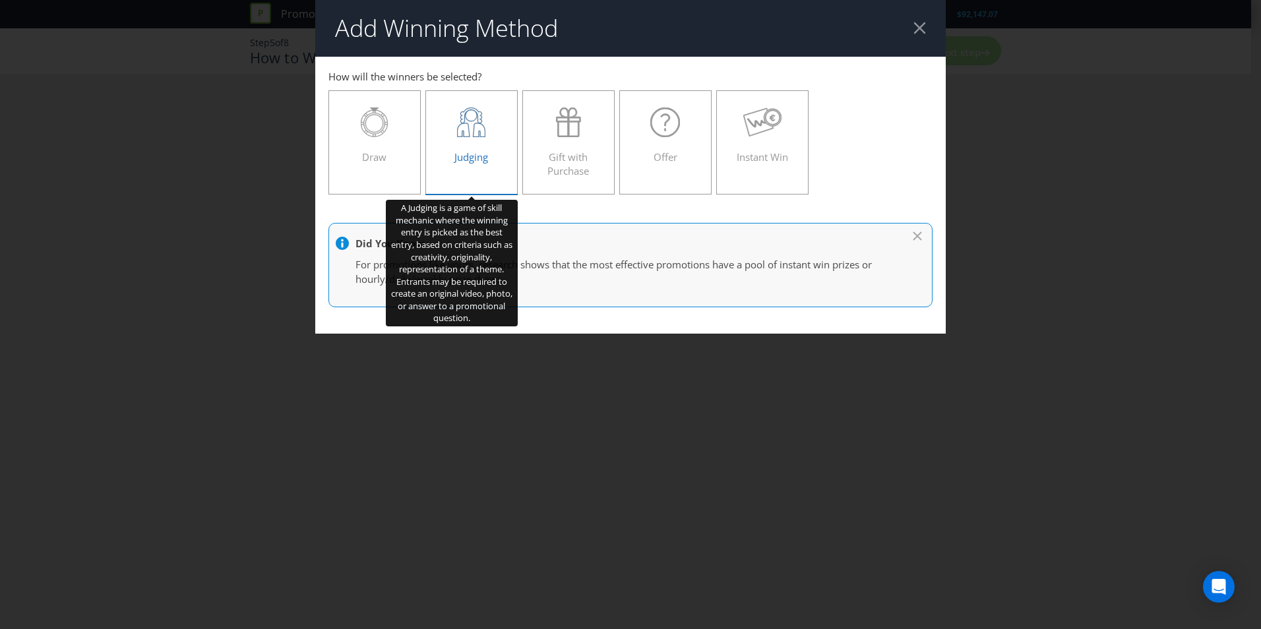
click at [491, 142] on div "Judging" at bounding box center [471, 136] width 65 height 59
click at [0, 0] on input "Judging" at bounding box center [0, 0] width 0 height 0
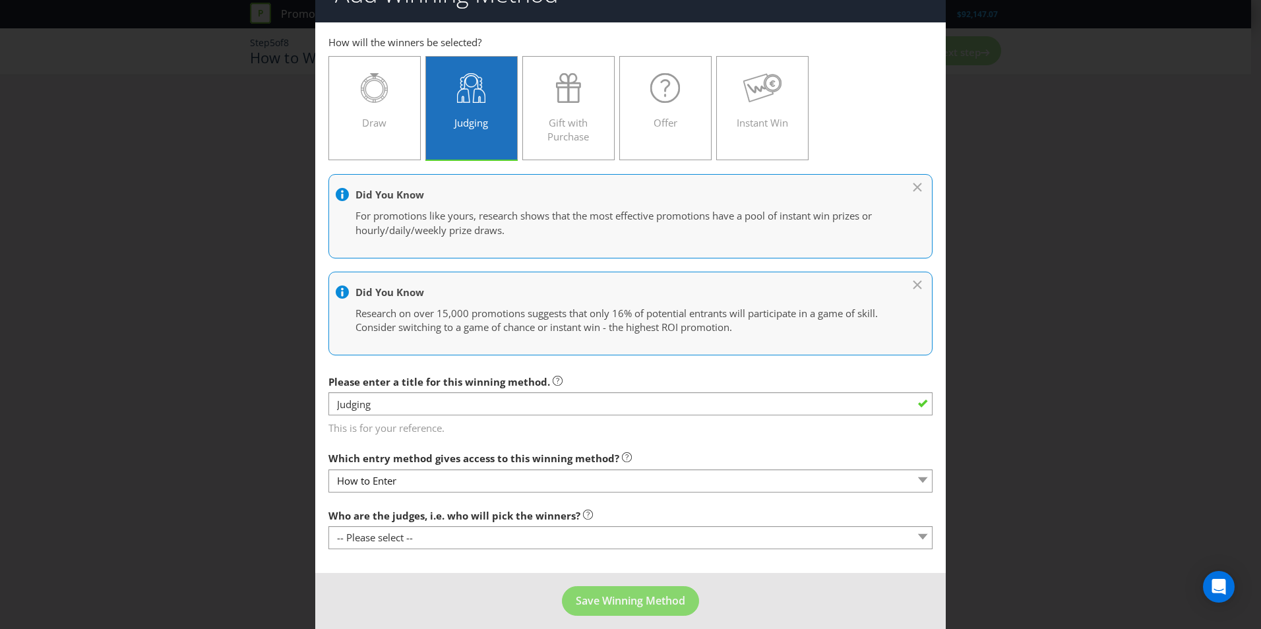
scroll to position [45, 0]
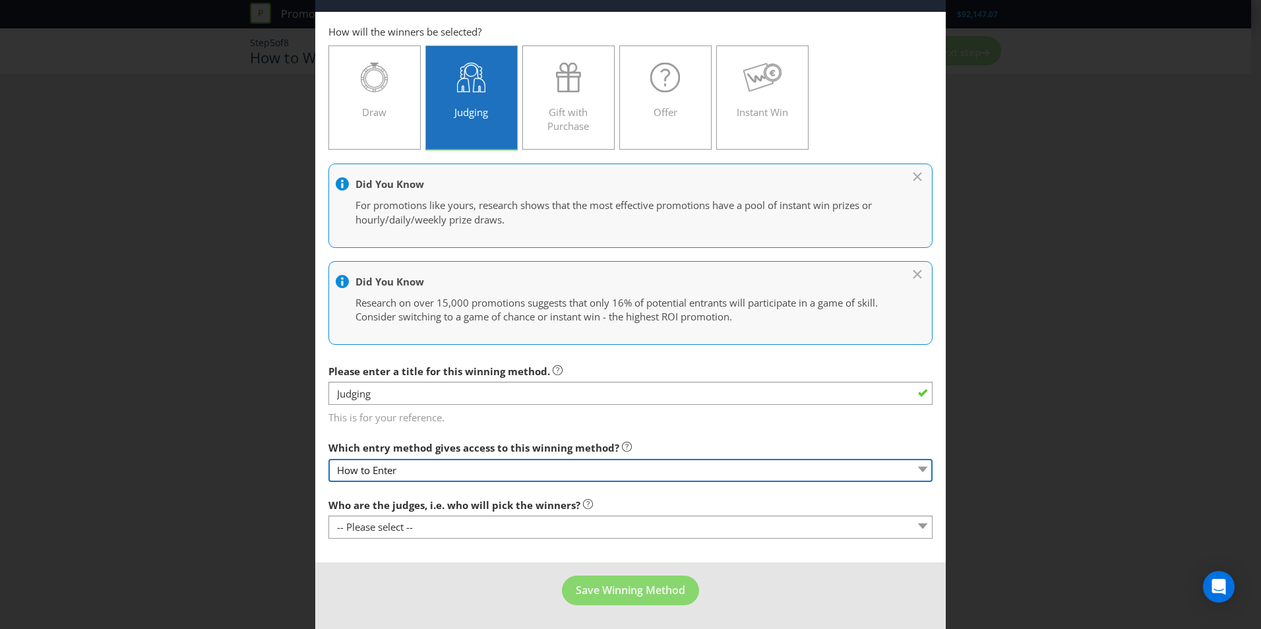
click at [471, 465] on select "How to Enter" at bounding box center [630, 470] width 604 height 23
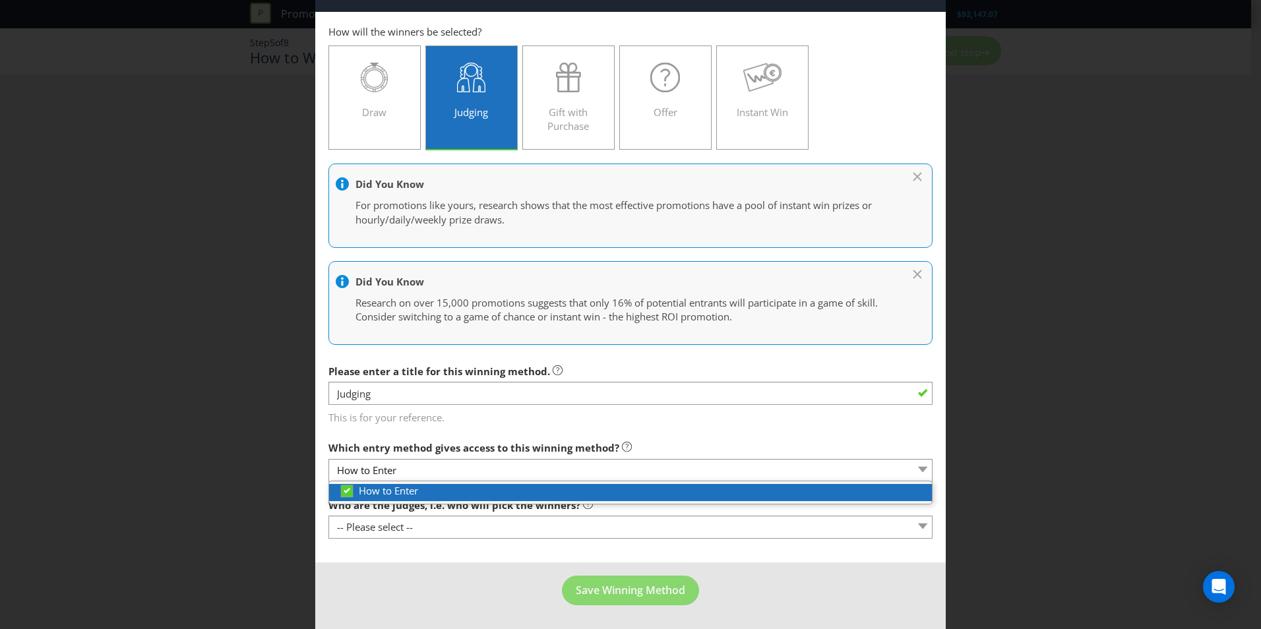
click at [432, 492] on div "How to Enter" at bounding box center [635, 491] width 593 height 14
click at [407, 489] on span "How to Enter" at bounding box center [388, 490] width 59 height 13
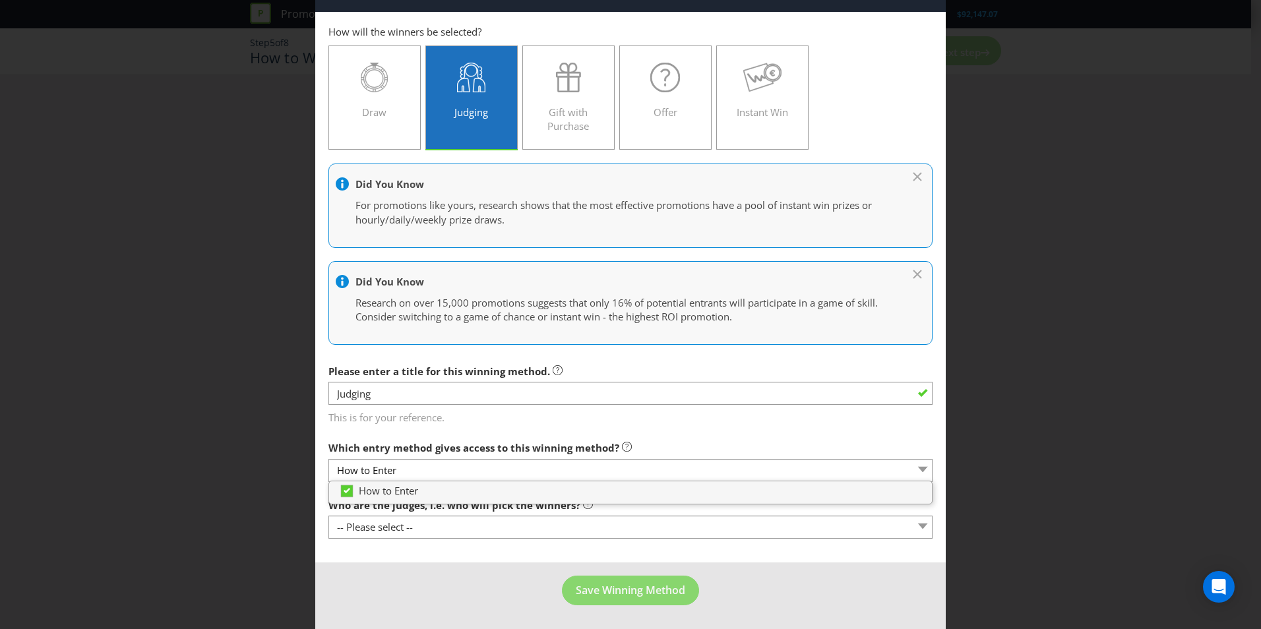
click at [580, 438] on label "Which entry method gives access to this winning method?" at bounding box center [479, 444] width 303 height 20
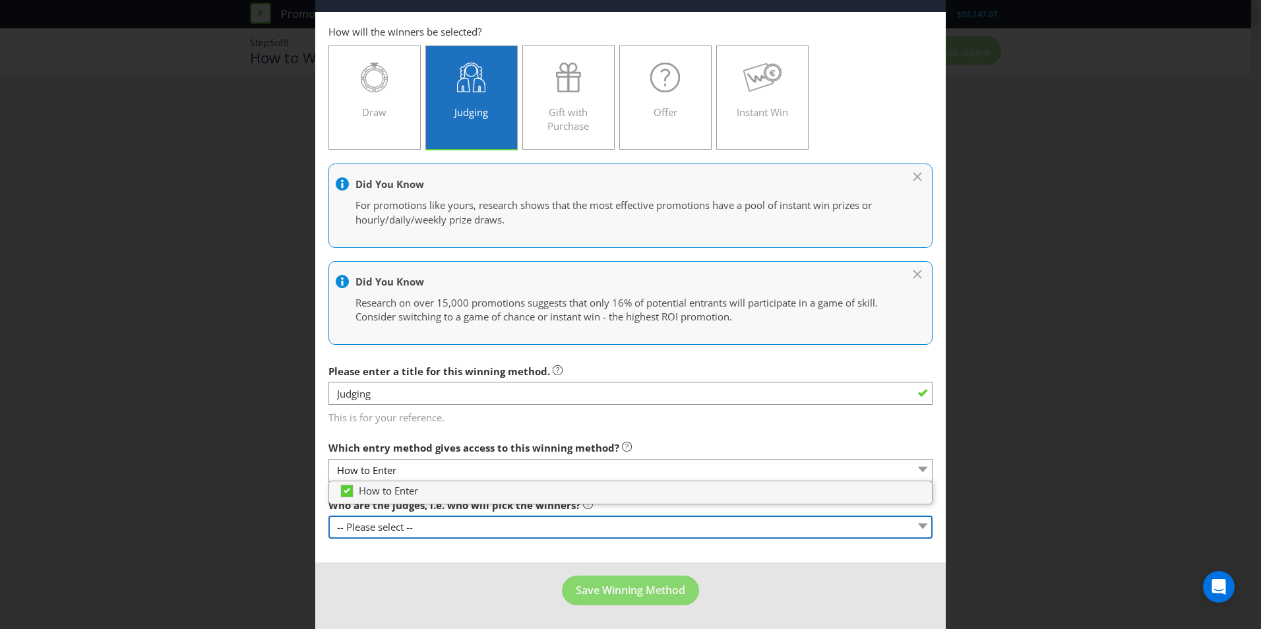
click at [464, 526] on select "-- Please select -- Representatives of the Promoter A specific person (please s…" at bounding box center [630, 527] width 604 height 23
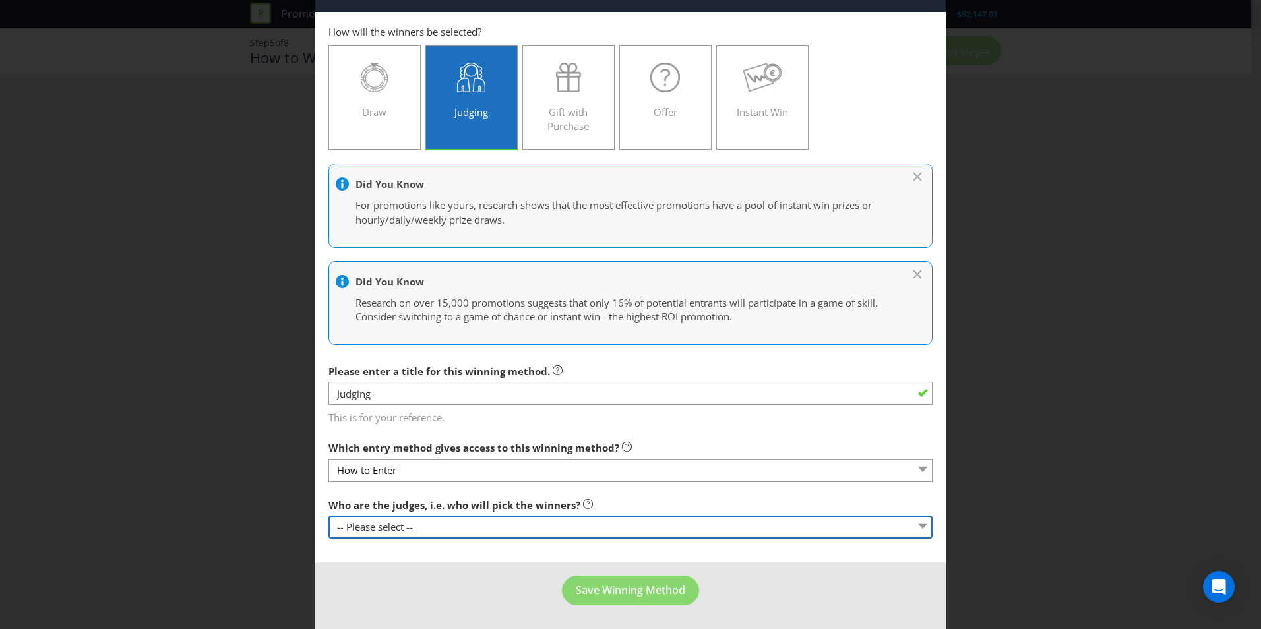
select select "PROMOTER_REPS"
click at [328, 516] on select "-- Please select -- Representatives of the Promoter A specific person (please s…" at bounding box center [630, 527] width 604 height 23
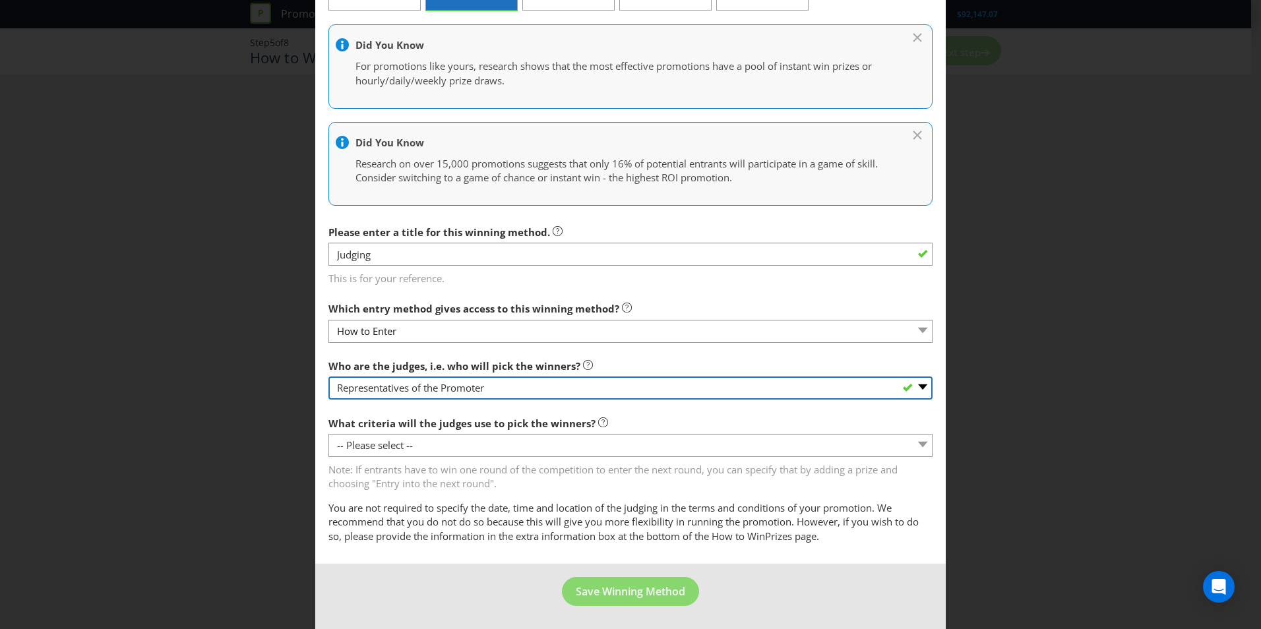
scroll to position [185, 0]
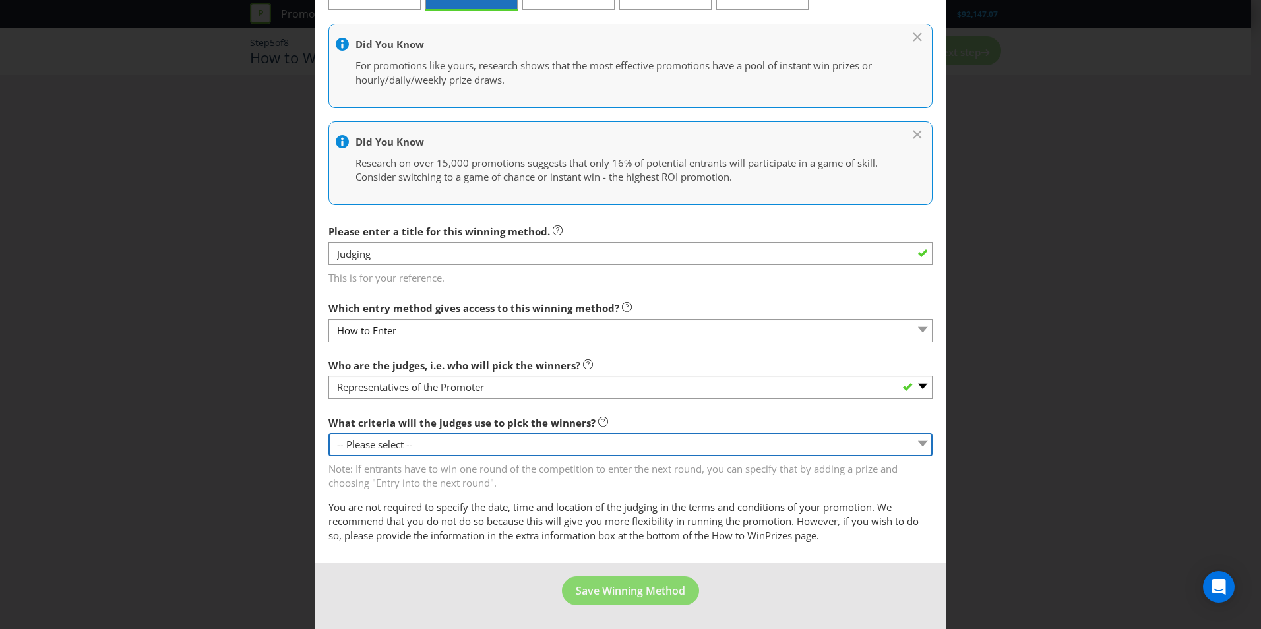
click at [502, 446] on select "-- Please select -- Creative Merit Originality Literary Merit Originality, crea…" at bounding box center [630, 444] width 604 height 23
select select "OTHER"
click at [328, 433] on select "-- Please select -- Creative Merit Originality Literary Merit Originality, crea…" at bounding box center [630, 444] width 604 height 23
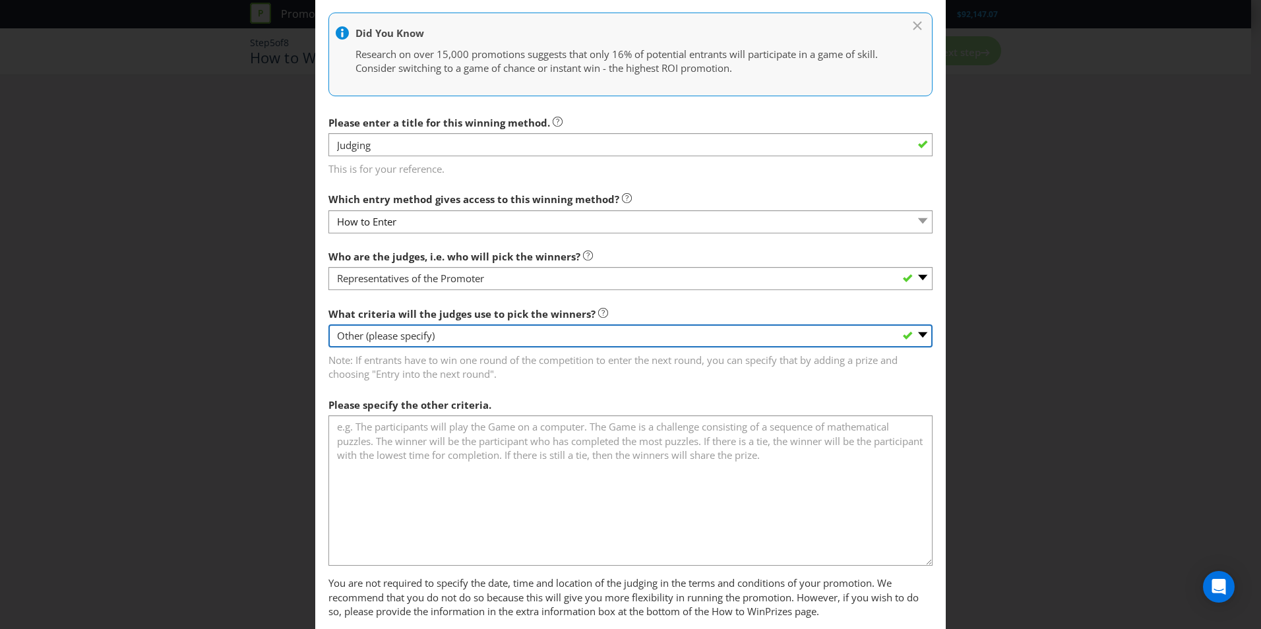
scroll to position [316, 0]
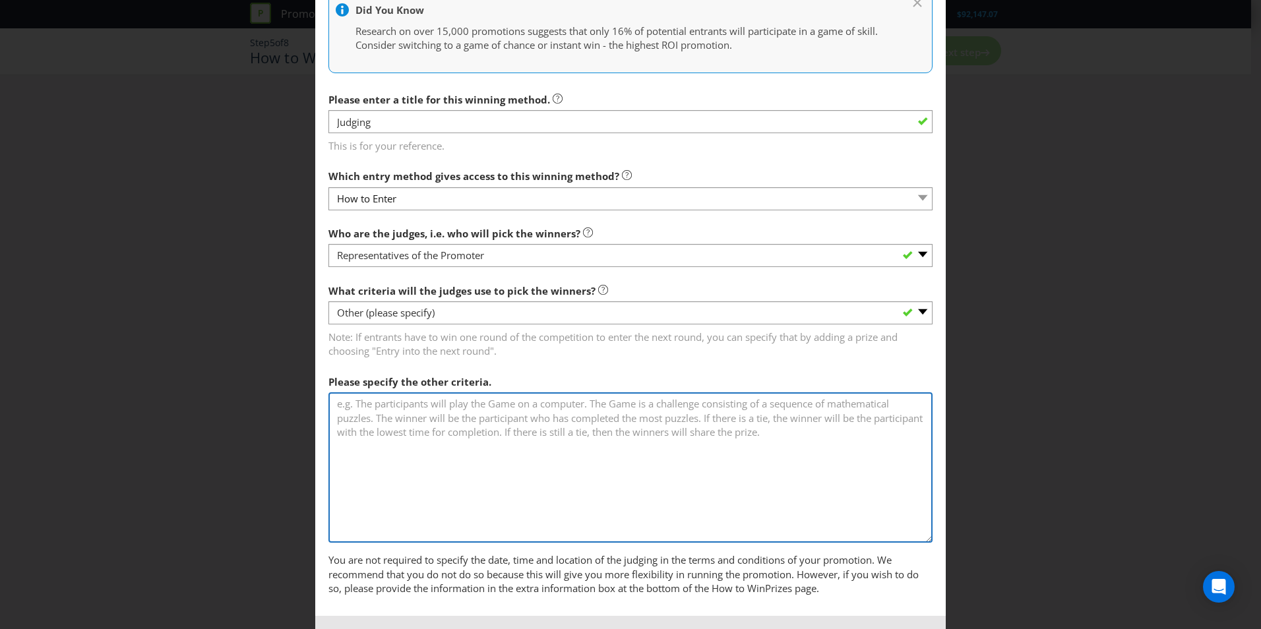
click at [512, 417] on textarea at bounding box center [630, 467] width 604 height 150
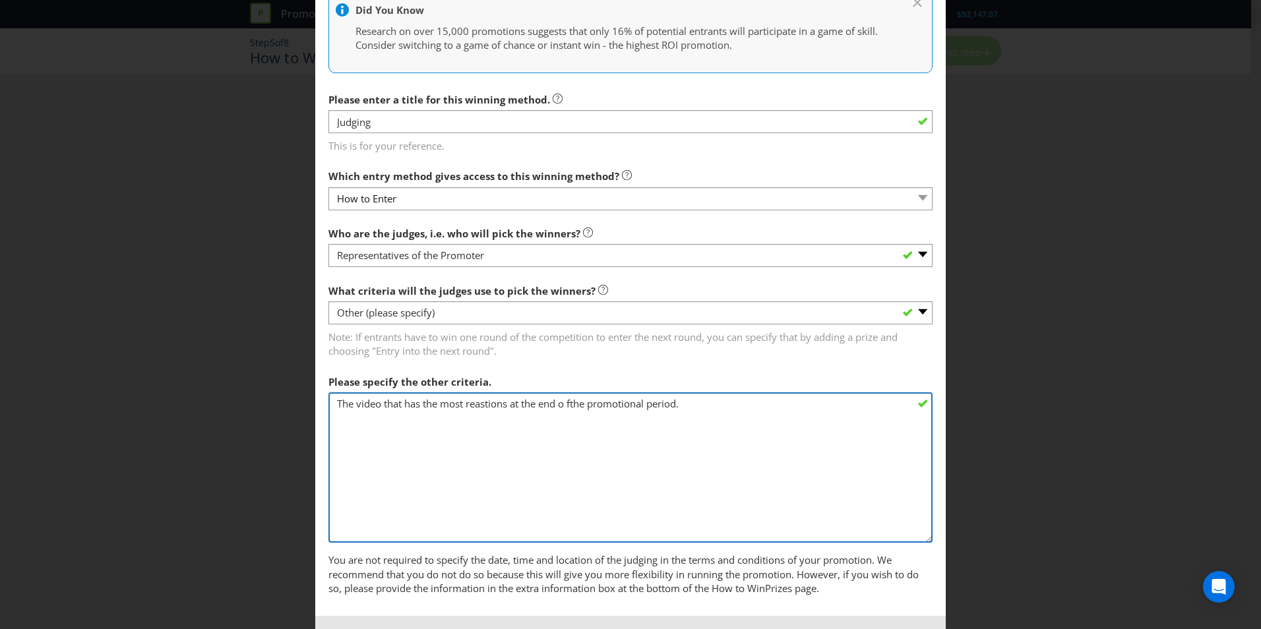
click at [570, 401] on textarea "The video that has the most reastions at the end o fthe promotional period." at bounding box center [630, 467] width 604 height 150
click at [759, 409] on textarea "The video that has the most reactions at the end of the promotional period." at bounding box center [630, 467] width 604 height 150
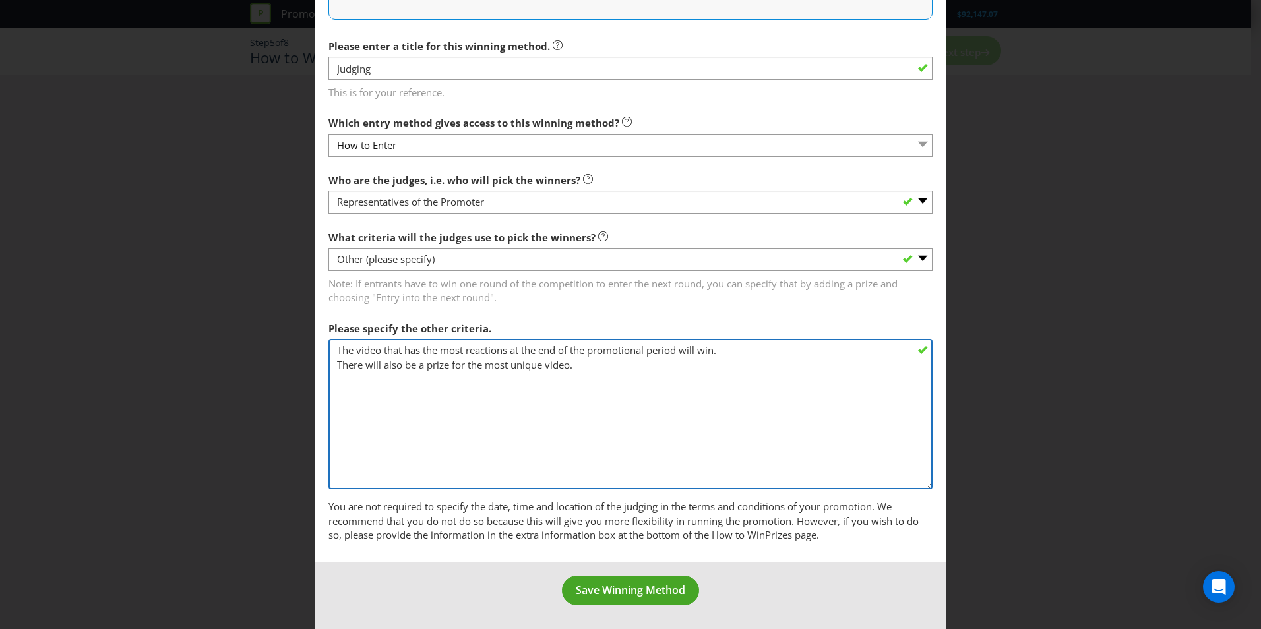
type textarea "The video that has the most reactions at the end of the promotional period will…"
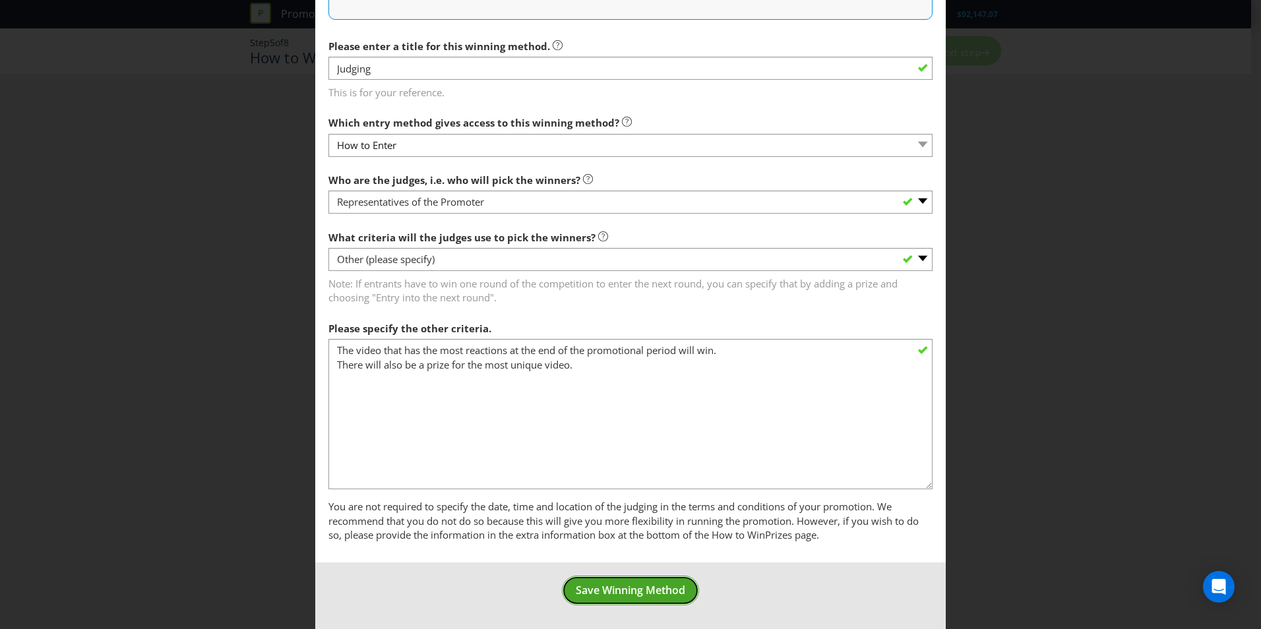
click at [663, 580] on button "Save Winning Method" at bounding box center [630, 591] width 137 height 30
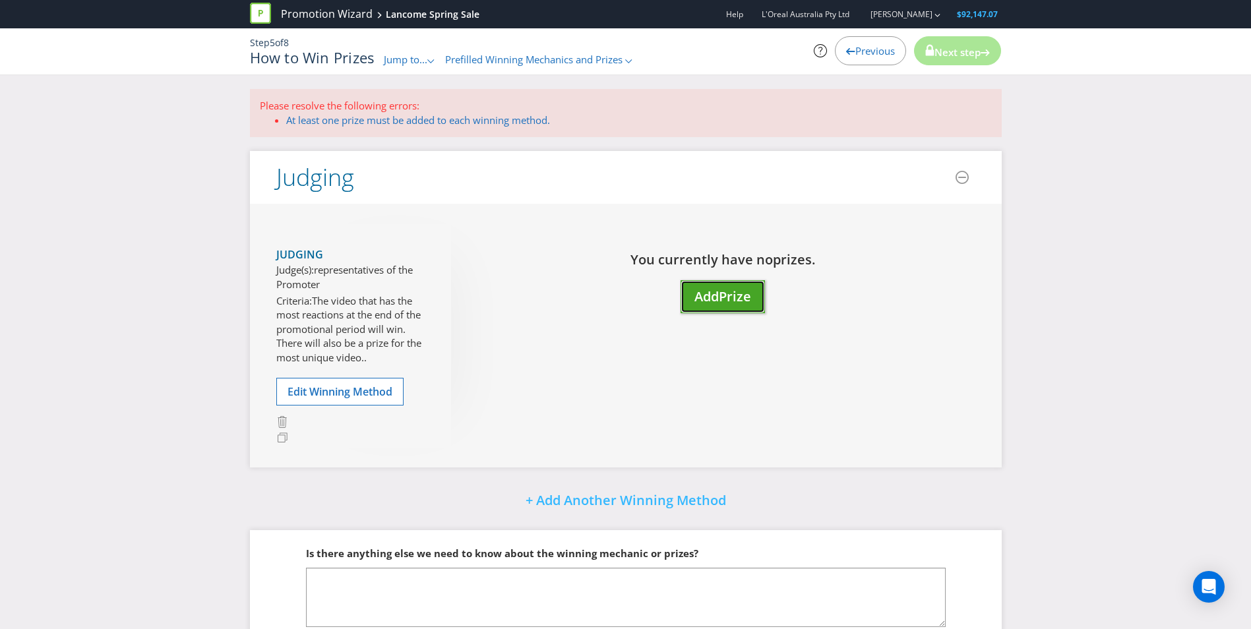
click at [734, 296] on span "Prize" at bounding box center [735, 296] width 32 height 18
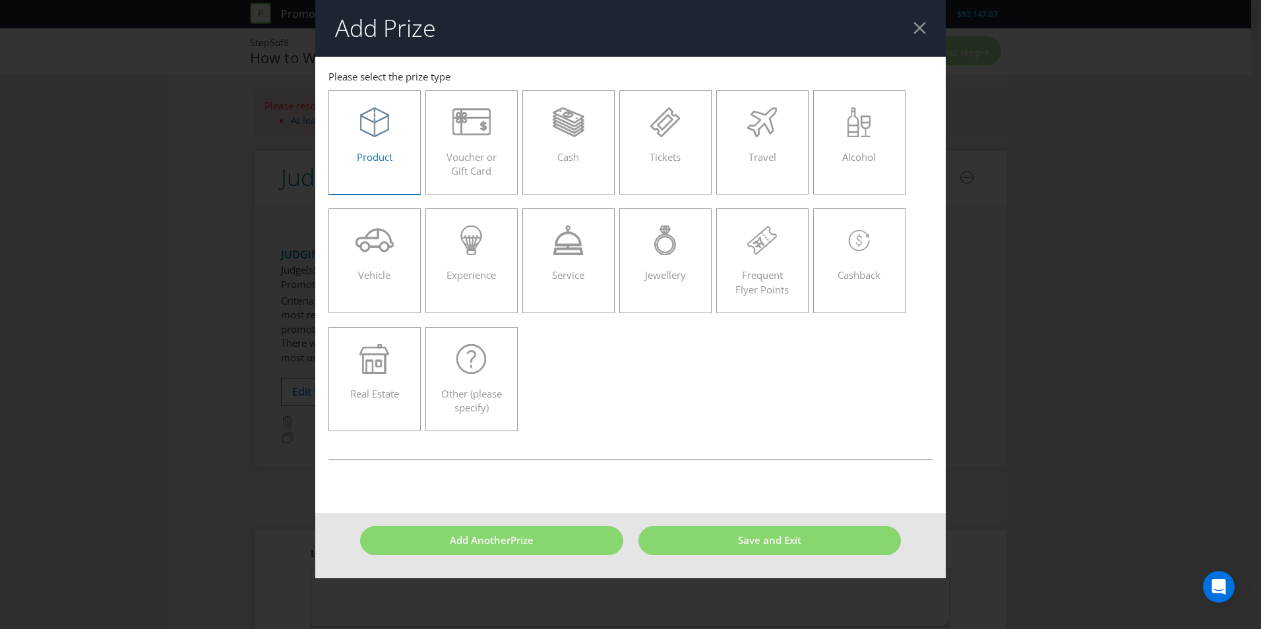
click at [375, 142] on div "Product" at bounding box center [374, 136] width 65 height 59
click at [0, 0] on input "Product" at bounding box center [0, 0] width 0 height 0
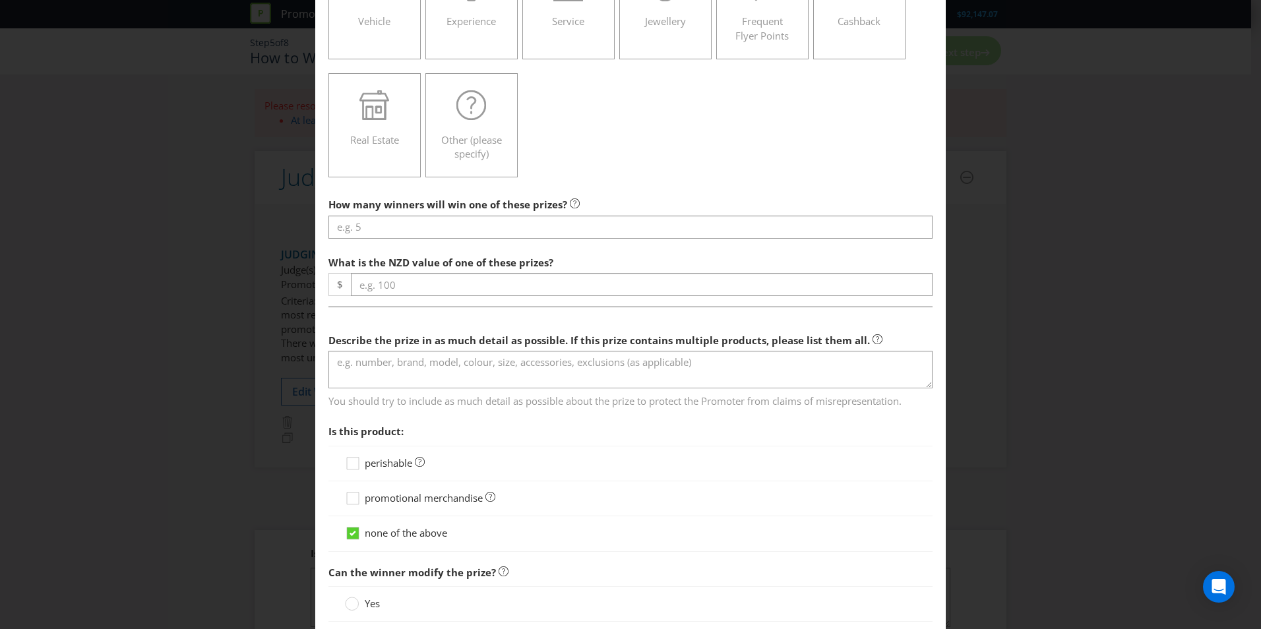
scroll to position [264, 0]
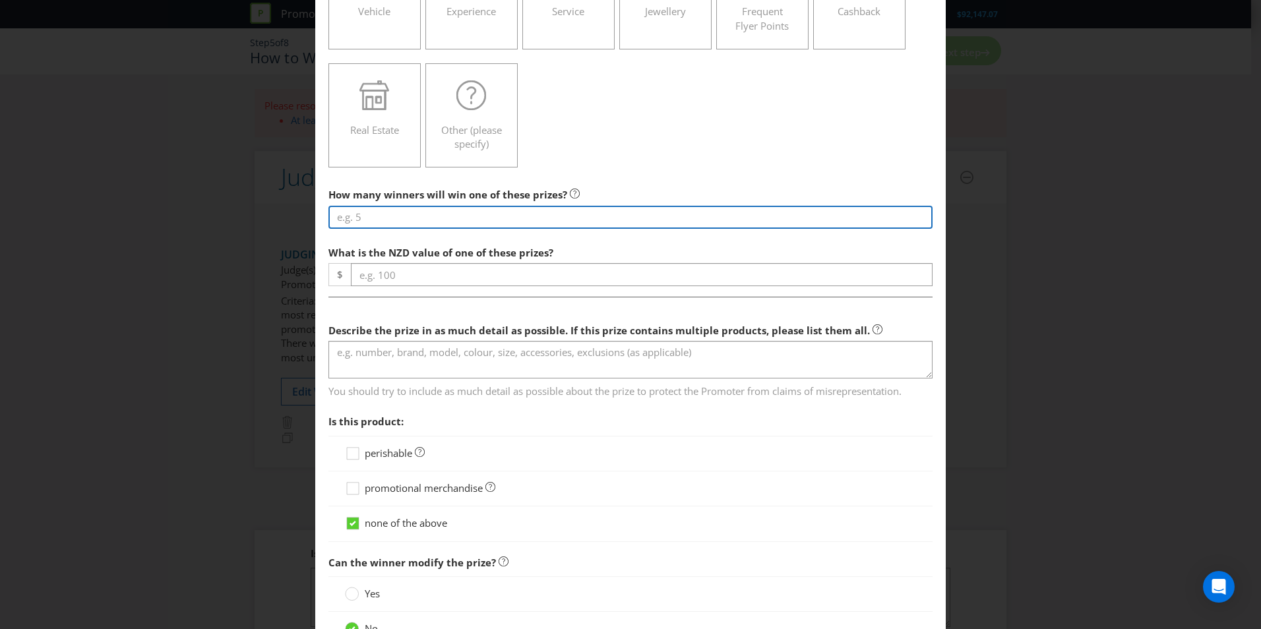
click at [520, 207] on input "number" at bounding box center [630, 217] width 604 height 23
type input "1"
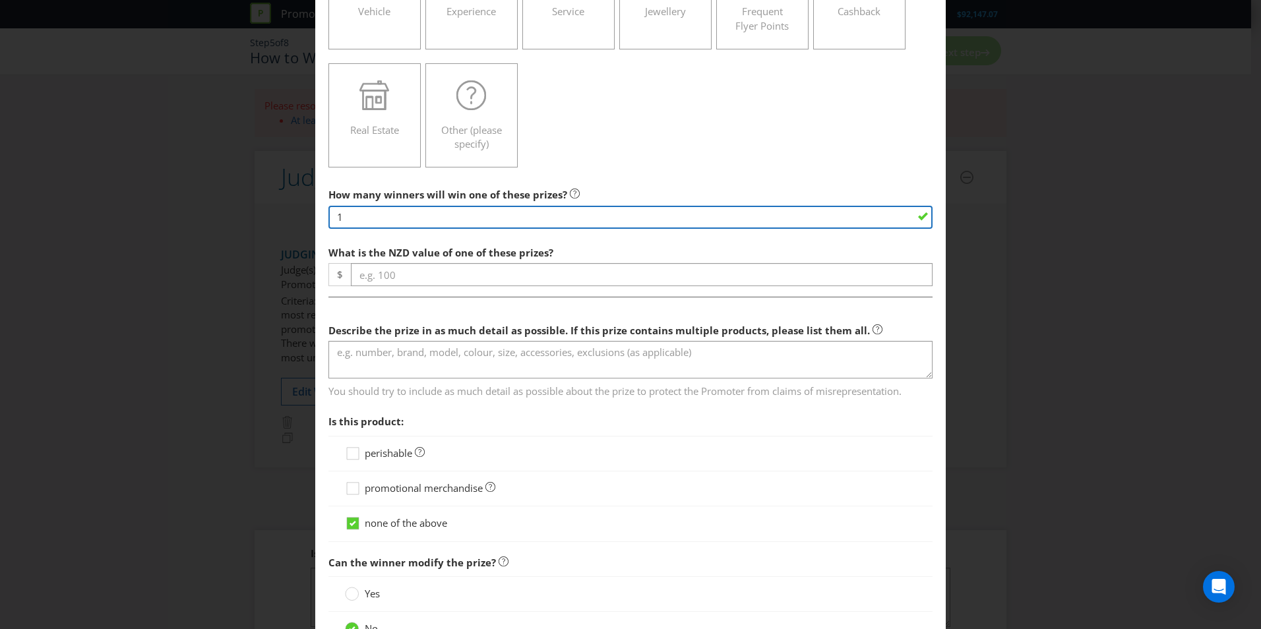
click at [498, 221] on input "1" at bounding box center [630, 217] width 604 height 23
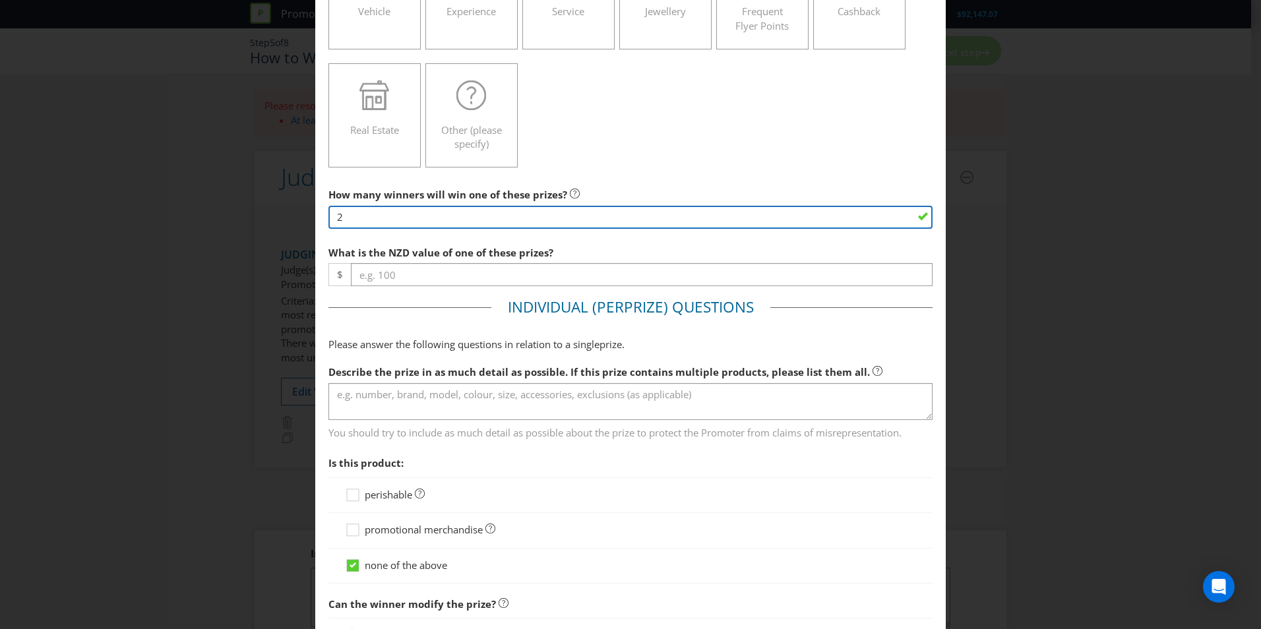
type input "2"
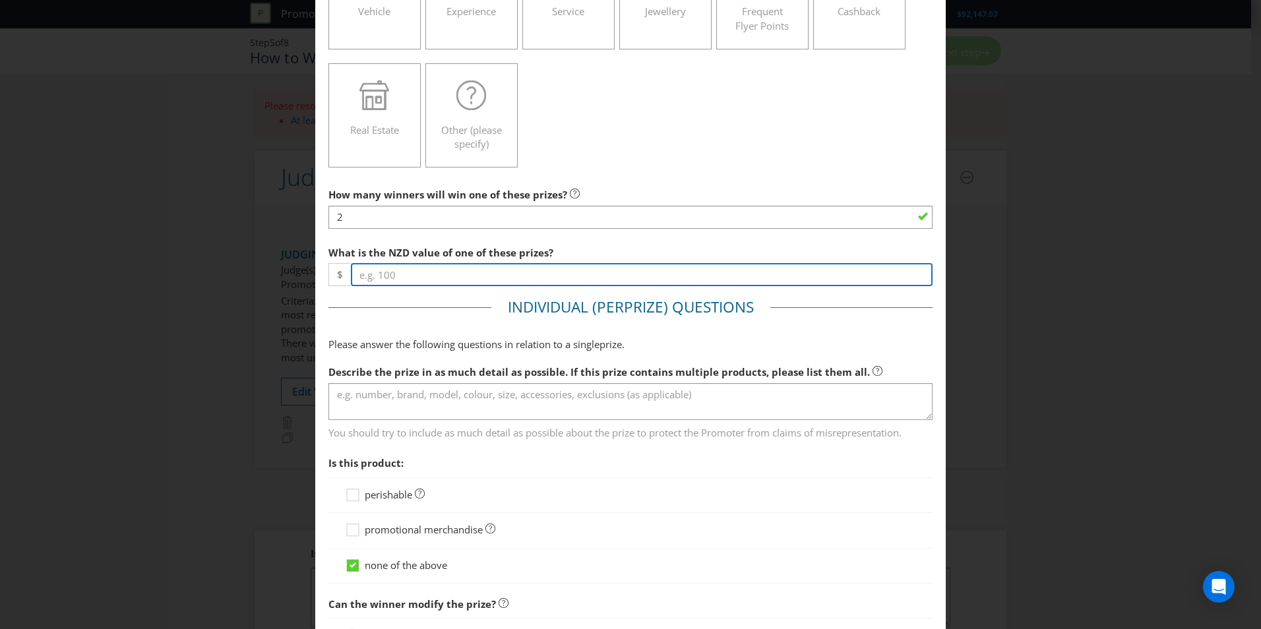
click at [381, 268] on input "number" at bounding box center [642, 274] width 582 height 23
type input "1100"
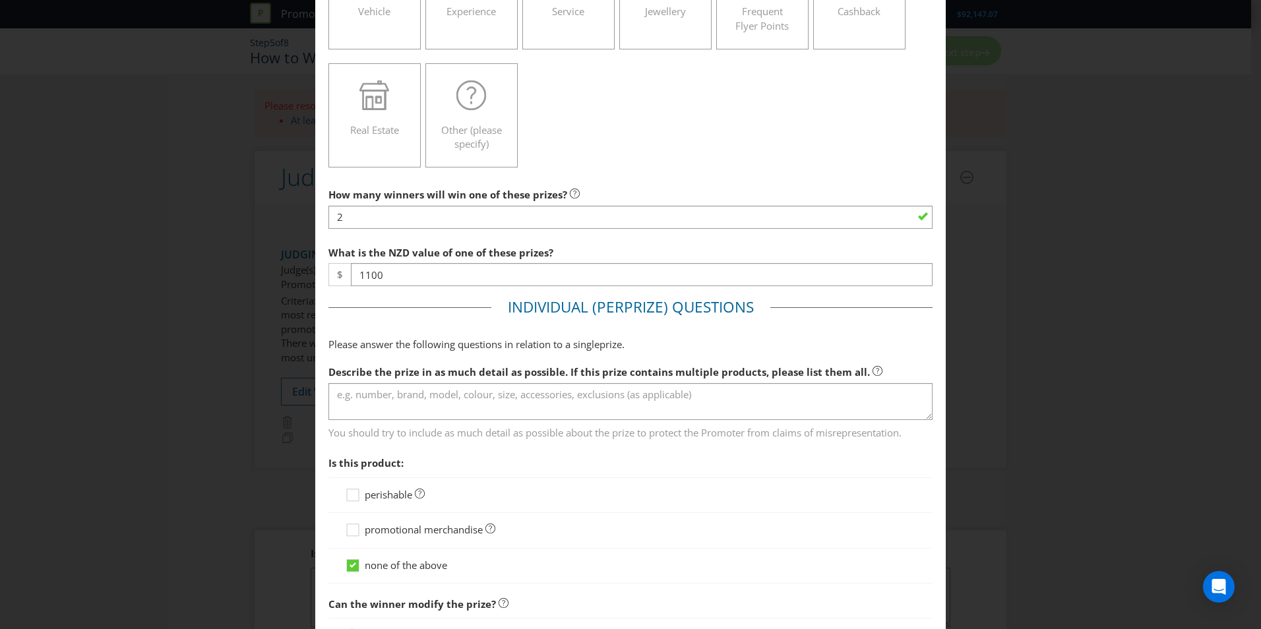
click at [417, 321] on fieldset "Individual (Per Prize ) Questions Please answer the following questions in rela…" at bounding box center [630, 499] width 604 height 405
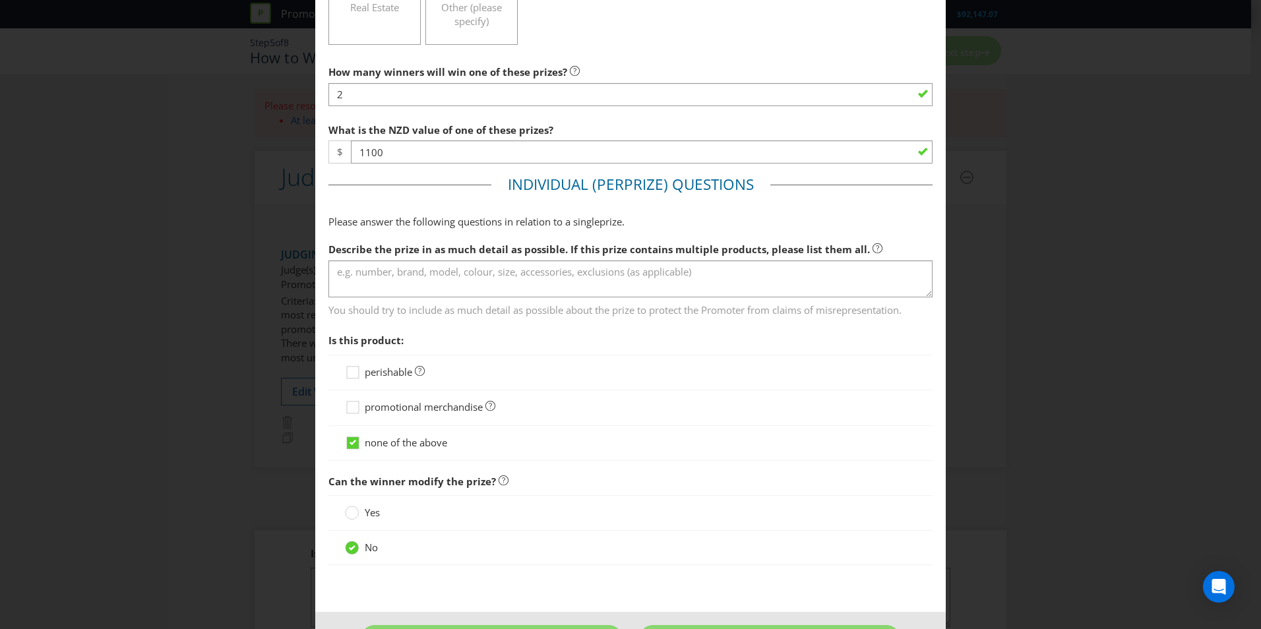
scroll to position [396, 0]
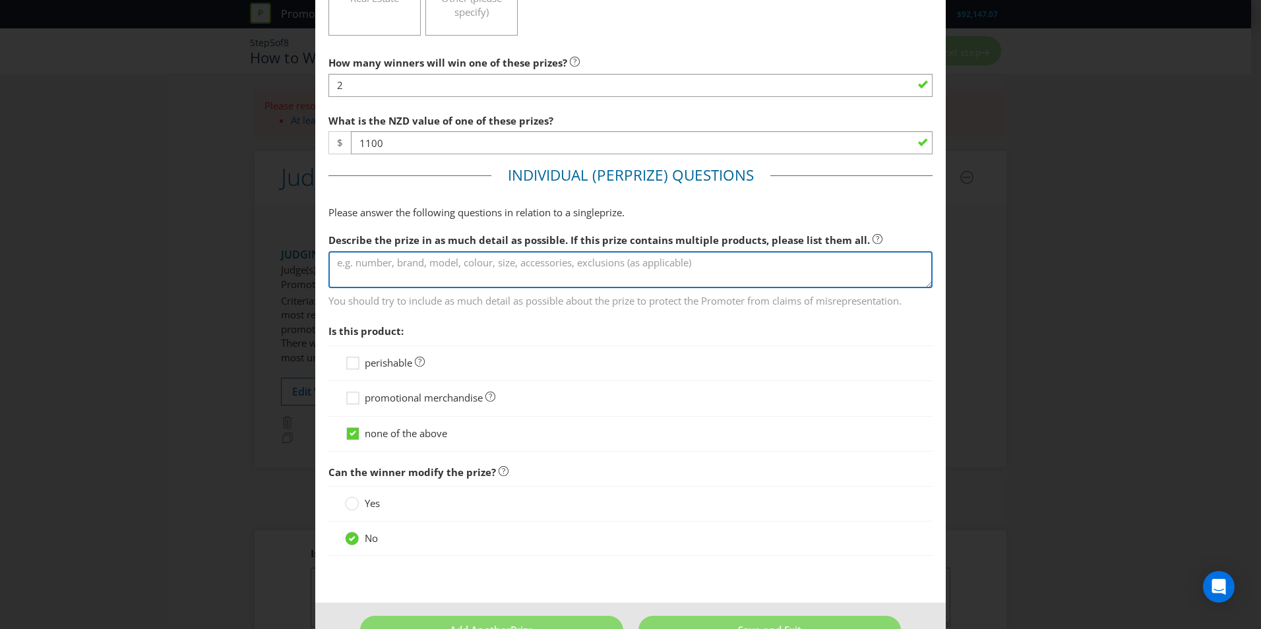
click at [435, 264] on textarea at bounding box center [630, 270] width 604 height 38
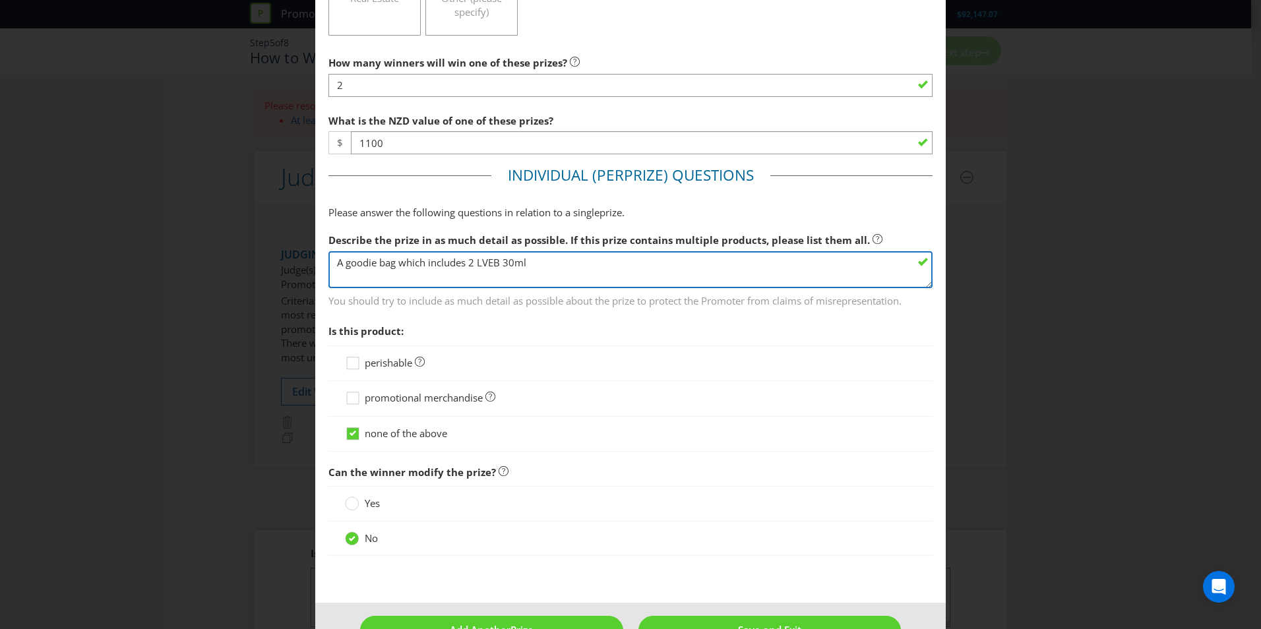
type textarea "A goodie bag which includes 2 LVEB 30ml"
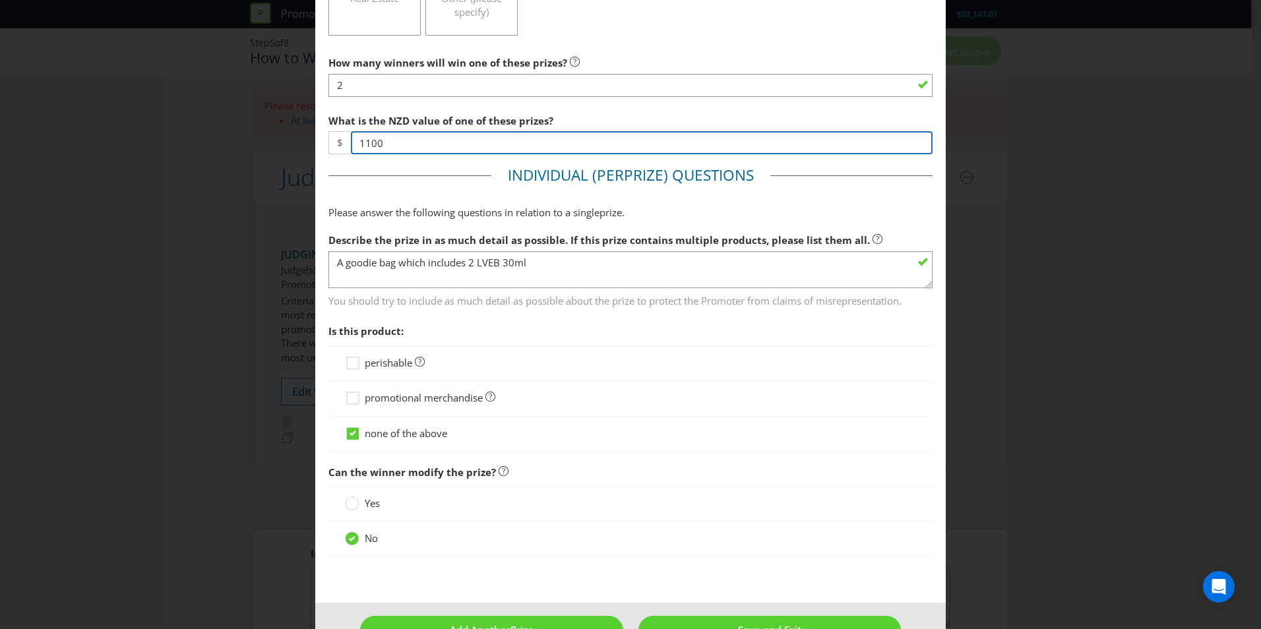
click at [400, 139] on input "1100" at bounding box center [642, 142] width 582 height 23
type input "1"
type input "800"
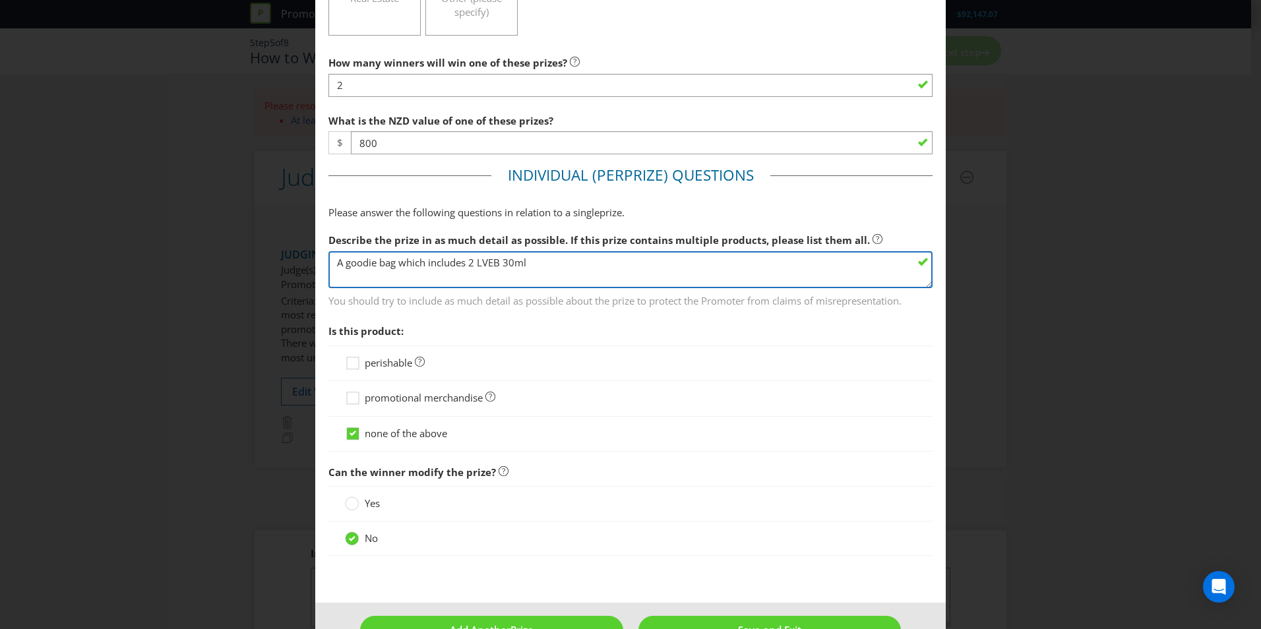
click at [603, 266] on textarea "A goodie bag which includes 2 LVEB 30ml" at bounding box center [630, 270] width 604 height 38
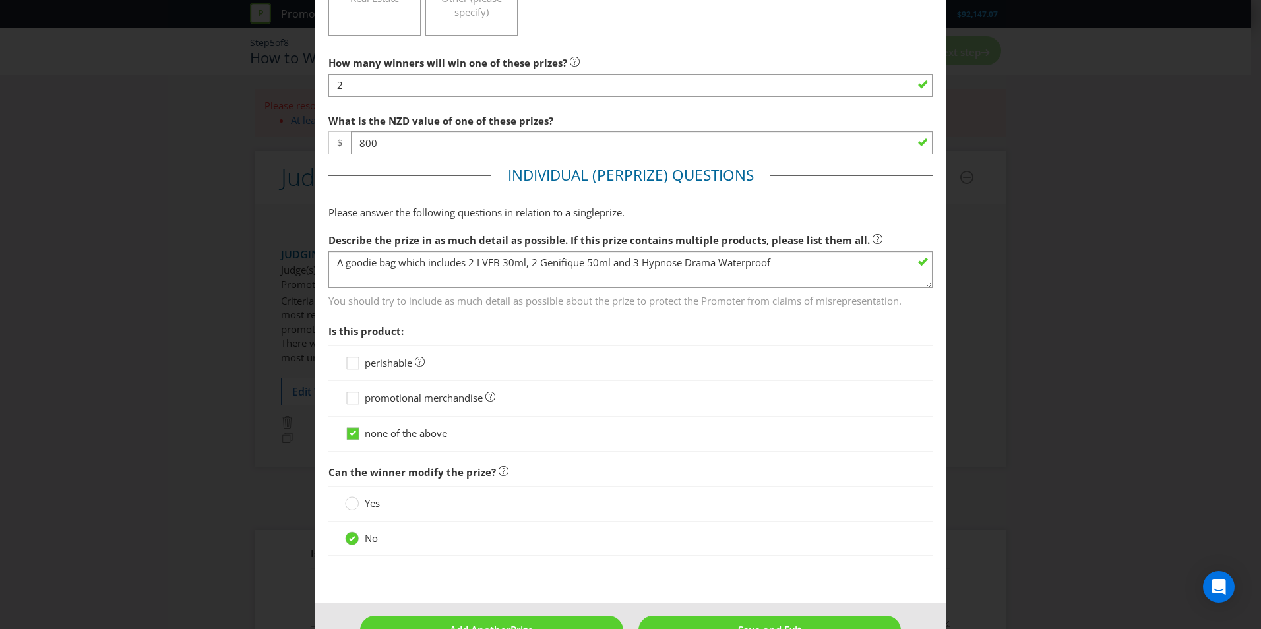
click at [793, 305] on span "You should try to include as much detail as possible about the prize to protect…" at bounding box center [630, 298] width 604 height 19
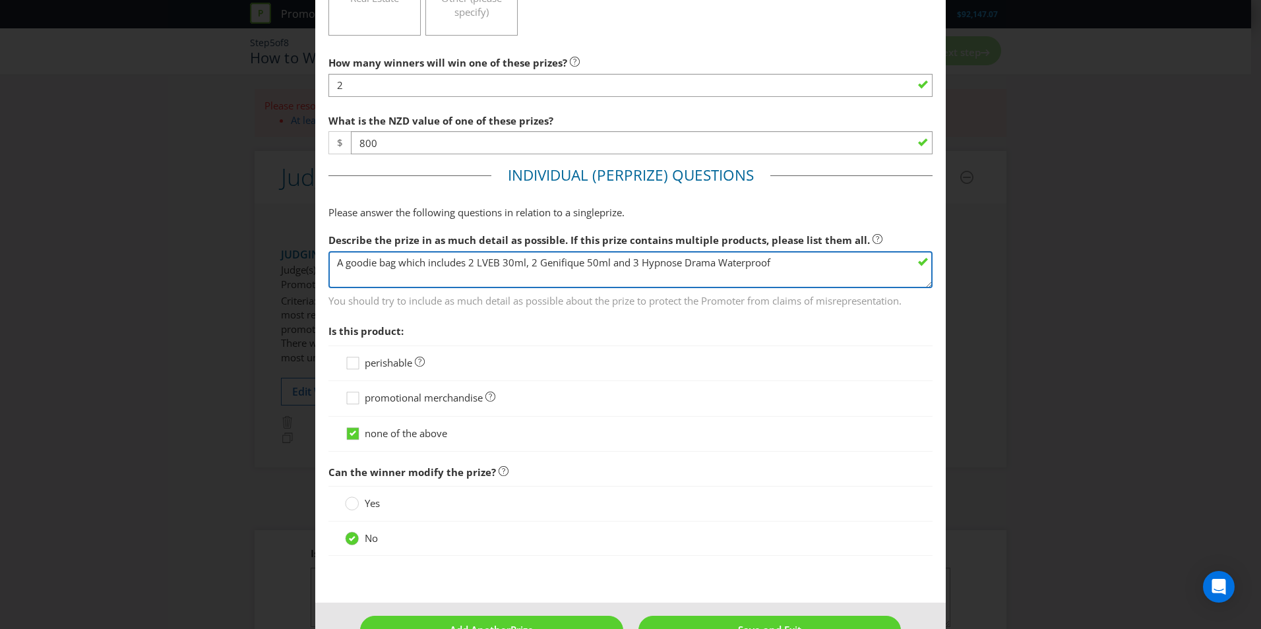
click at [803, 263] on textarea "A goodie bag which includes 2 LVEB 30ml, 2 Genifique 50ml and 3 Hypnose Drama W…" at bounding box center [630, 270] width 604 height 38
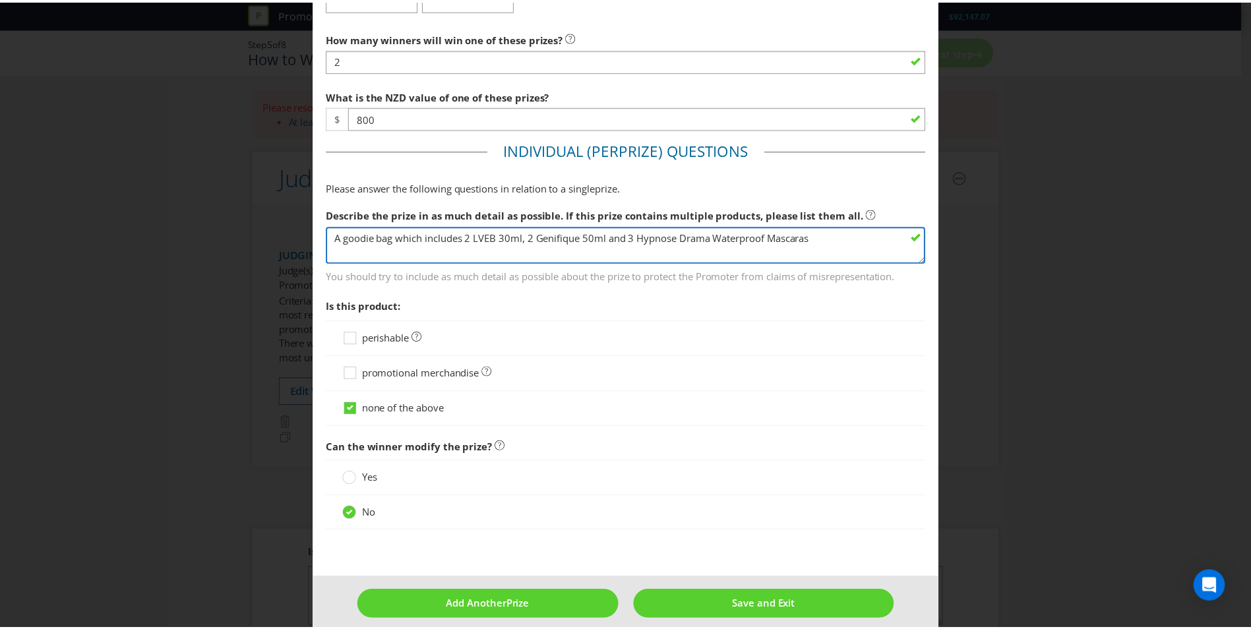
scroll to position [434, 0]
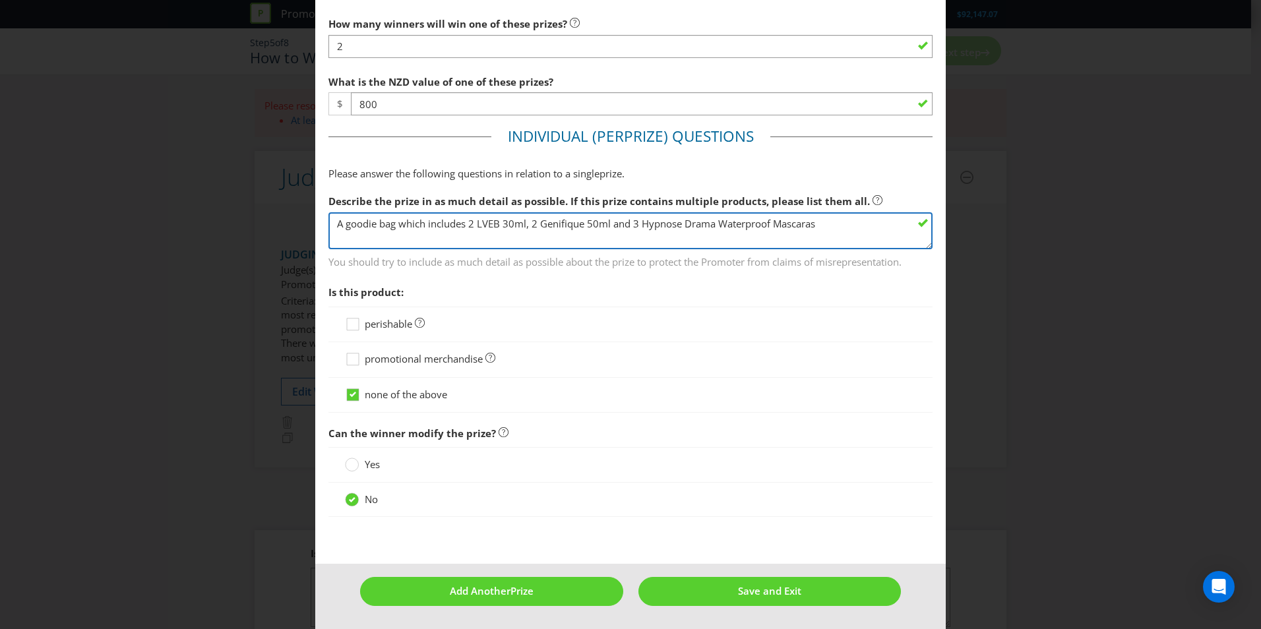
type textarea "A goodie bag which includes 2 LVEB 30ml, 2 Genifique 50ml and 3 Hypnose Drama W…"
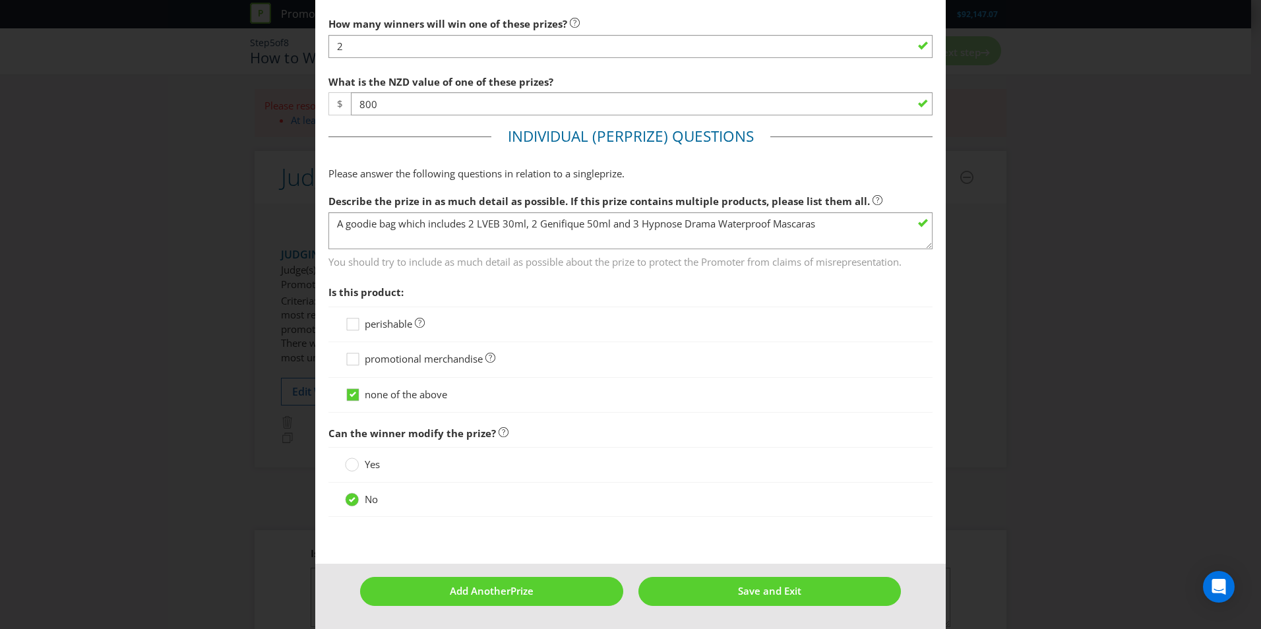
click at [470, 285] on span "Is this product:" at bounding box center [630, 292] width 604 height 27
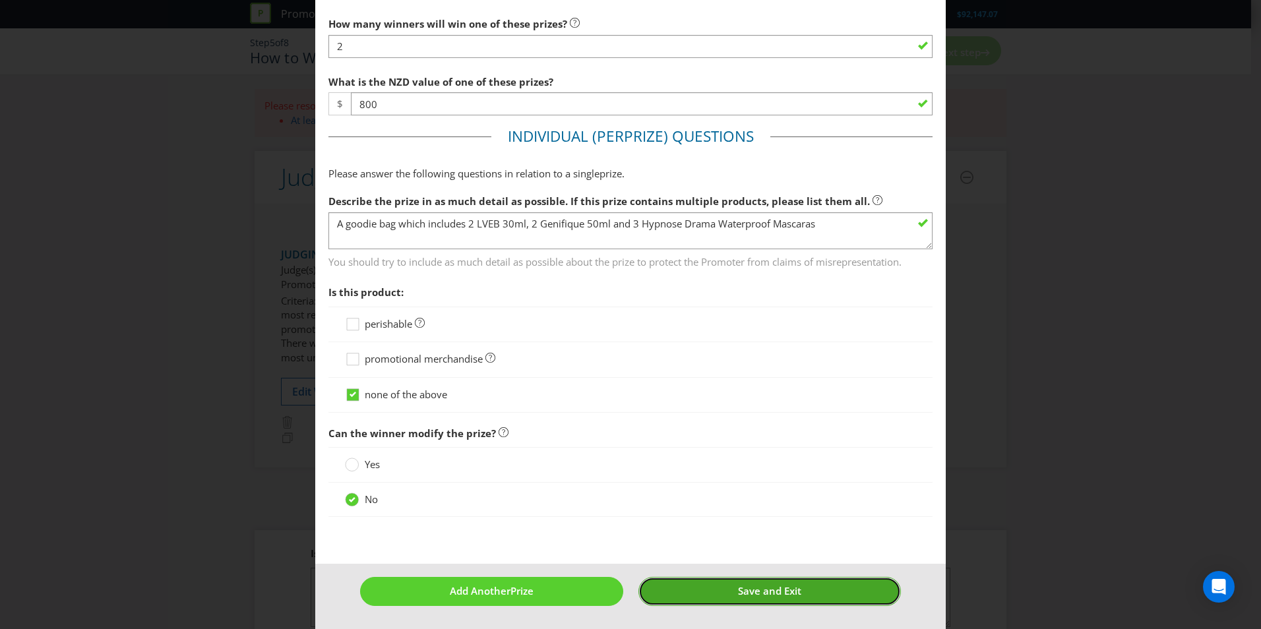
click at [716, 584] on button "Save and Exit" at bounding box center [769, 591] width 263 height 28
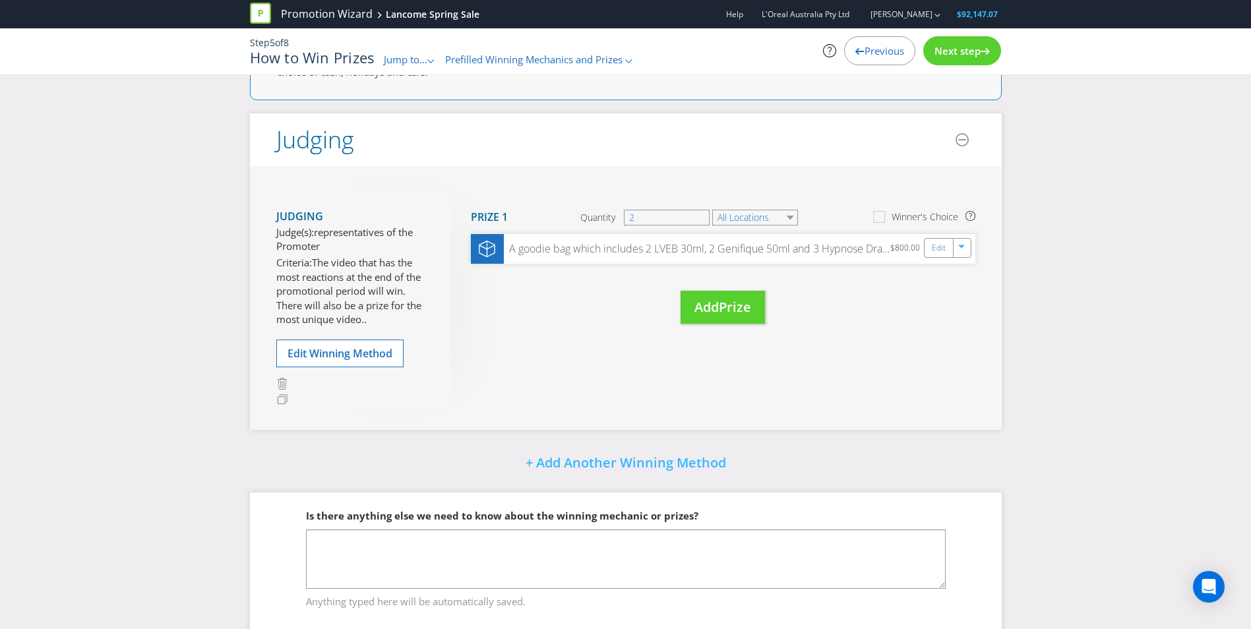
scroll to position [102, 0]
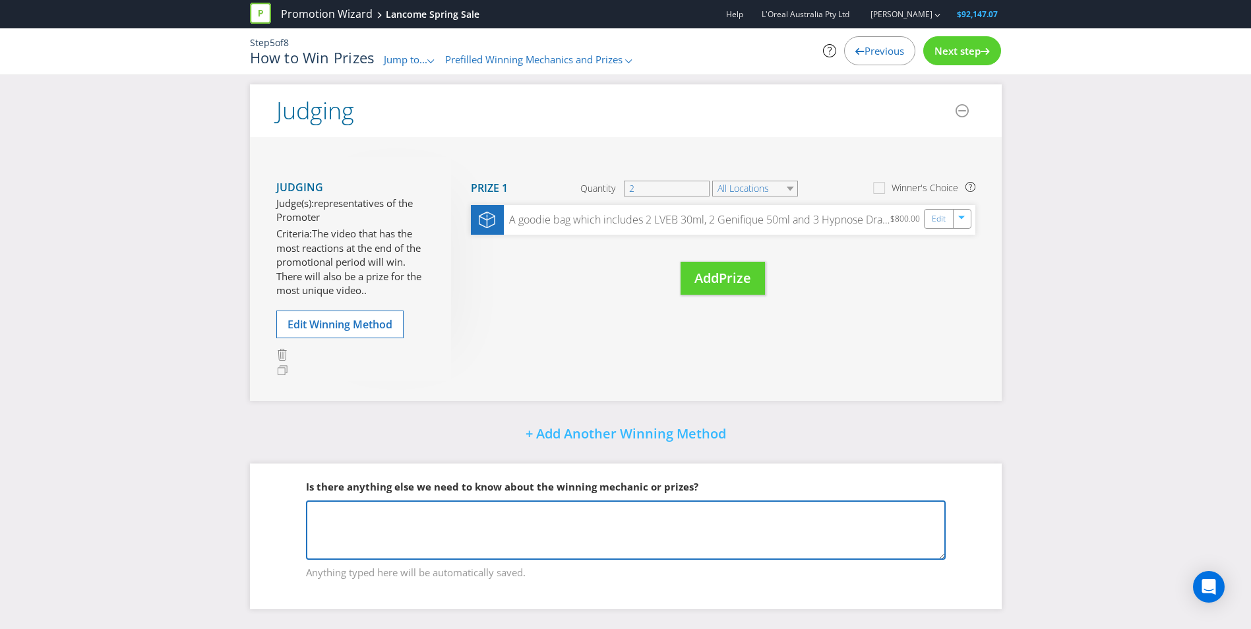
click at [496, 508] on textarea at bounding box center [626, 529] width 640 height 59
type textarea "There will also be a prize for the most unique post."
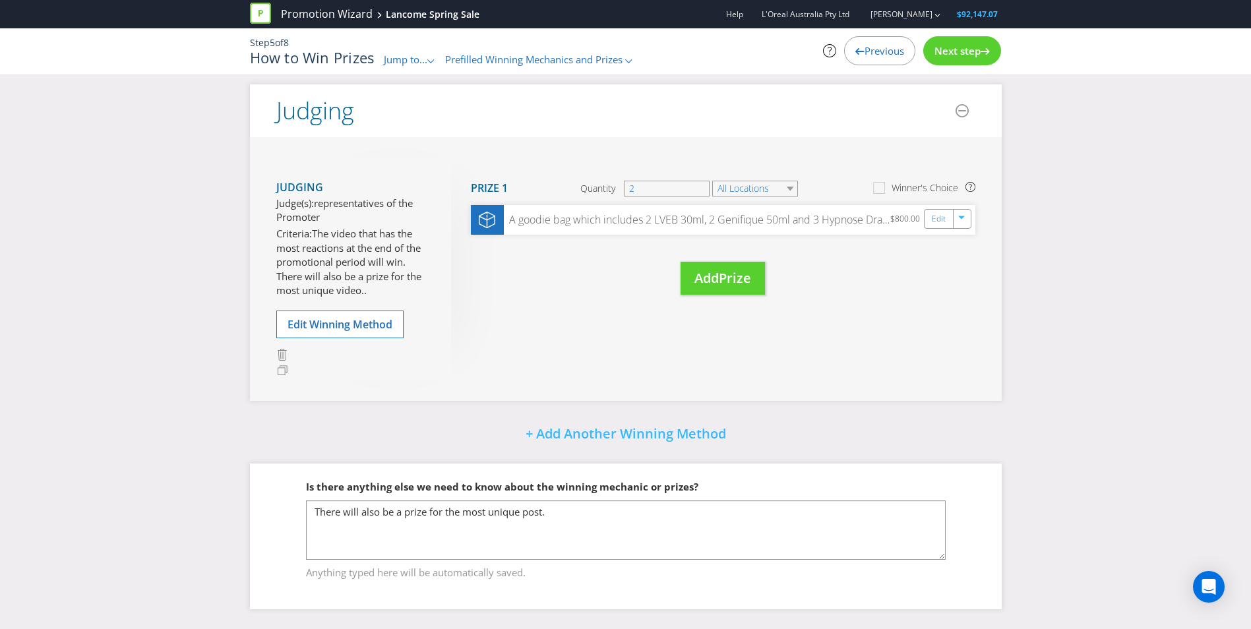
click at [954, 59] on div "Next step" at bounding box center [962, 50] width 78 height 29
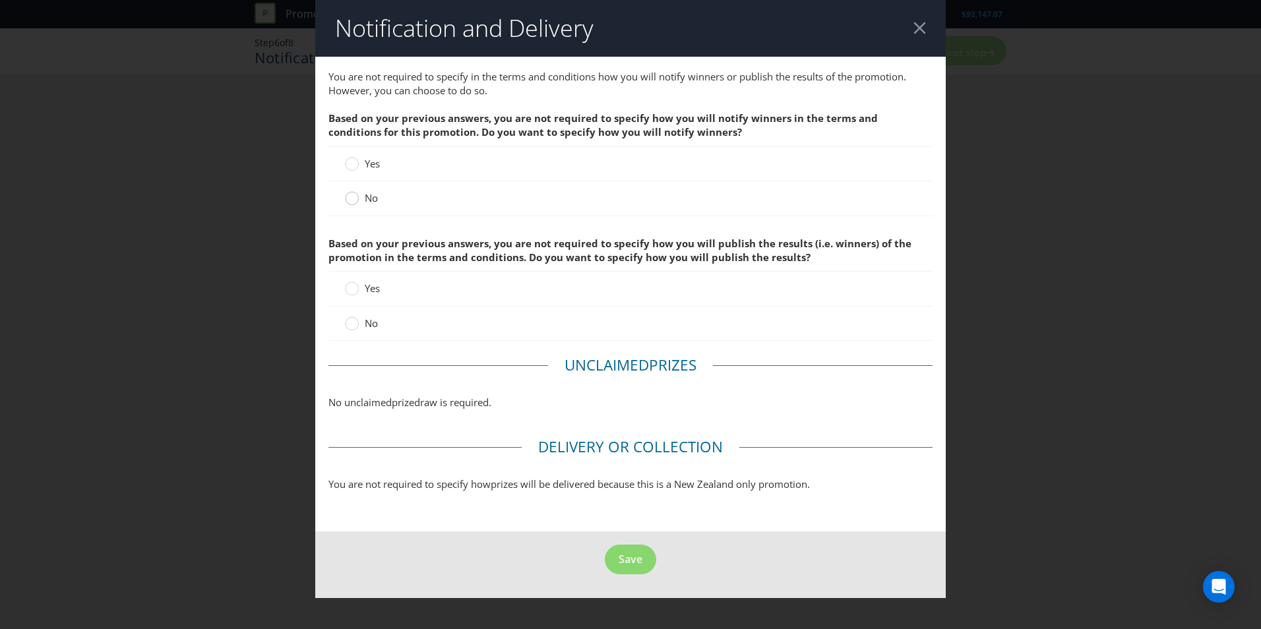
click at [350, 196] on div at bounding box center [352, 194] width 7 height 7
click at [0, 0] on input "No" at bounding box center [0, 0] width 0 height 0
click at [357, 319] on icon at bounding box center [352, 323] width 14 height 14
click at [0, 0] on input "No" at bounding box center [0, 0] width 0 height 0
click at [613, 562] on button "Save" at bounding box center [630, 560] width 51 height 30
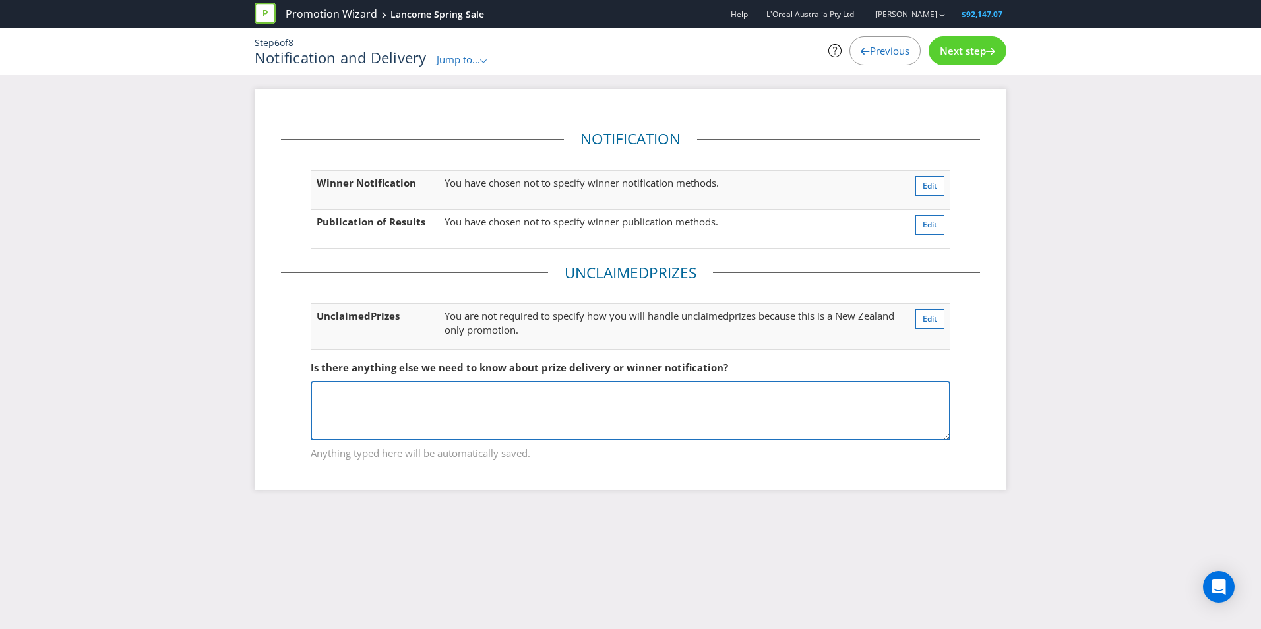
click at [575, 398] on textarea at bounding box center [631, 410] width 640 height 59
type textarea "This video needs to be posted on either Tiktok or Instagram Once posted, send l…"
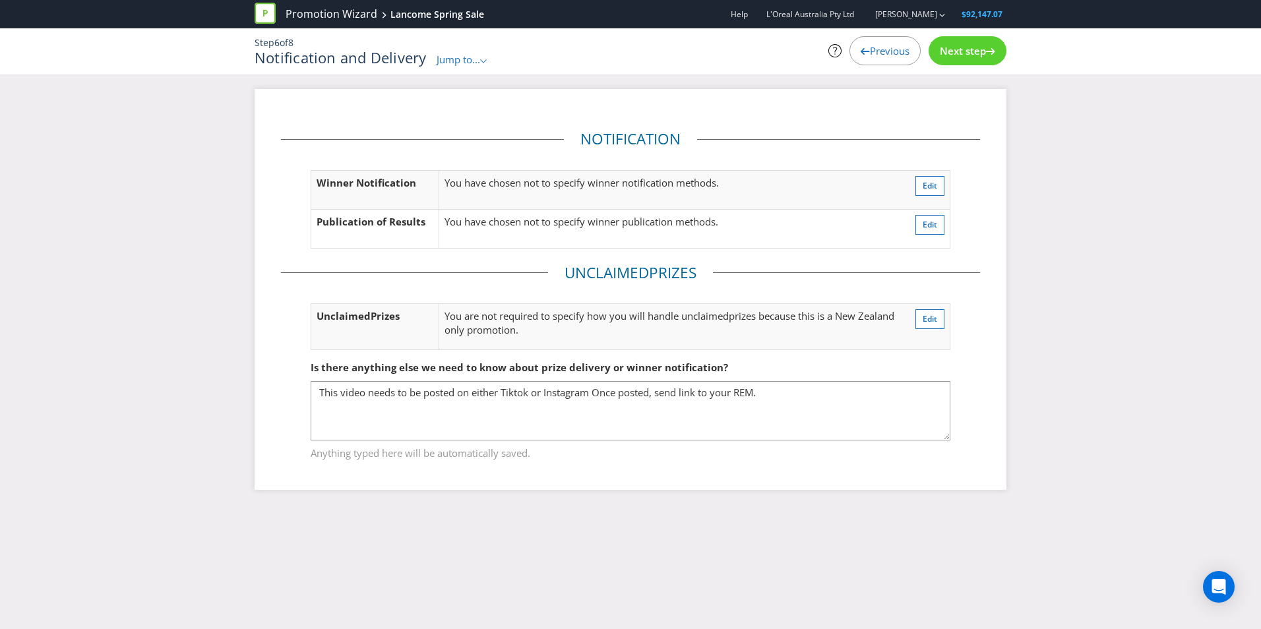
click at [959, 37] on div "Next step" at bounding box center [967, 50] width 78 height 29
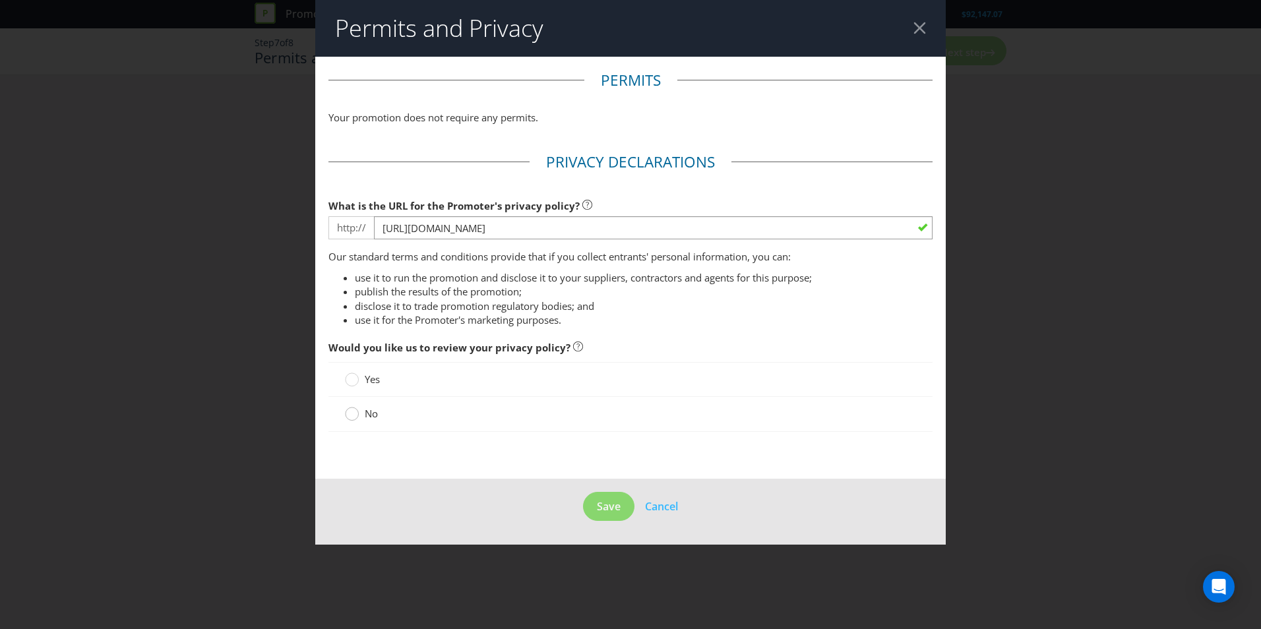
click at [353, 411] on div at bounding box center [352, 409] width 7 height 7
click at [0, 0] on input "No" at bounding box center [0, 0] width 0 height 0
click at [597, 499] on span "Save" at bounding box center [609, 506] width 24 height 15
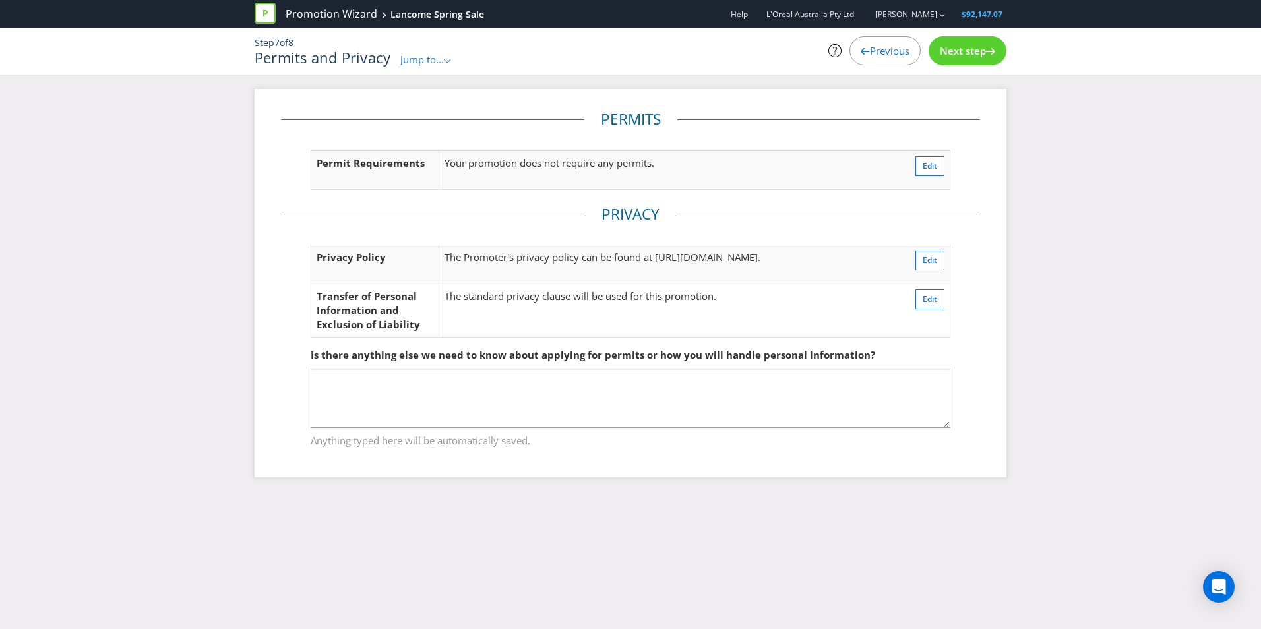
click at [979, 51] on span "Next step" at bounding box center [963, 50] width 46 height 13
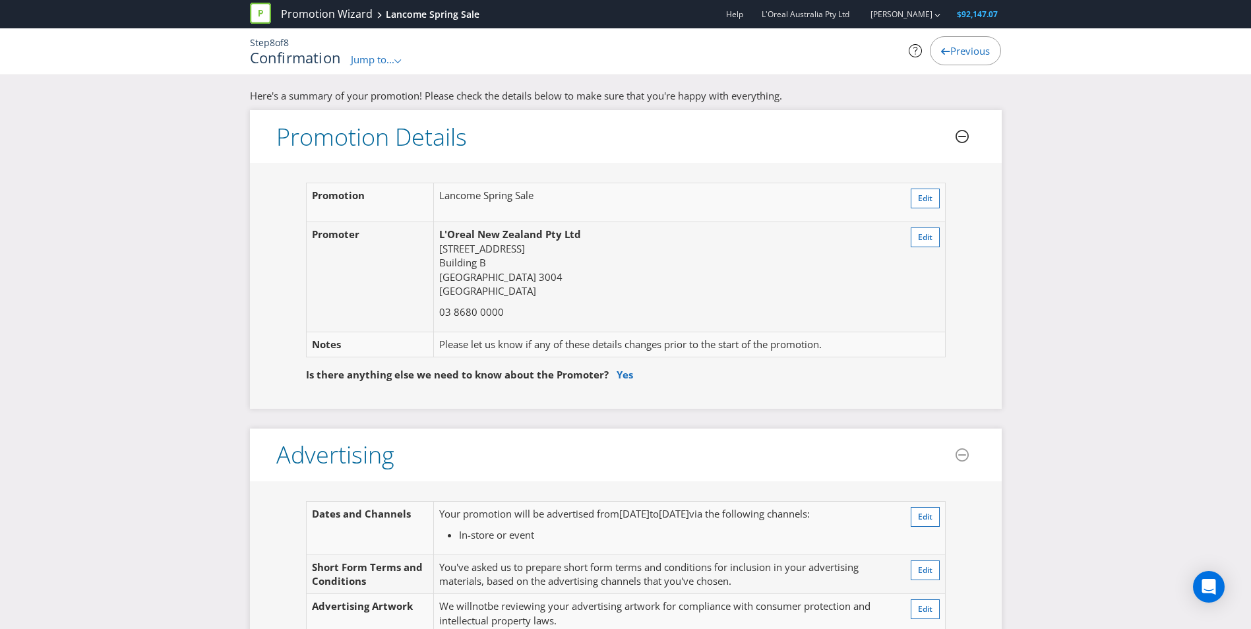
click at [957, 132] on icon at bounding box center [961, 136] width 13 height 13
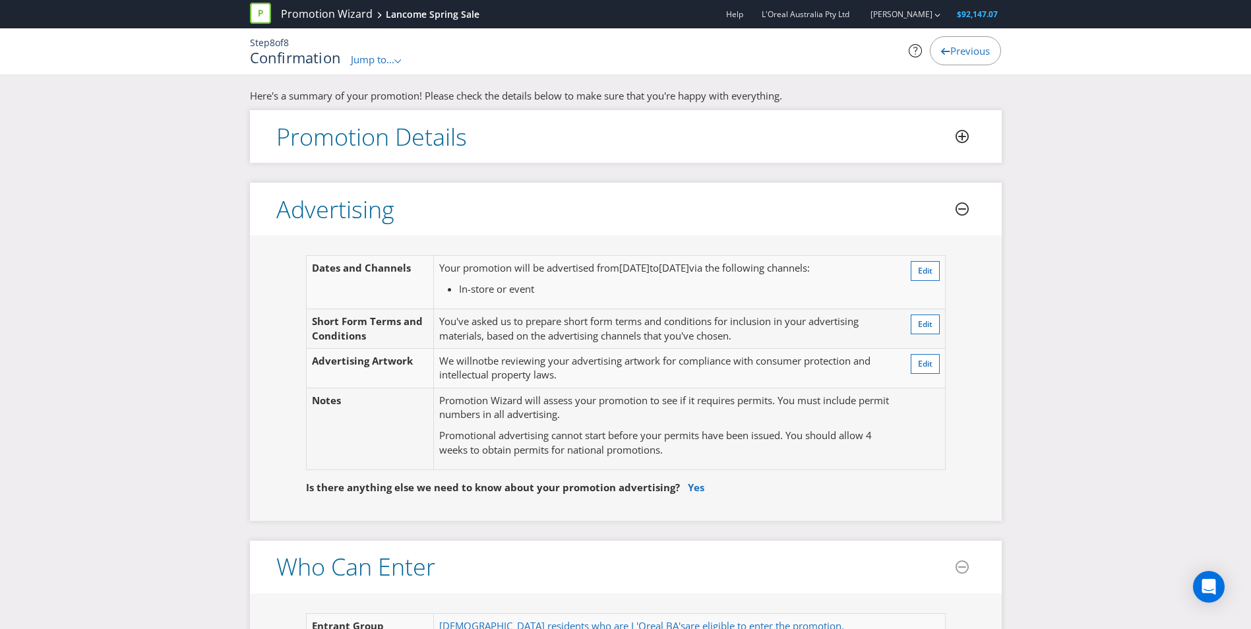
click at [956, 212] on icon at bounding box center [961, 208] width 13 height 13
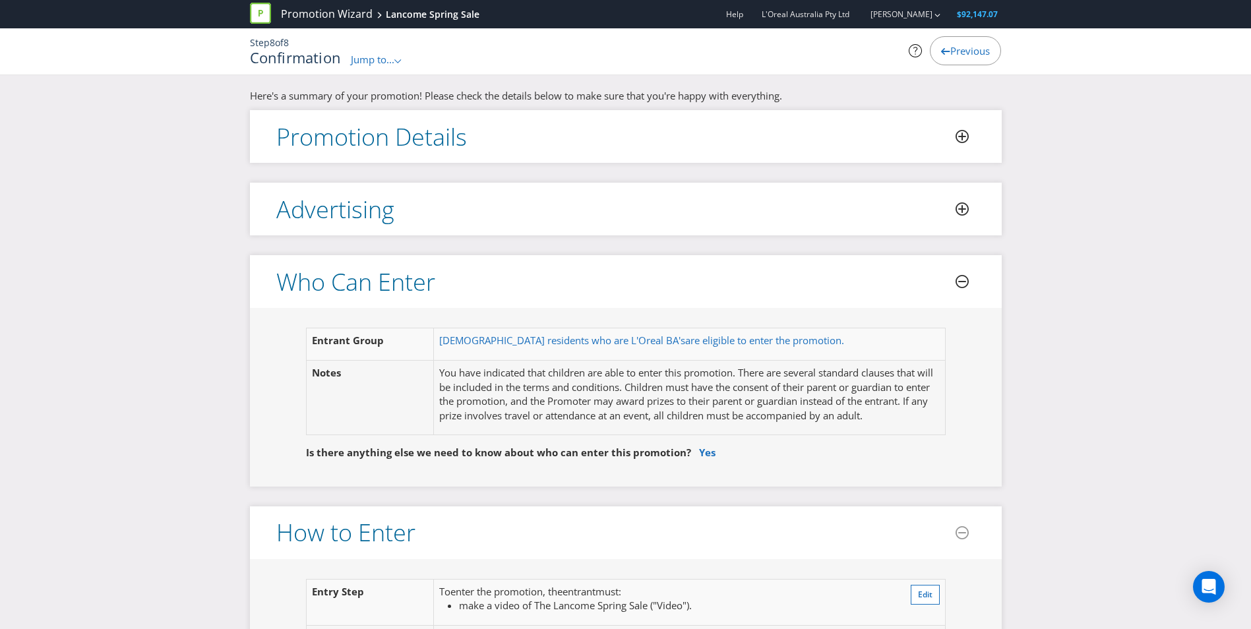
click at [959, 278] on icon at bounding box center [961, 281] width 13 height 13
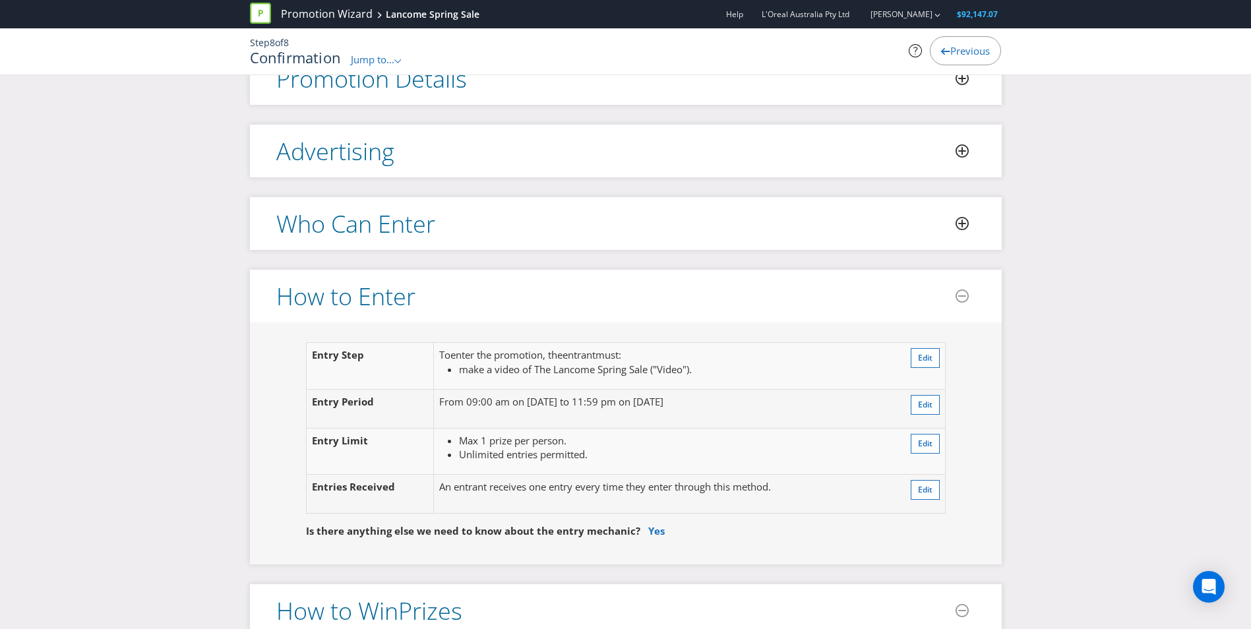
scroll to position [132, 0]
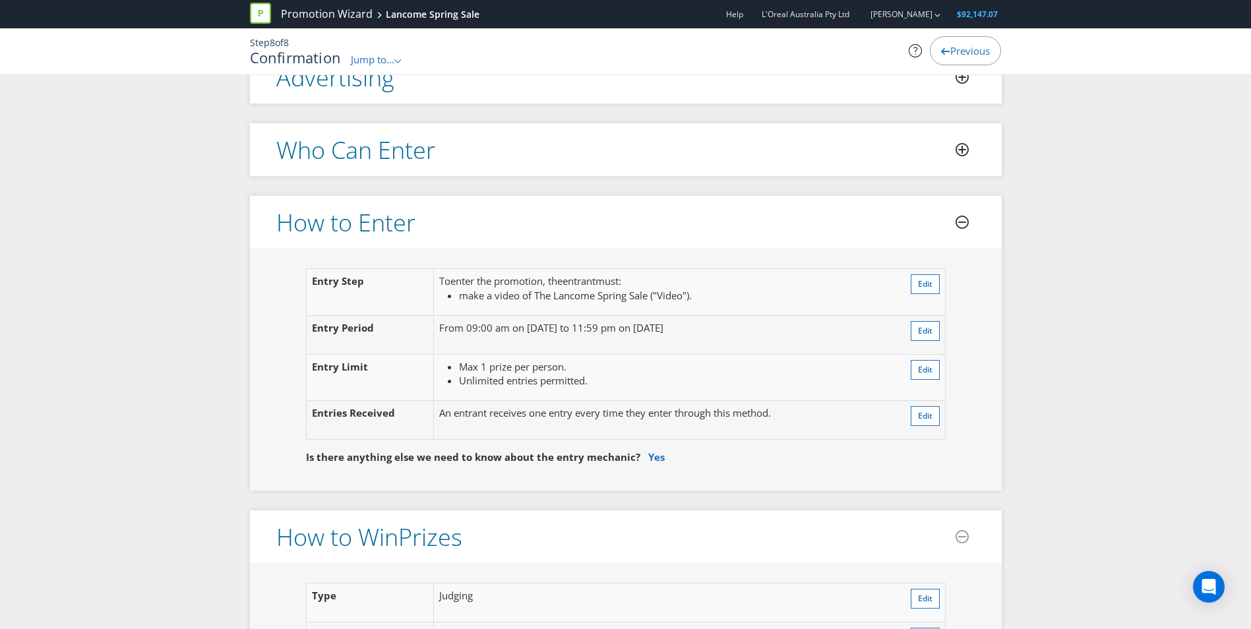
click at [965, 224] on icon at bounding box center [961, 222] width 13 height 13
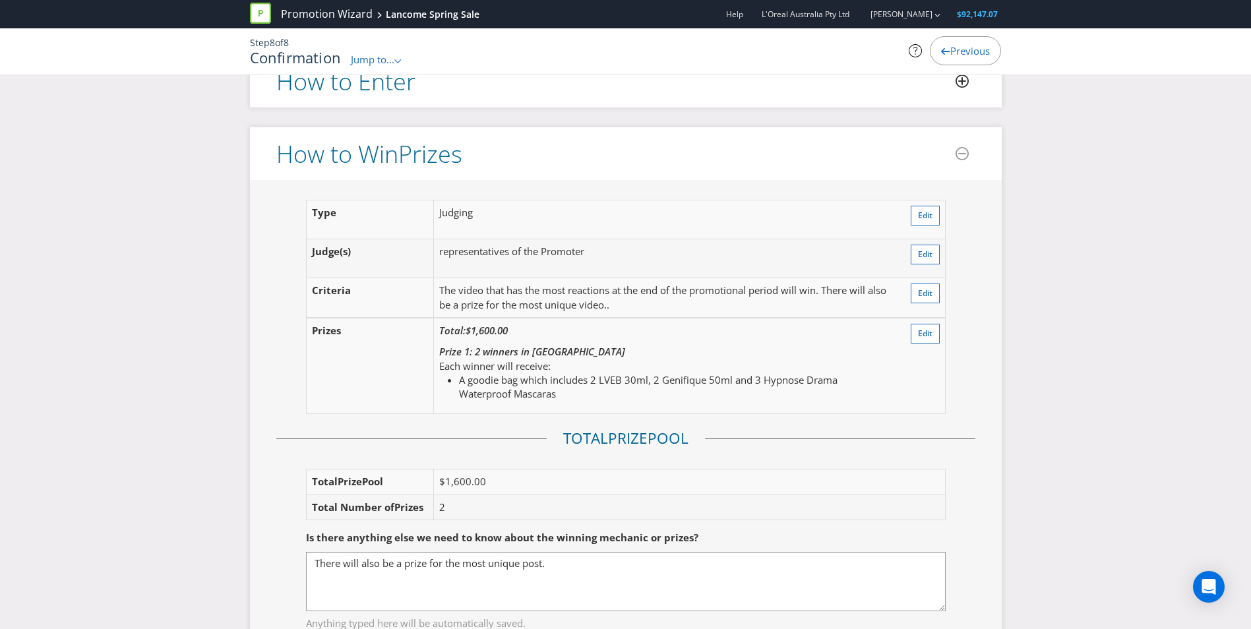
scroll to position [198, 0]
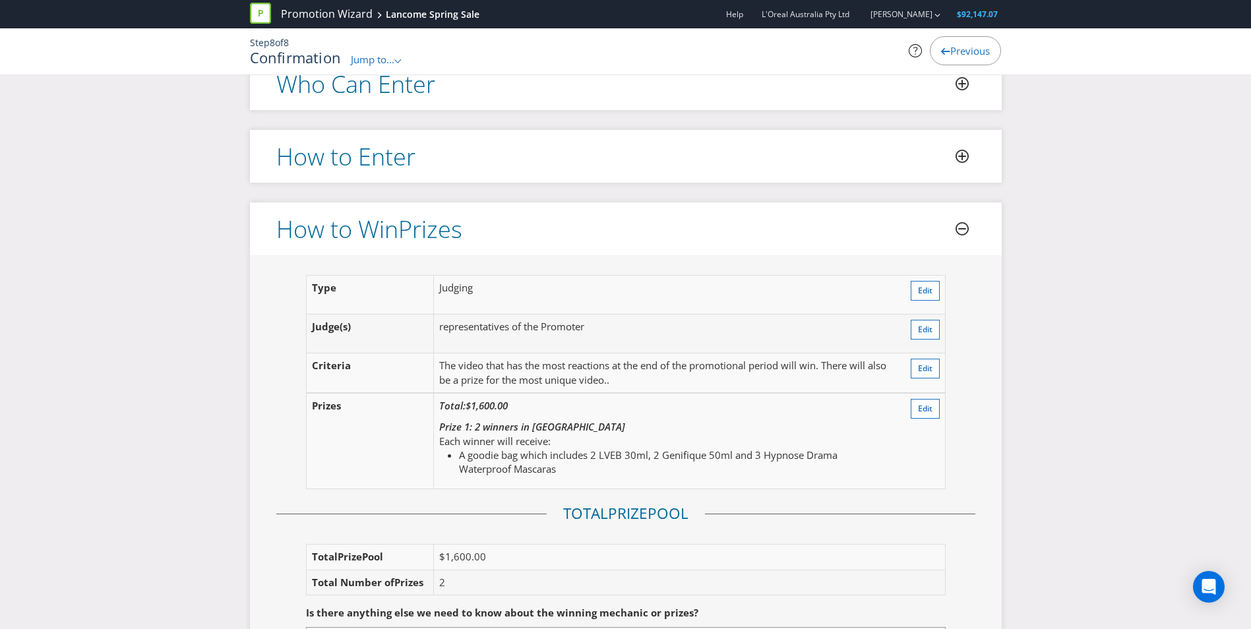
click at [961, 224] on icon at bounding box center [961, 228] width 13 height 13
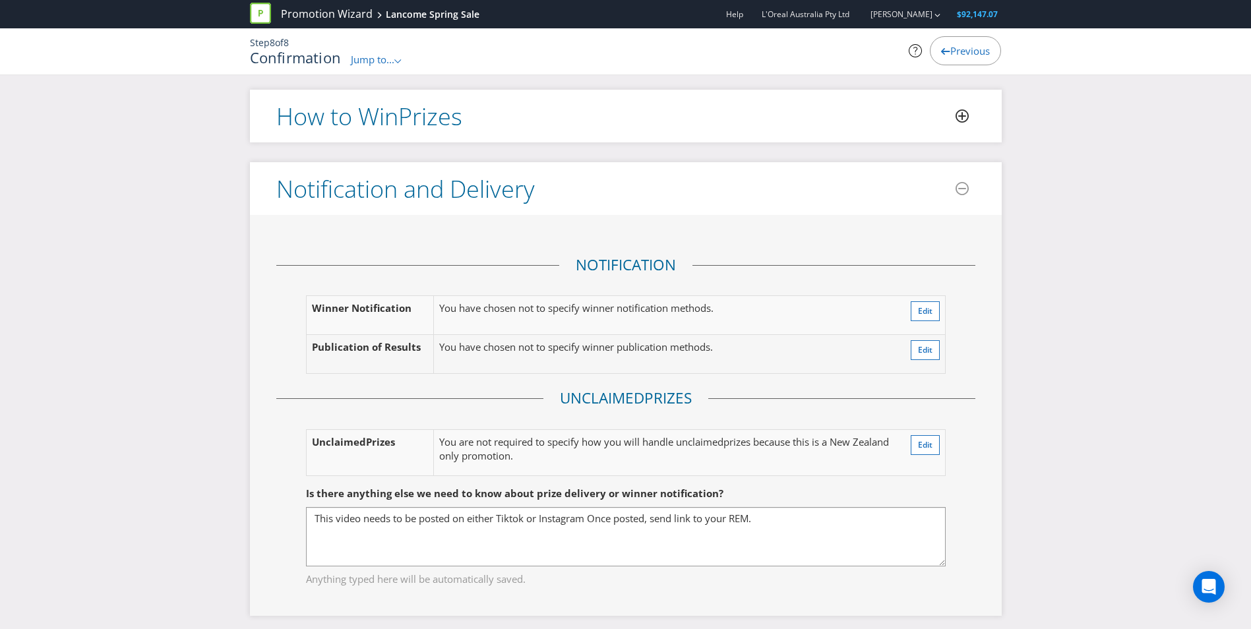
scroll to position [330, 0]
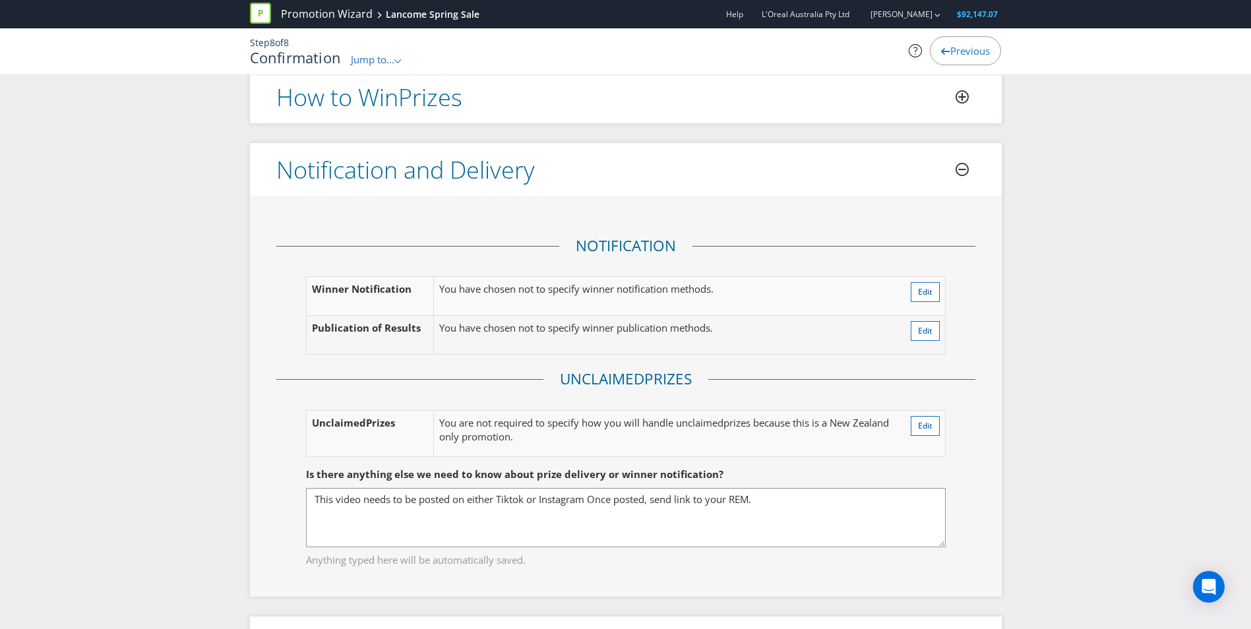
click at [959, 172] on icon at bounding box center [961, 169] width 13 height 13
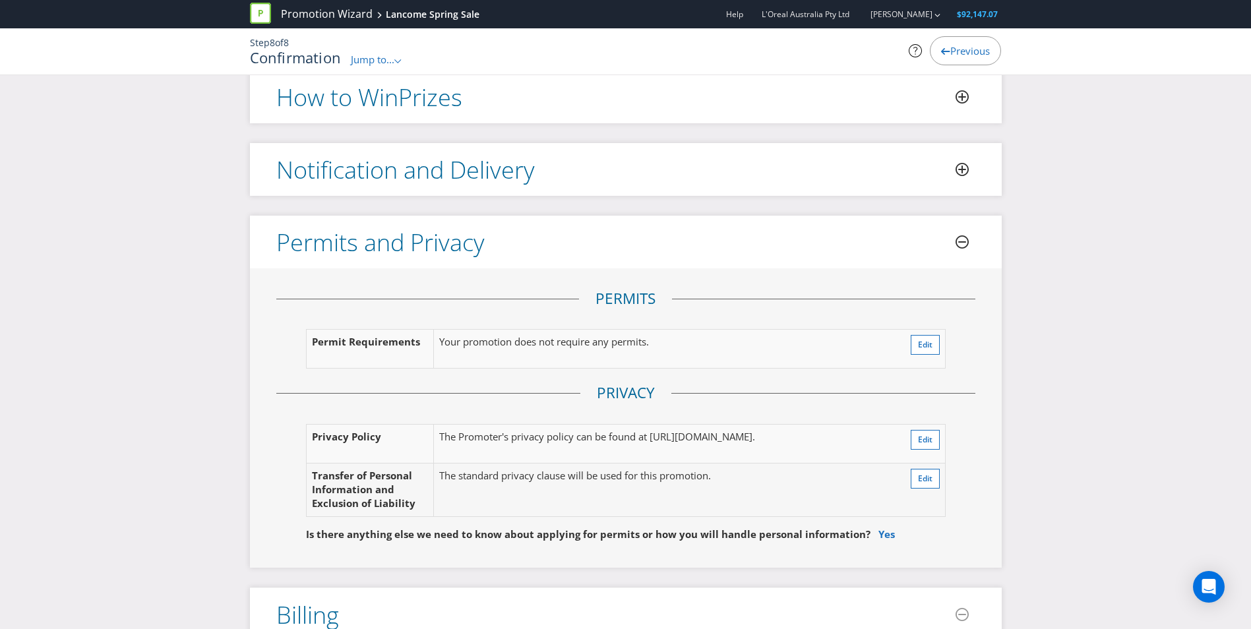
click at [960, 239] on icon at bounding box center [961, 241] width 13 height 13
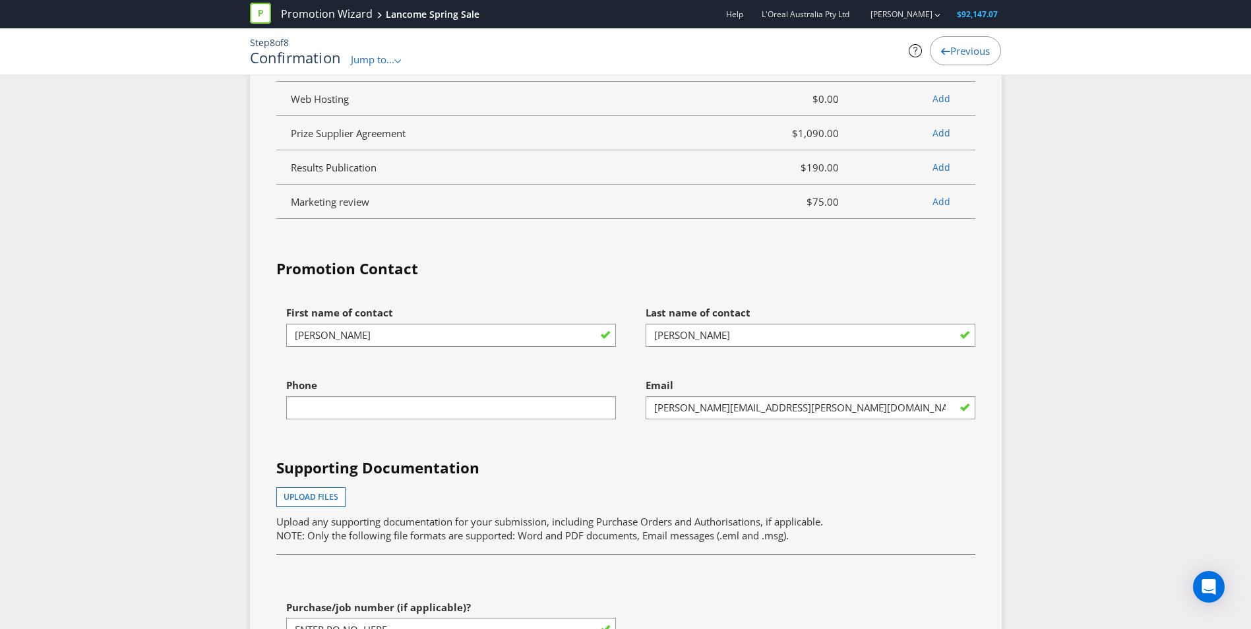
scroll to position [989, 0]
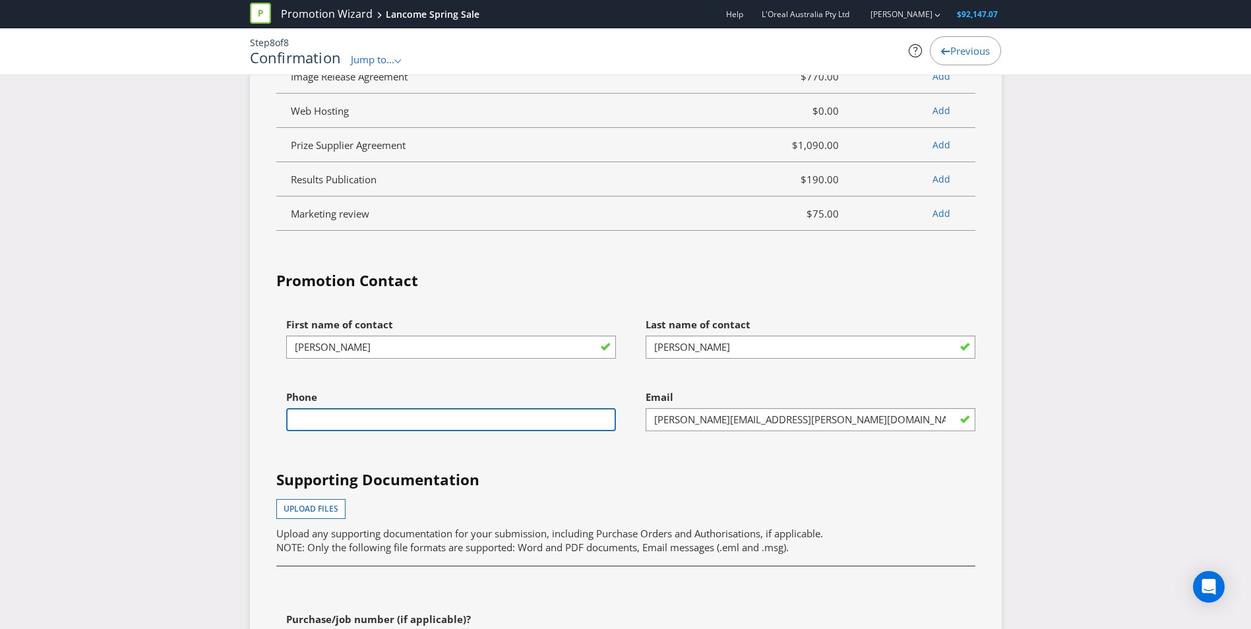
click at [547, 419] on input "text" at bounding box center [451, 419] width 330 height 23
type input "0800655444"
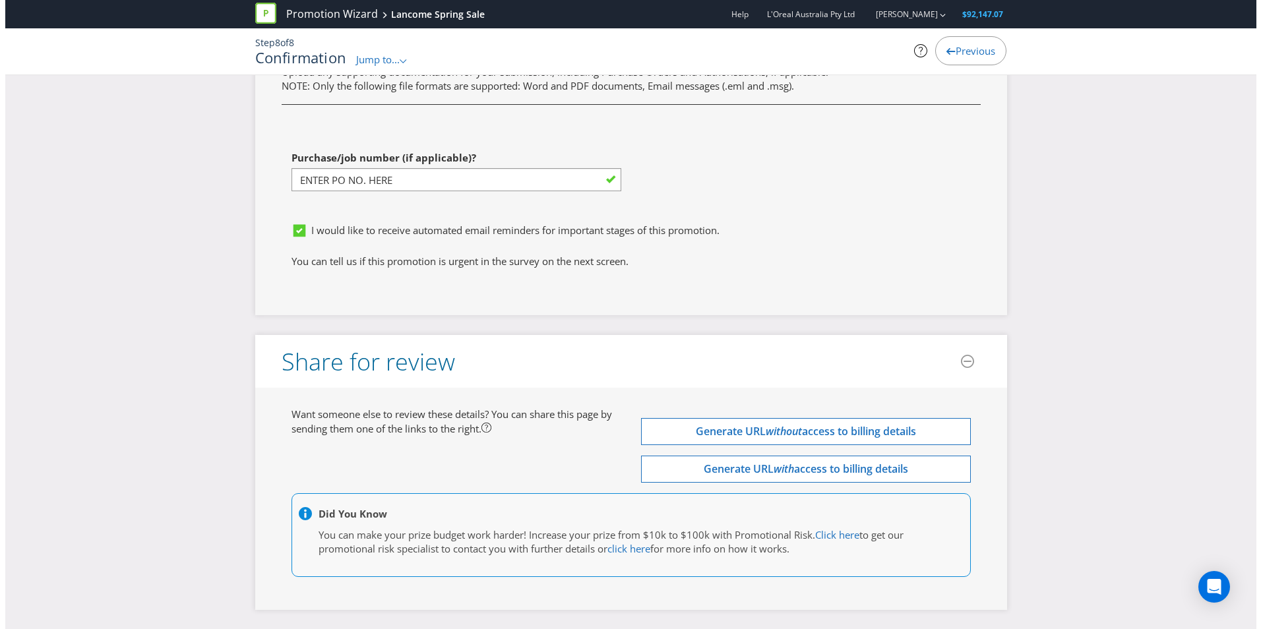
scroll to position [1499, 0]
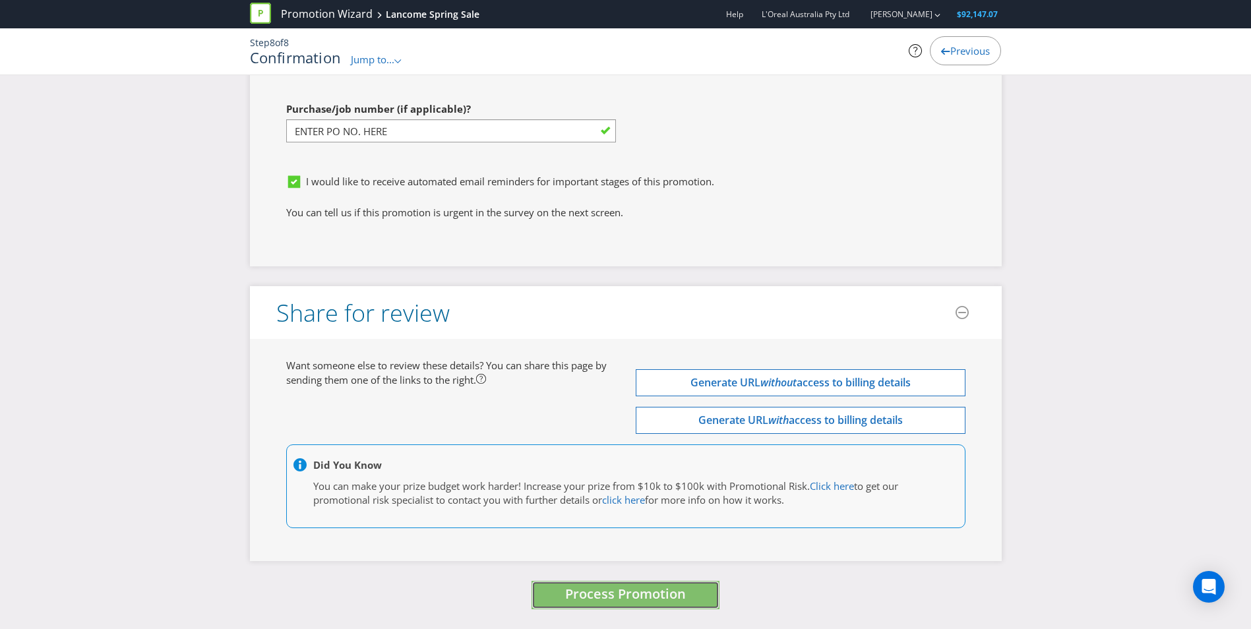
click at [632, 589] on span "Process Promotion" at bounding box center [625, 594] width 121 height 18
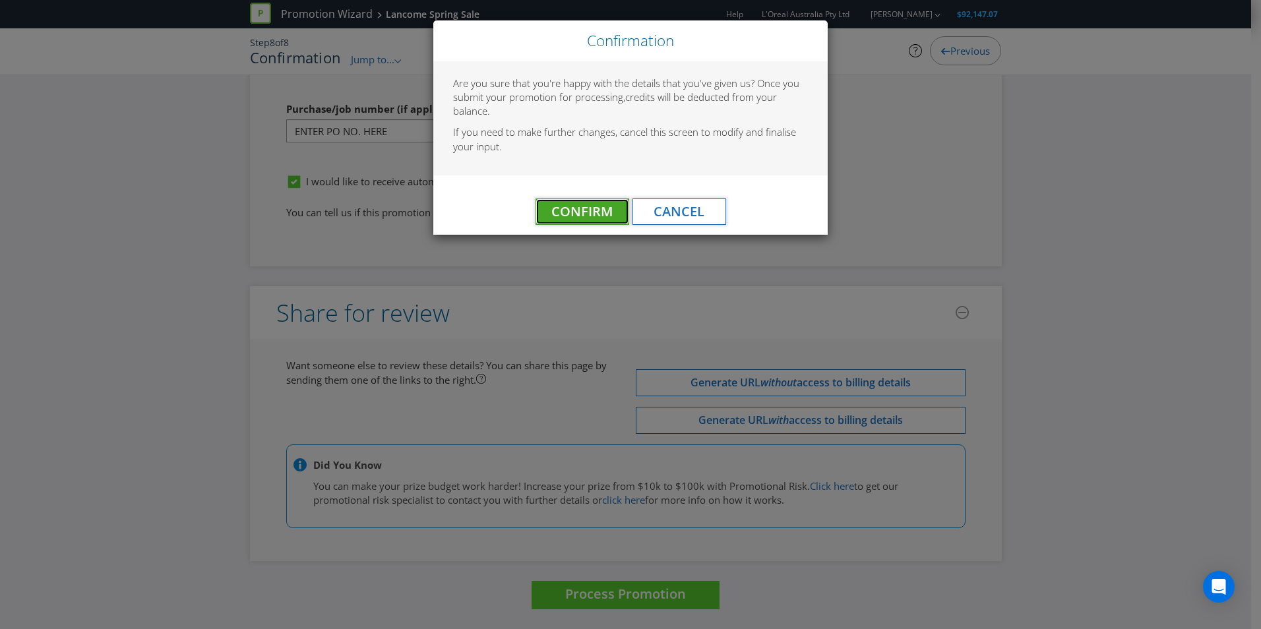
click at [574, 210] on span "Confirm" at bounding box center [581, 211] width 61 height 18
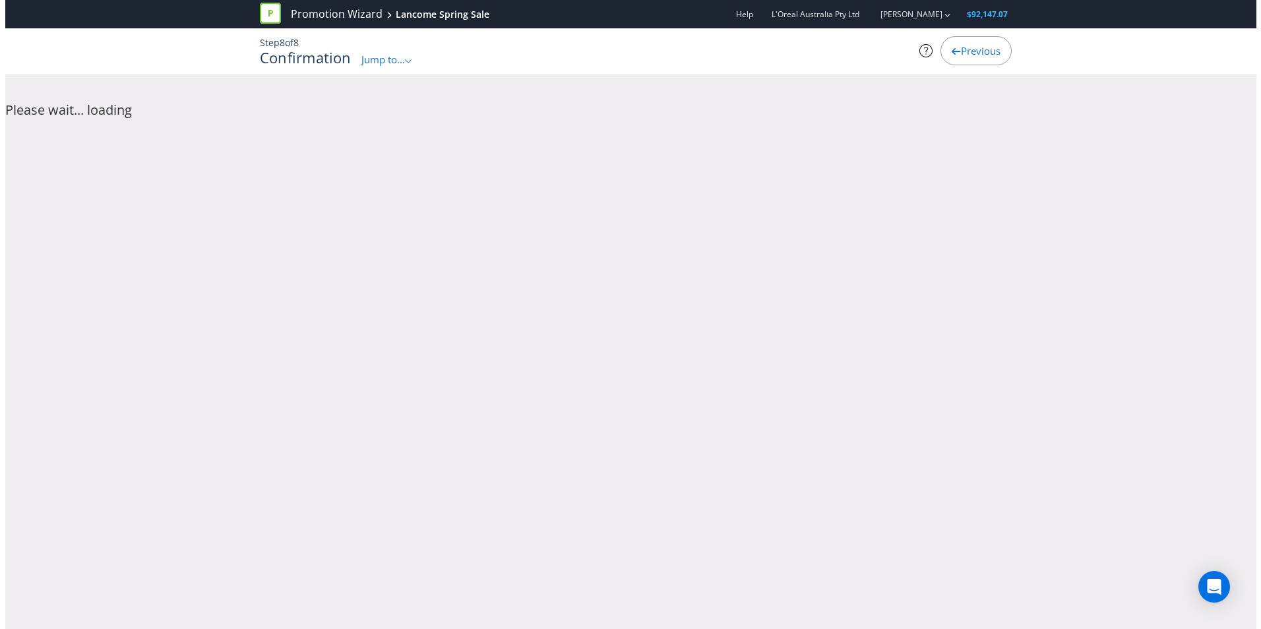
scroll to position [0, 0]
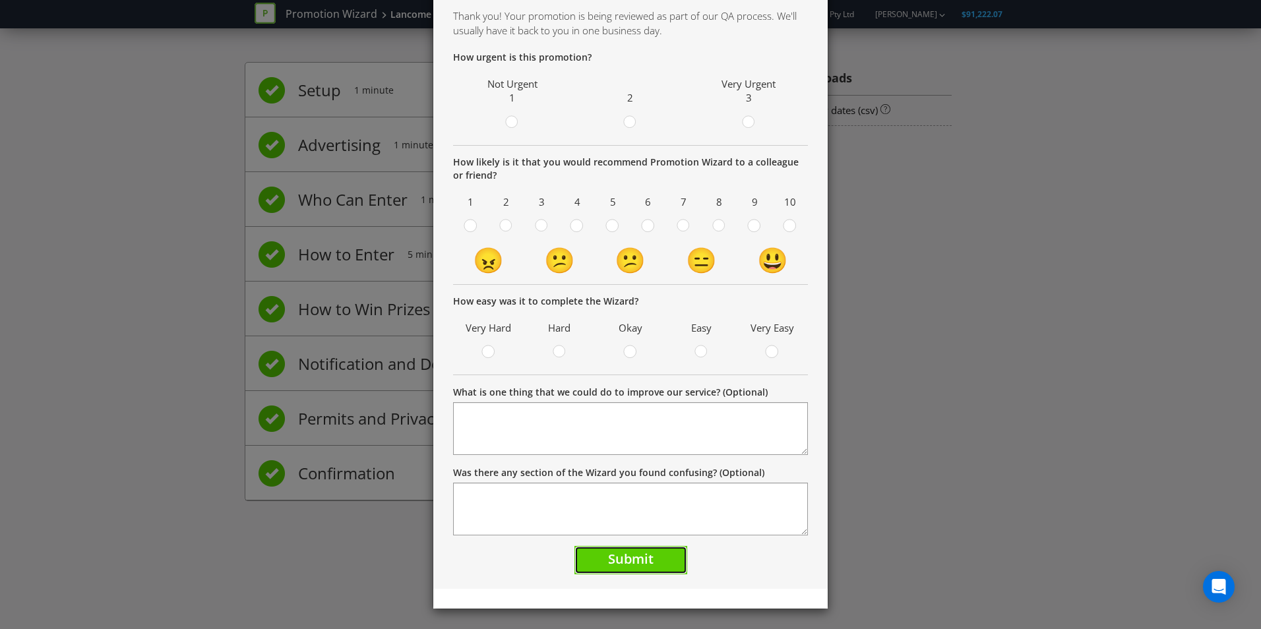
click at [621, 561] on span "Submit" at bounding box center [630, 559] width 45 height 18
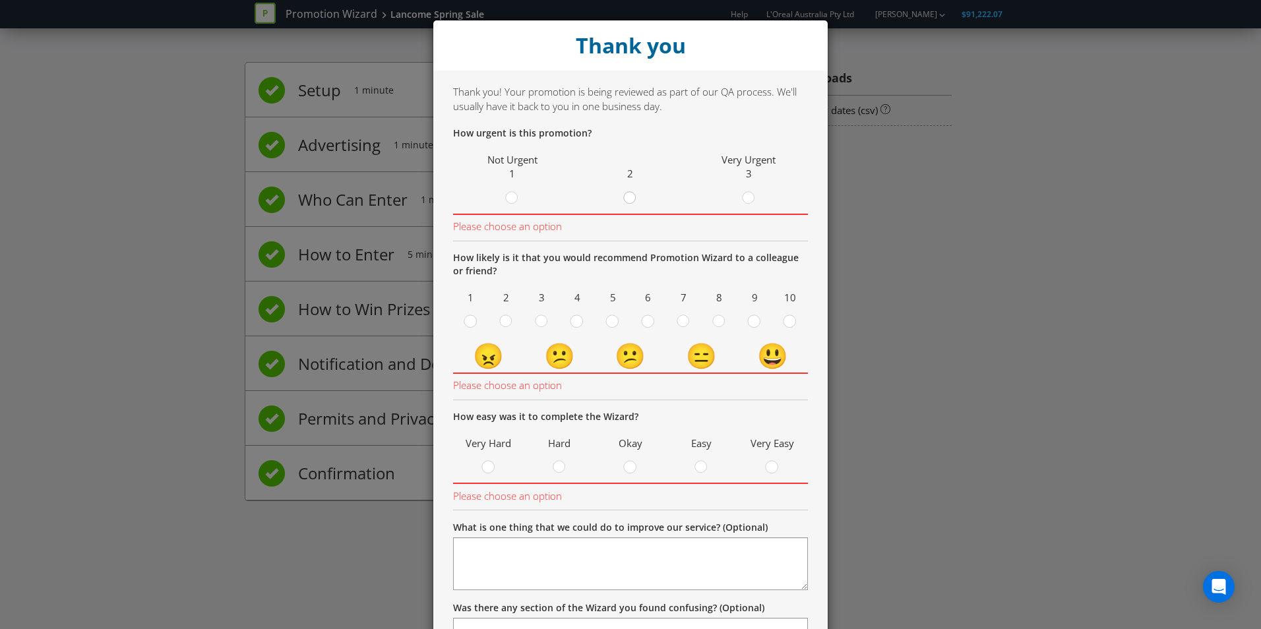
click at [627, 196] on div at bounding box center [630, 194] width 7 height 7
click at [0, 0] on input "radio" at bounding box center [0, 0] width 0 height 0
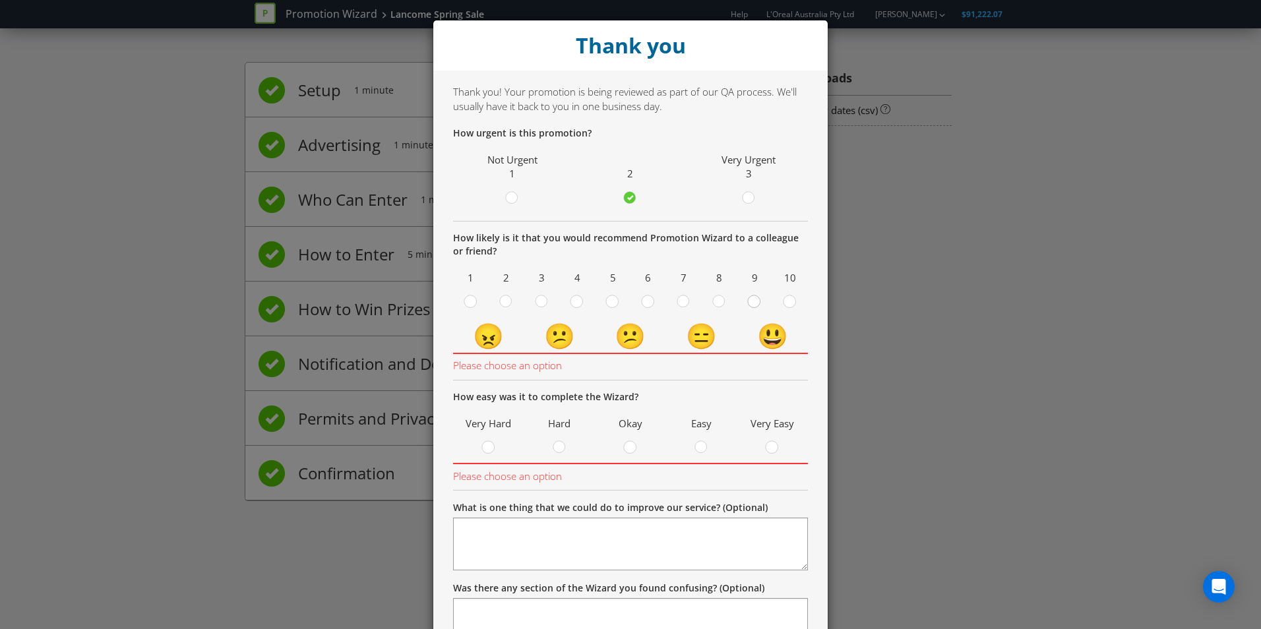
click at [751, 299] on div at bounding box center [754, 297] width 7 height 7
click at [0, 0] on input "radio" at bounding box center [0, 0] width 0 height 0
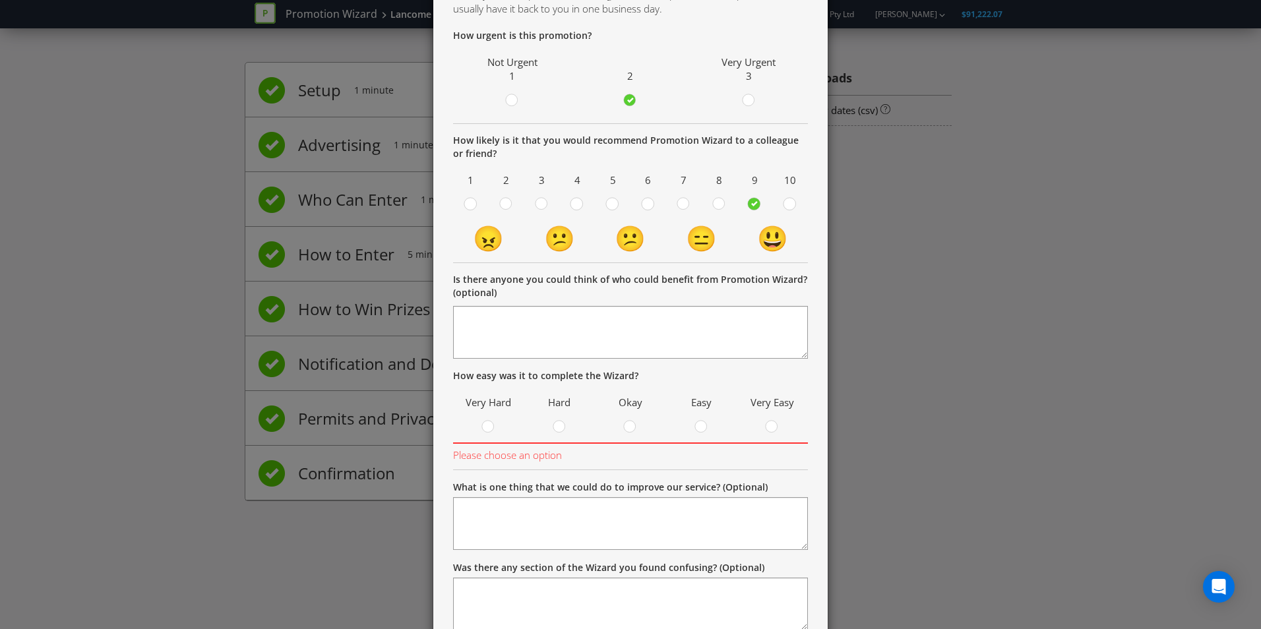
scroll to position [132, 0]
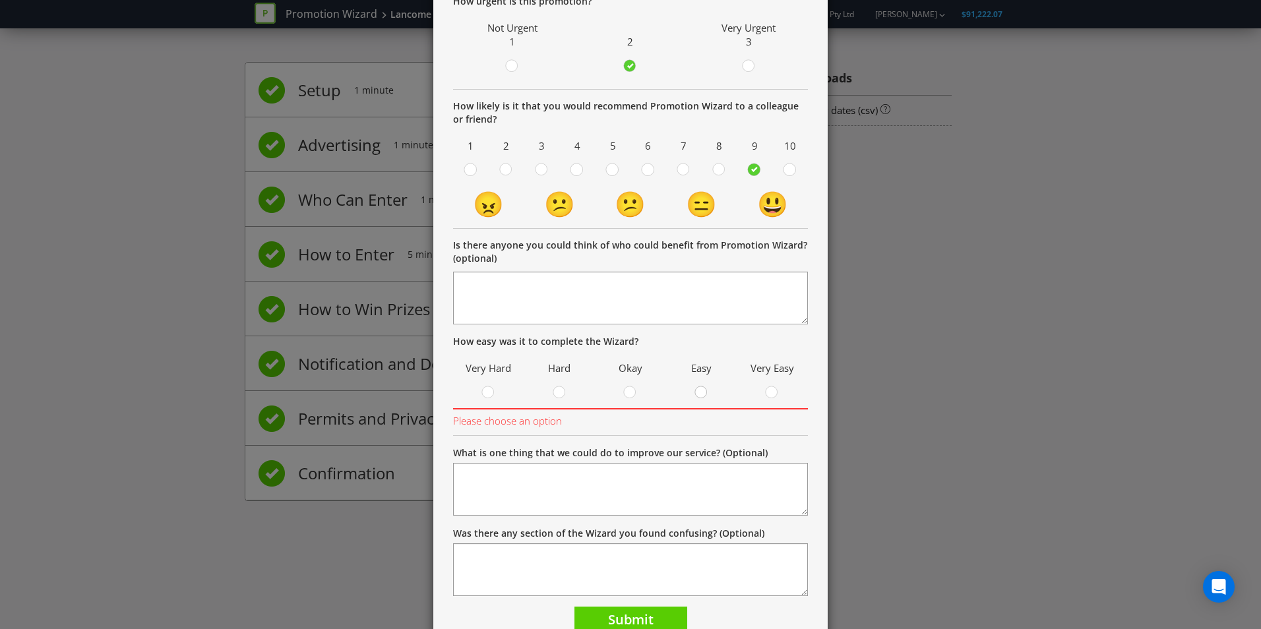
click at [696, 393] on circle at bounding box center [701, 392] width 12 height 12
click at [0, 0] on input "radio" at bounding box center [0, 0] width 0 height 0
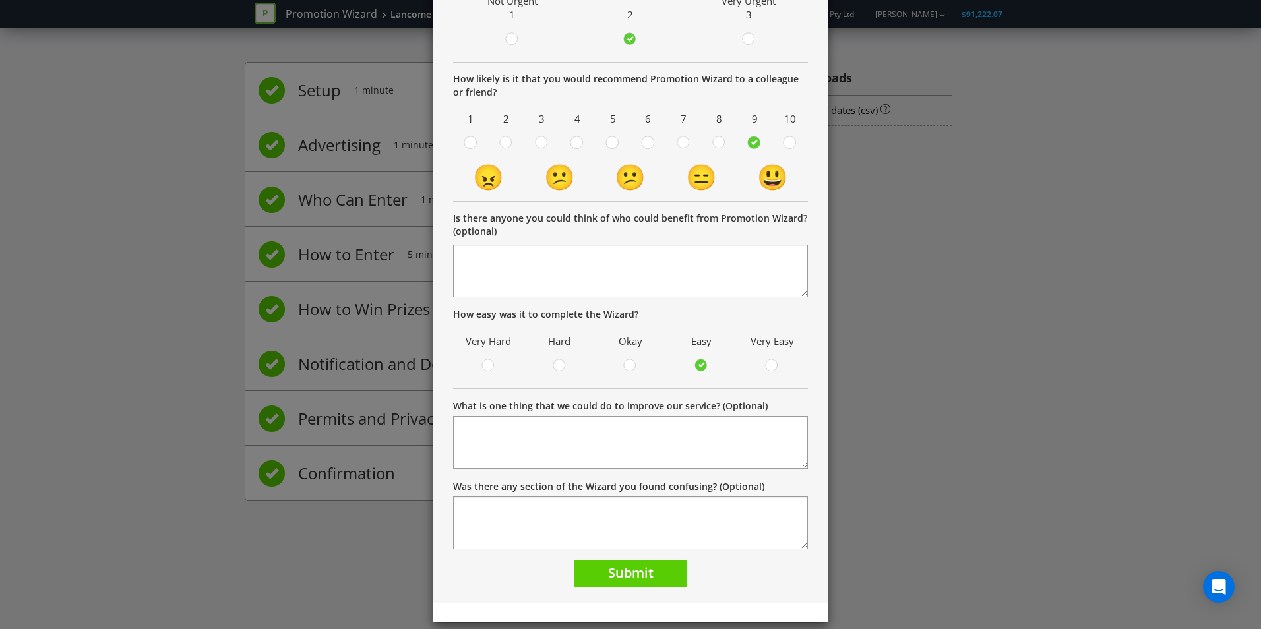
scroll to position [173, 0]
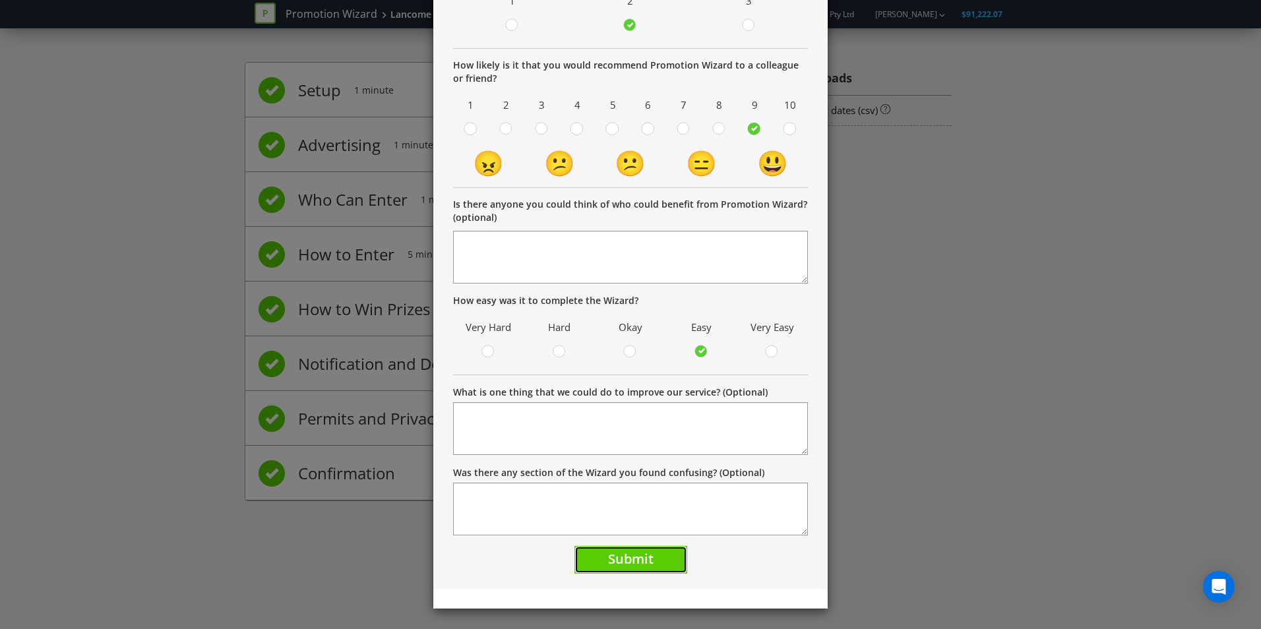
click at [633, 561] on span "Submit" at bounding box center [630, 559] width 45 height 18
